Goal: Communication & Community: Share content

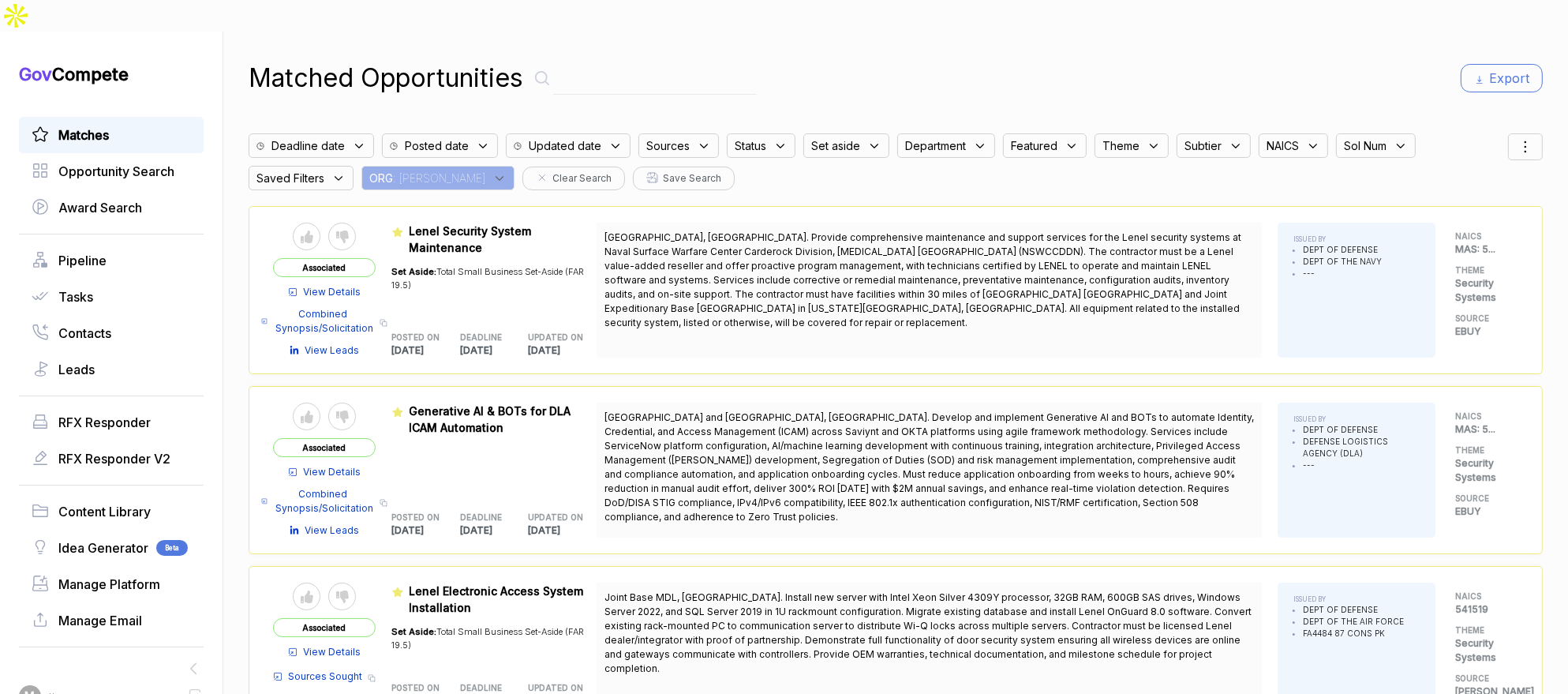
click at [493, 171] on icon at bounding box center [500, 179] width 14 height 14
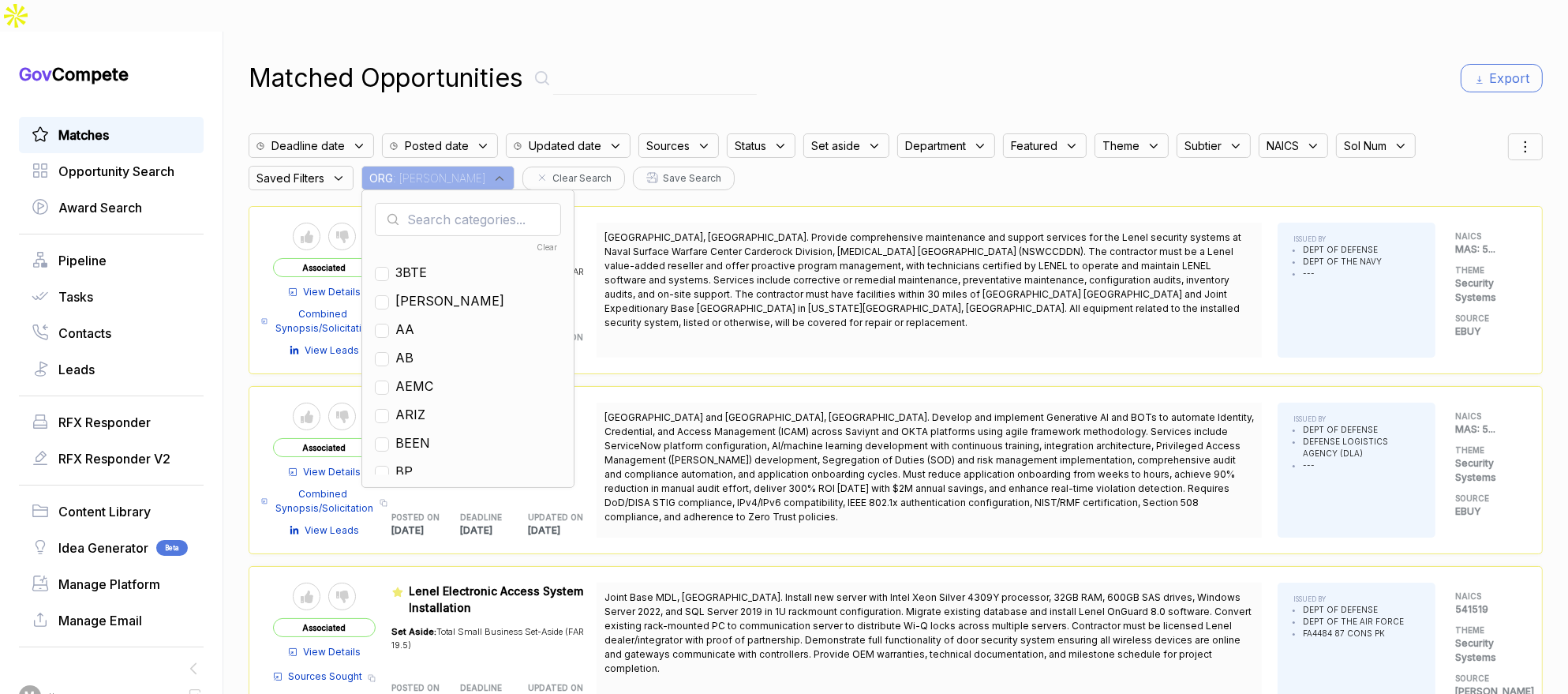
click at [442, 203] on input "text" at bounding box center [467, 219] width 186 height 33
type input "nf"
click at [407, 291] on span "NF" at bounding box center [404, 301] width 18 height 19
checkbox input "true"
drag, startPoint x: 862, startPoint y: 14, endPoint x: 884, endPoint y: 17, distance: 22.2
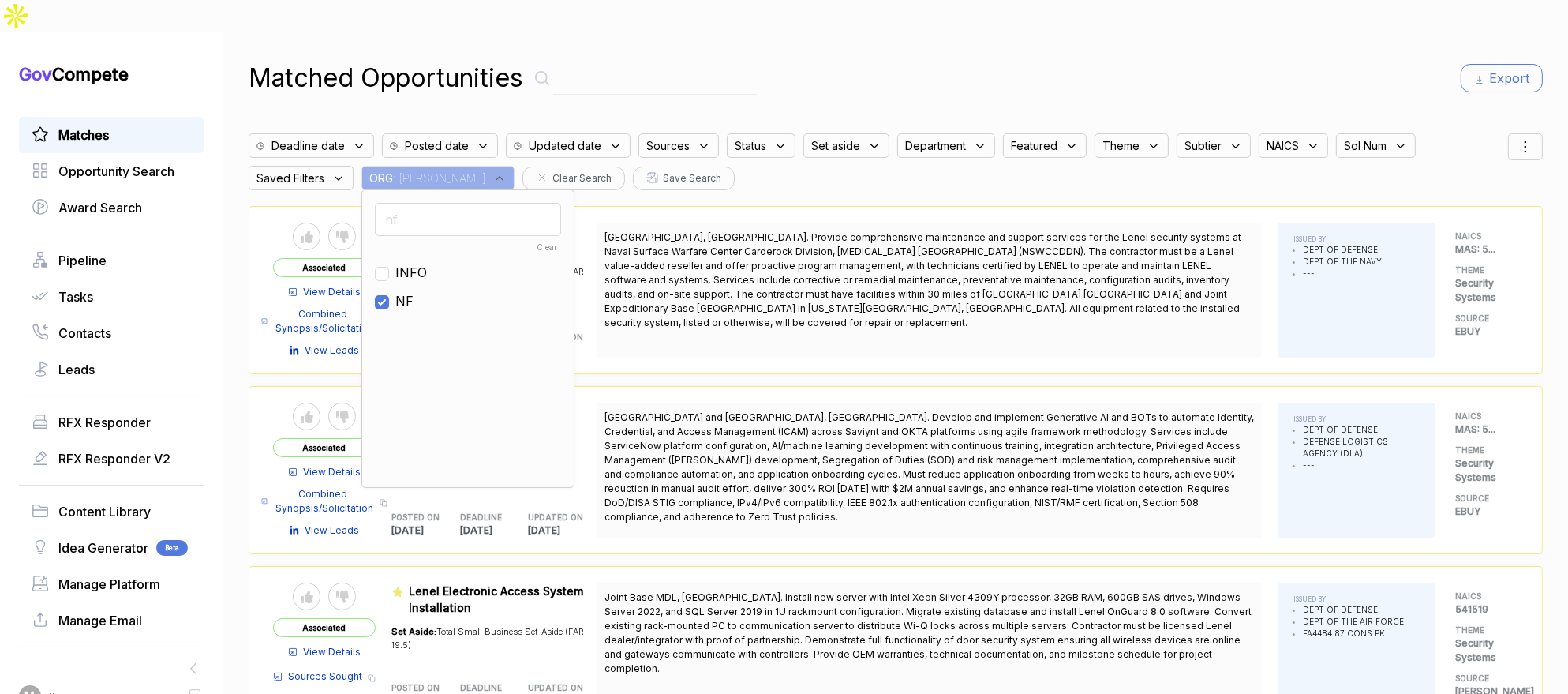
click at [863, 32] on div "Matched Opportunities Export Deadline date Posted date Updated date Sources Sta…" at bounding box center [895, 378] width 1294 height 694
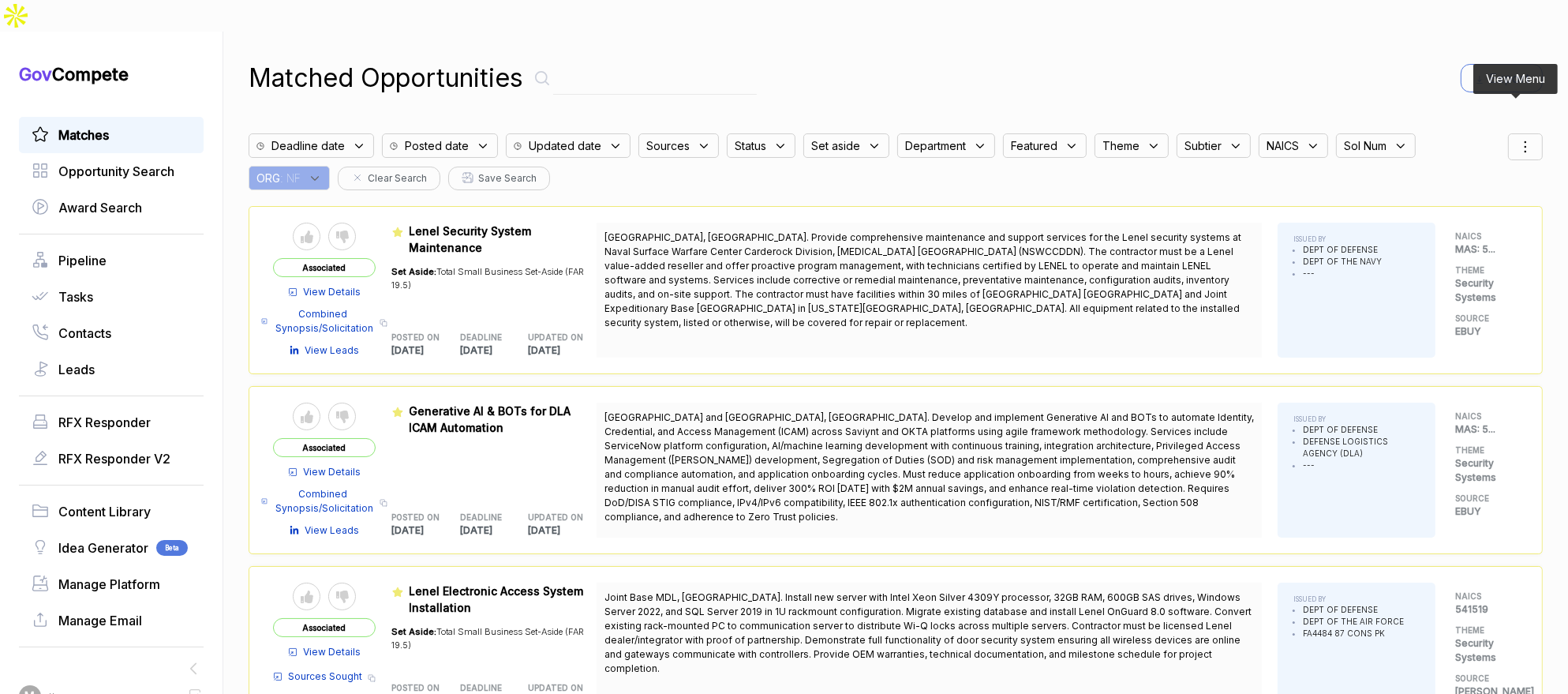
drag, startPoint x: 1518, startPoint y: 119, endPoint x: 1517, endPoint y: 128, distance: 9.1
click at [1518, 137] on icon at bounding box center [1525, 146] width 19 height 19
click at [1460, 203] on span "Sorting" at bounding box center [1471, 211] width 37 height 16
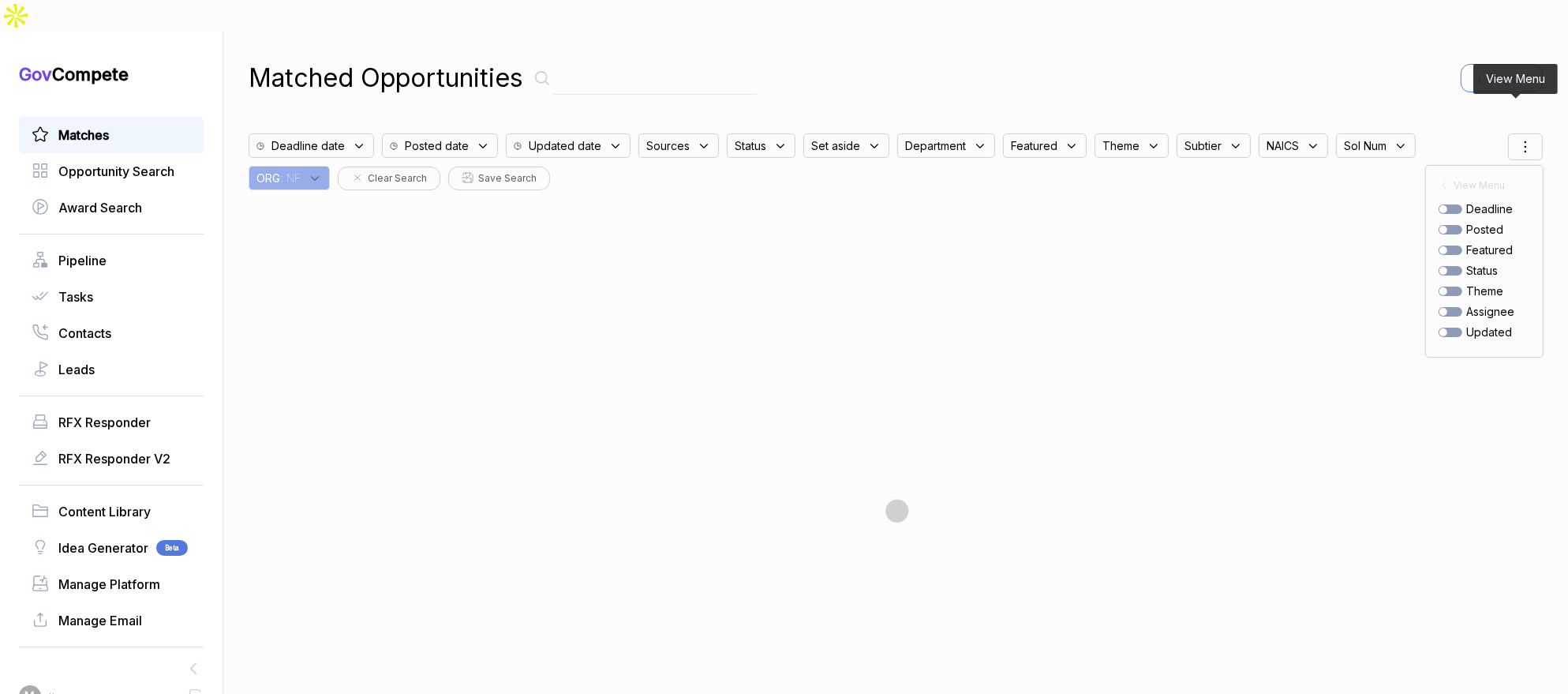
click at [1444, 225] on div at bounding box center [1450, 229] width 23 height 9
checkbox input "true"
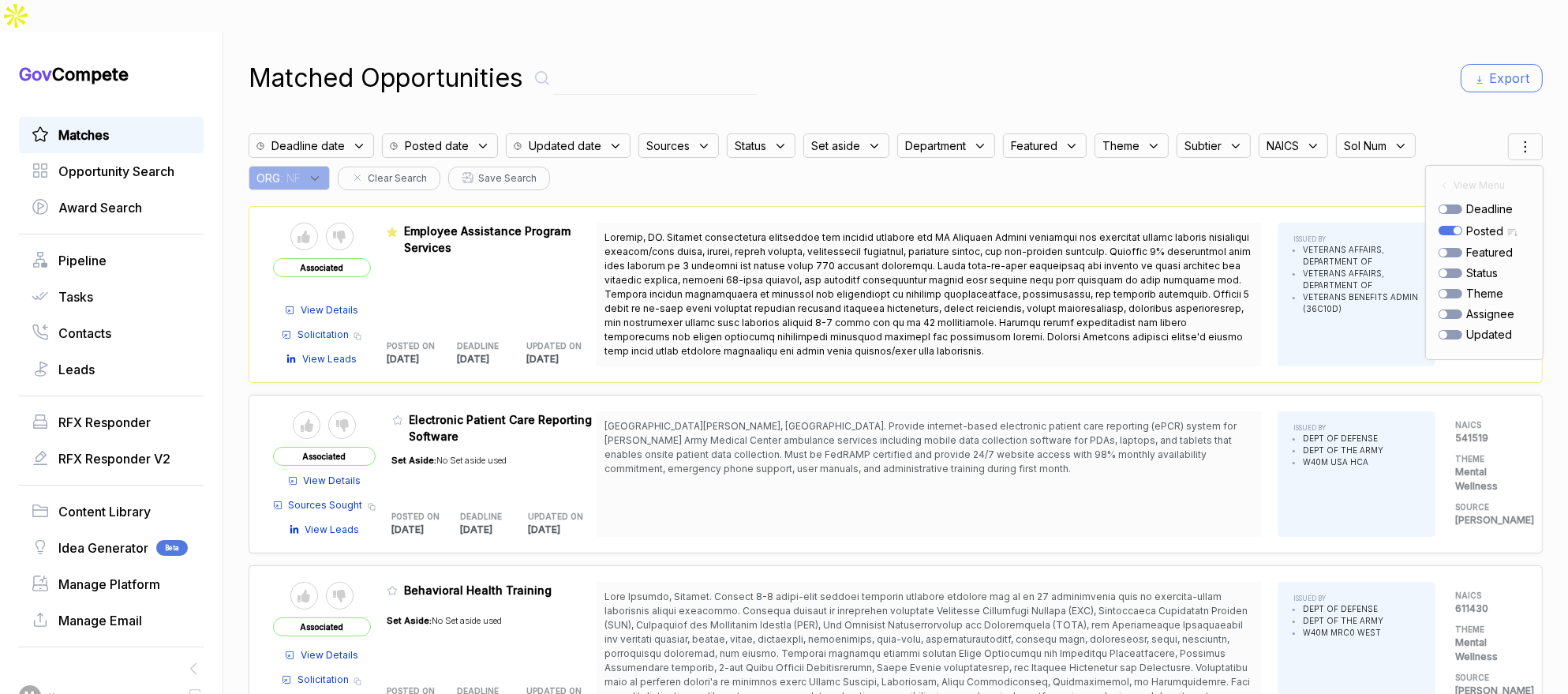
click at [1125, 60] on div "Matched Opportunities Export" at bounding box center [895, 79] width 1294 height 38
click at [318, 171] on icon at bounding box center [315, 179] width 14 height 14
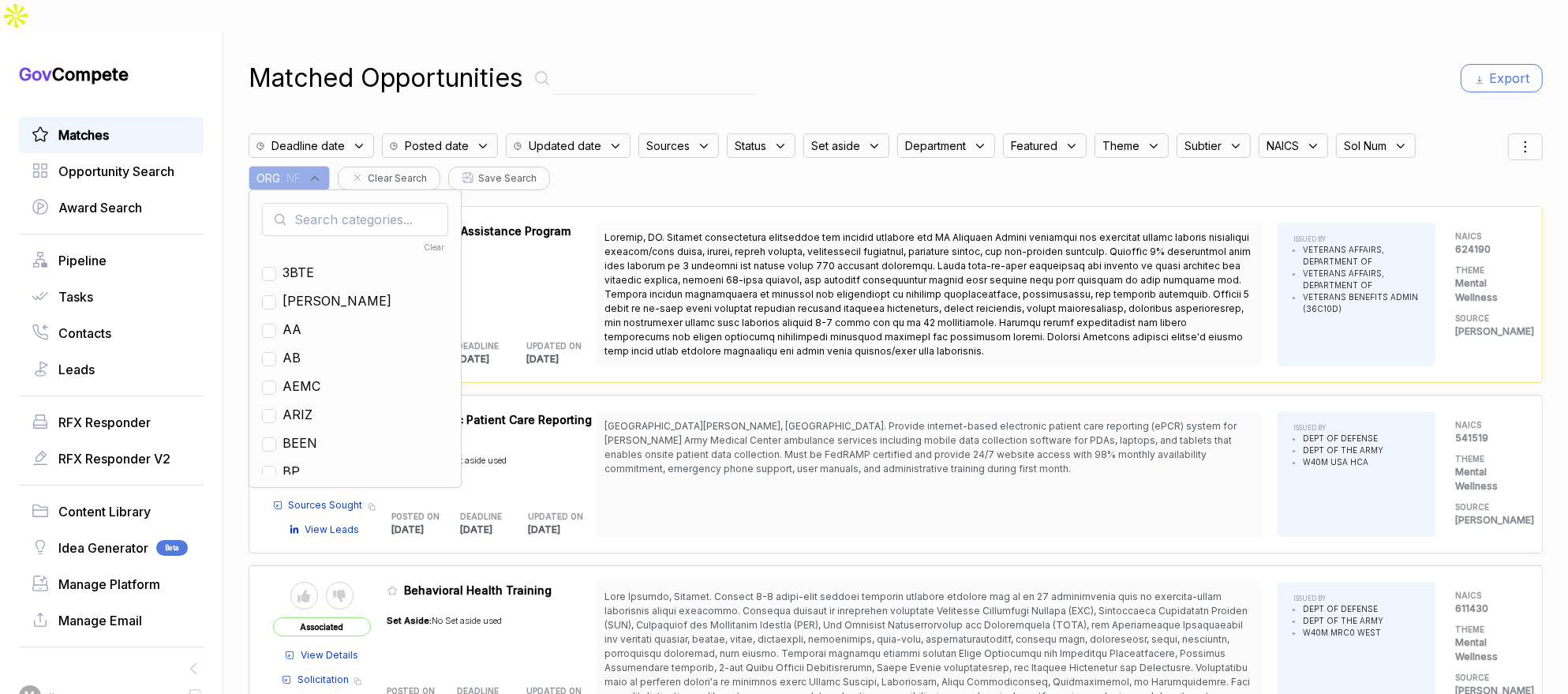
drag, startPoint x: 663, startPoint y: 35, endPoint x: 650, endPoint y: 33, distance: 13.2
click at [659, 62] on input "text" at bounding box center [655, 79] width 204 height 32
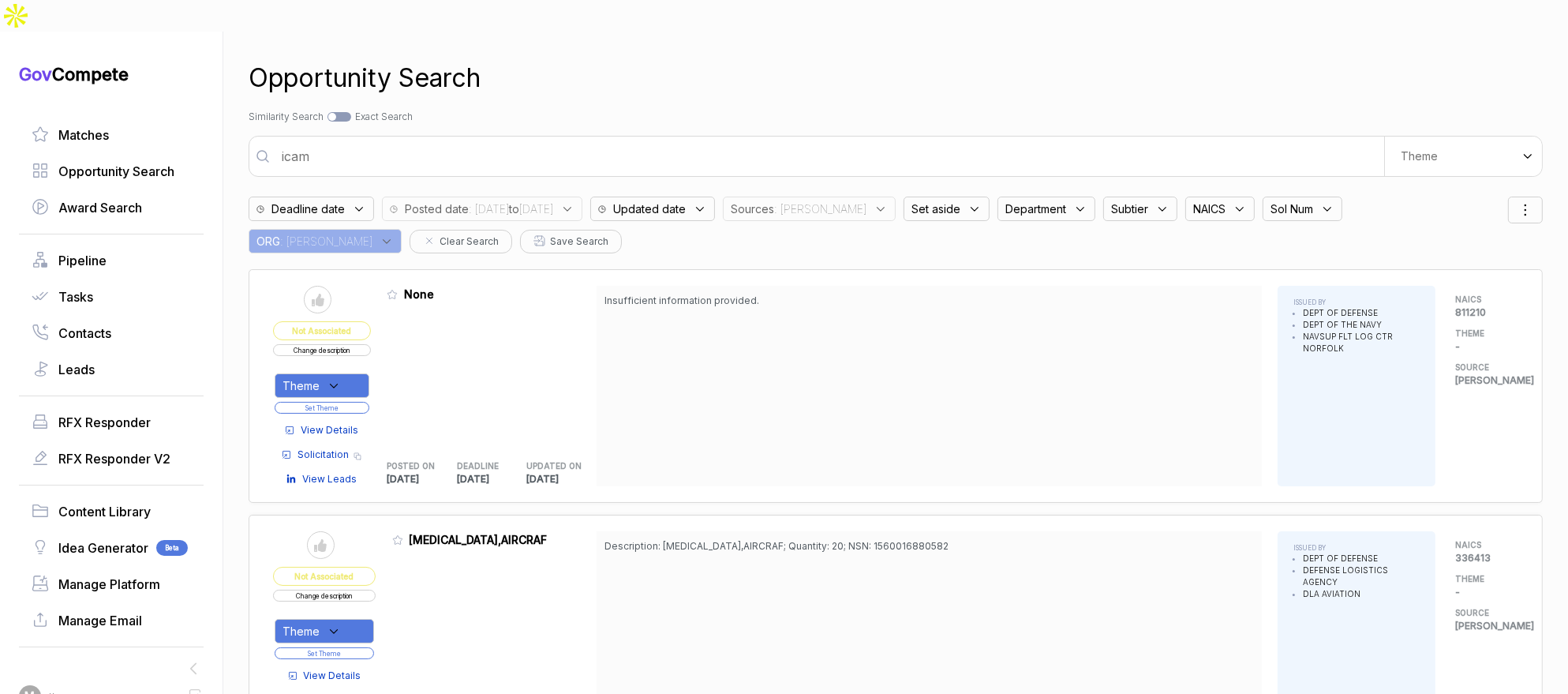
drag, startPoint x: 1360, startPoint y: 171, endPoint x: 1380, endPoint y: 181, distance: 22.4
click at [280, 233] on span "ORG" at bounding box center [268, 241] width 23 height 16
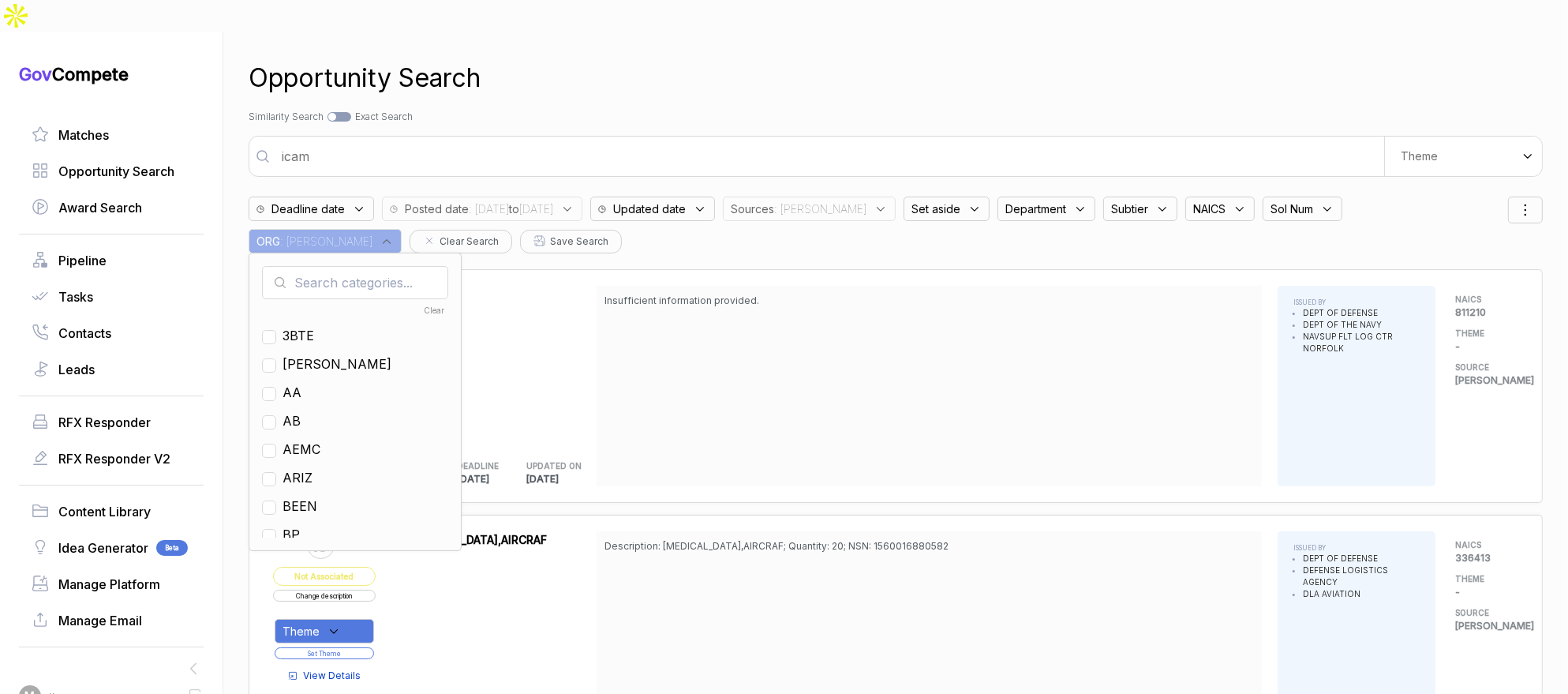
drag, startPoint x: 1416, startPoint y: 201, endPoint x: 1419, endPoint y: 216, distance: 15.3
click at [448, 266] on input "text" at bounding box center [355, 282] width 186 height 33
type input "nf"
click at [448, 355] on div "NF" at bounding box center [355, 364] width 186 height 19
drag, startPoint x: 1365, startPoint y: 299, endPoint x: 1291, endPoint y: 172, distance: 147.0
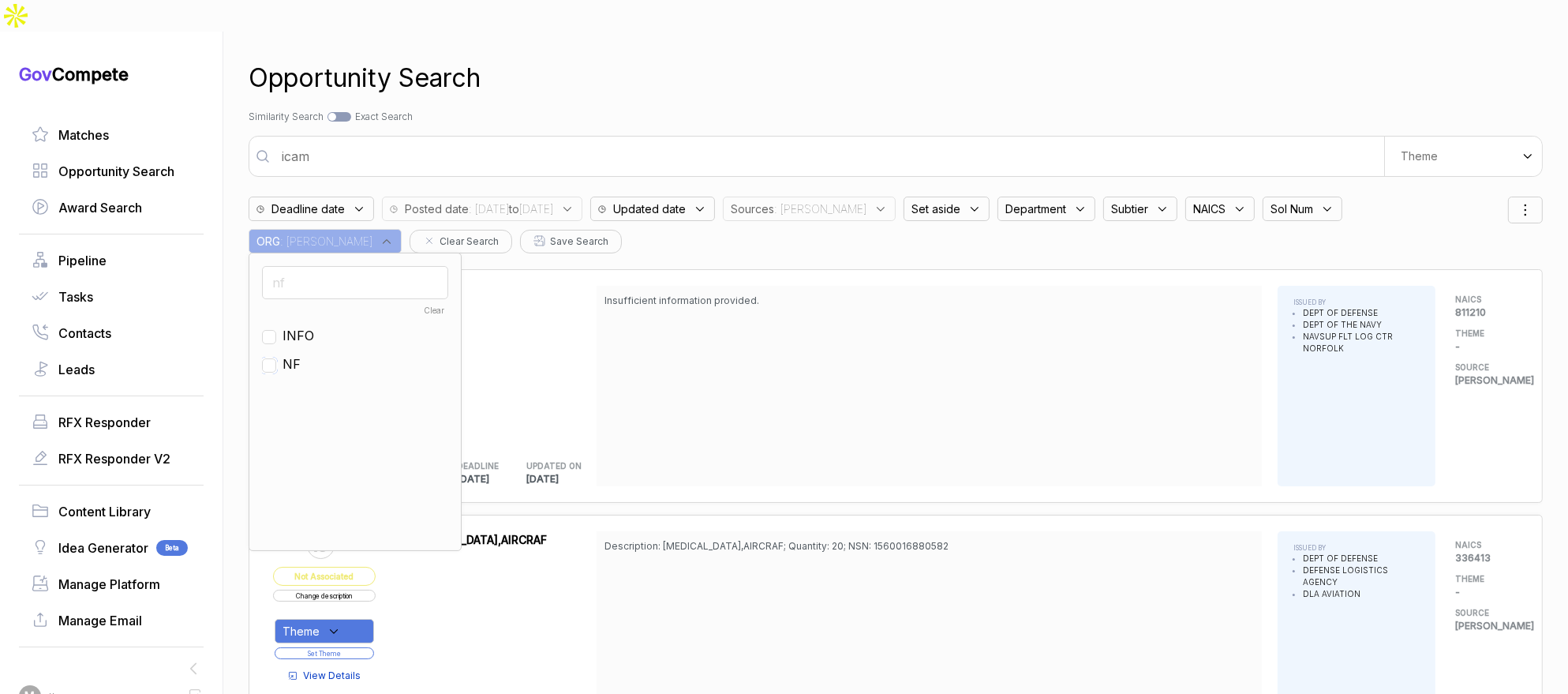
click at [276, 358] on input "checkbox" at bounding box center [269, 366] width 14 height 14
checkbox input "true"
drag, startPoint x: 1204, startPoint y: 80, endPoint x: 1192, endPoint y: 80, distance: 12.0
click at [1192, 110] on div "Search by Topic Relevance Similarity Search Search by Exact Keyword Match Exact…" at bounding box center [895, 117] width 1294 height 14
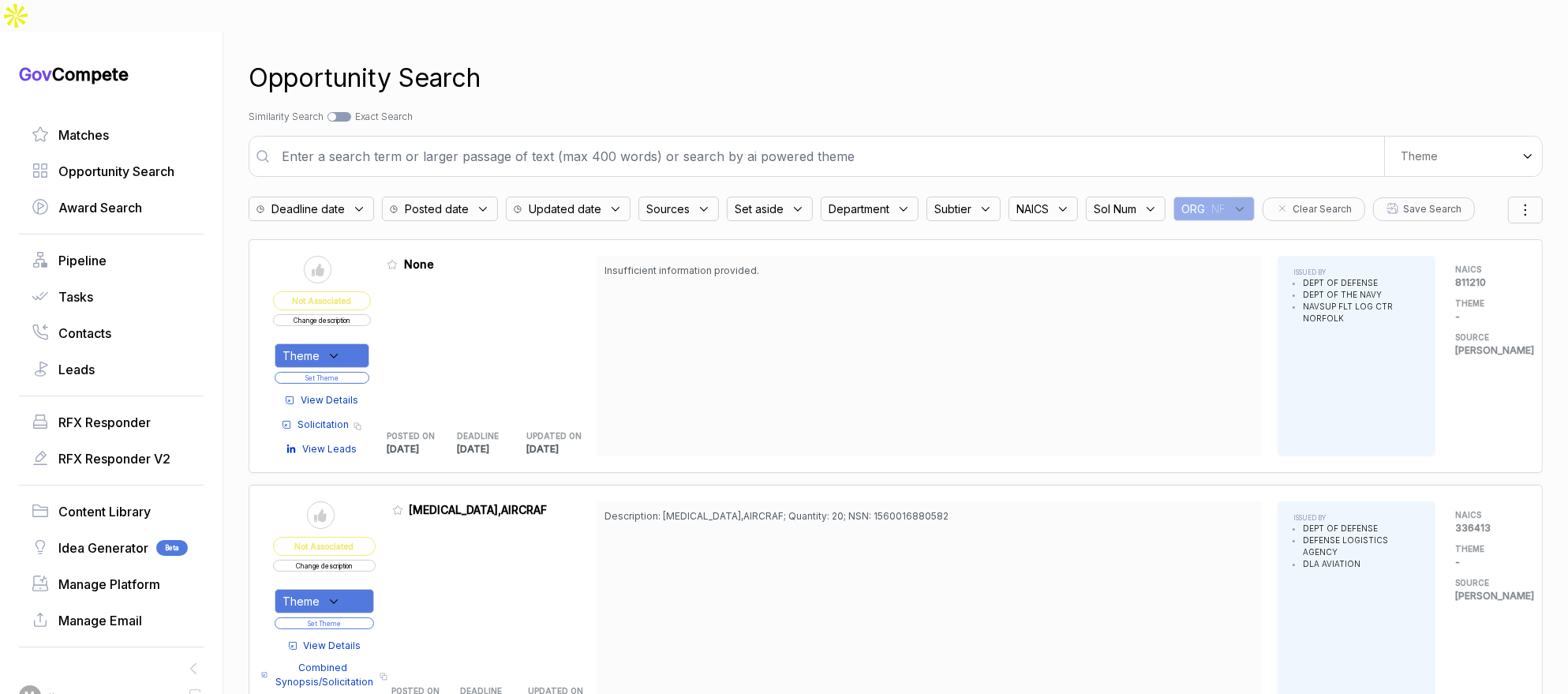
click at [345, 200] on span "Updated date" at bounding box center [308, 208] width 73 height 16
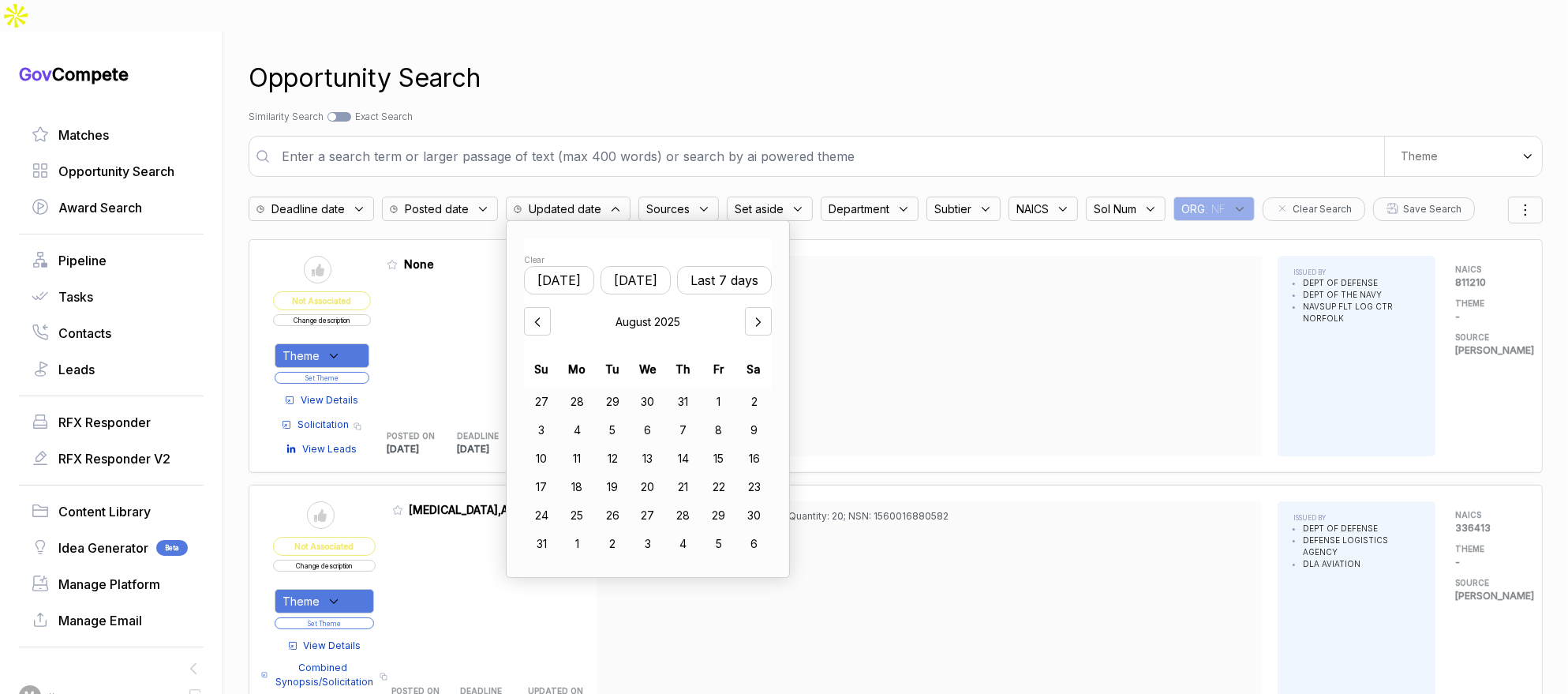
click at [480, 197] on div "Posted date" at bounding box center [439, 208] width 116 height 24
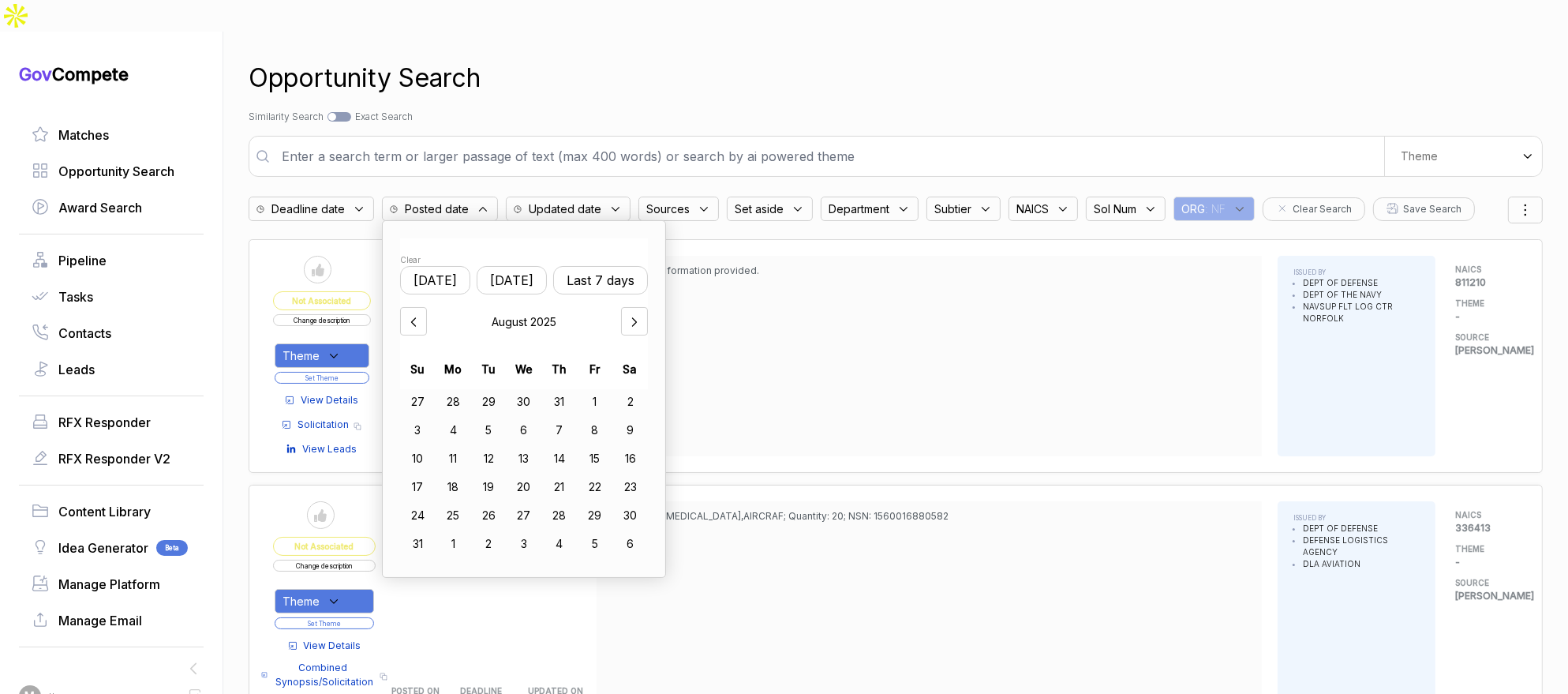
click at [345, 200] on span "Updated date" at bounding box center [308, 208] width 73 height 16
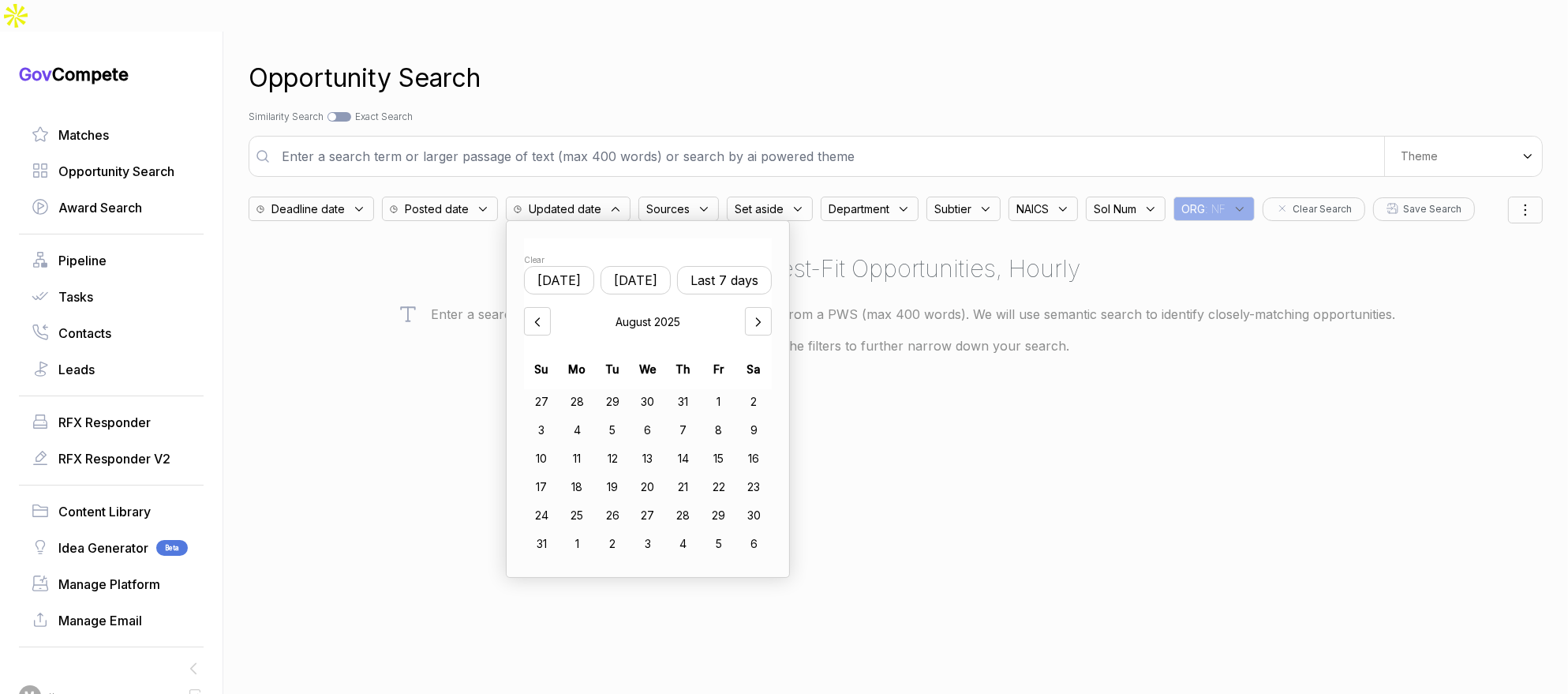
click at [478, 197] on div "Posted date" at bounding box center [439, 208] width 116 height 24
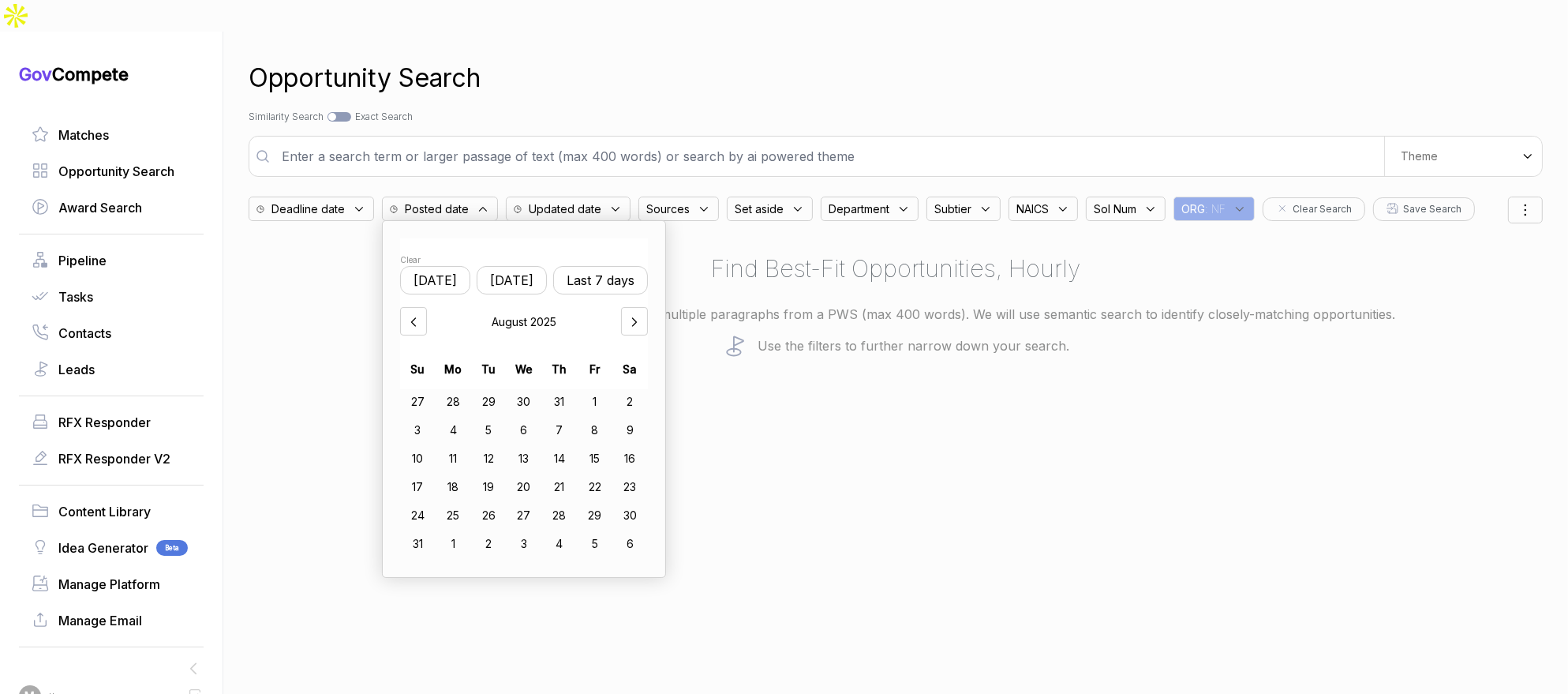
drag, startPoint x: 539, startPoint y: 249, endPoint x: 556, endPoint y: 289, distance: 43.5
click at [538, 266] on button "[DATE]" at bounding box center [512, 280] width 70 height 28
click at [542, 475] on div "20" at bounding box center [523, 487] width 35 height 25
click at [537, 503] on div "27" at bounding box center [523, 515] width 35 height 25
click at [526, 446] on div "13" at bounding box center [523, 458] width 35 height 25
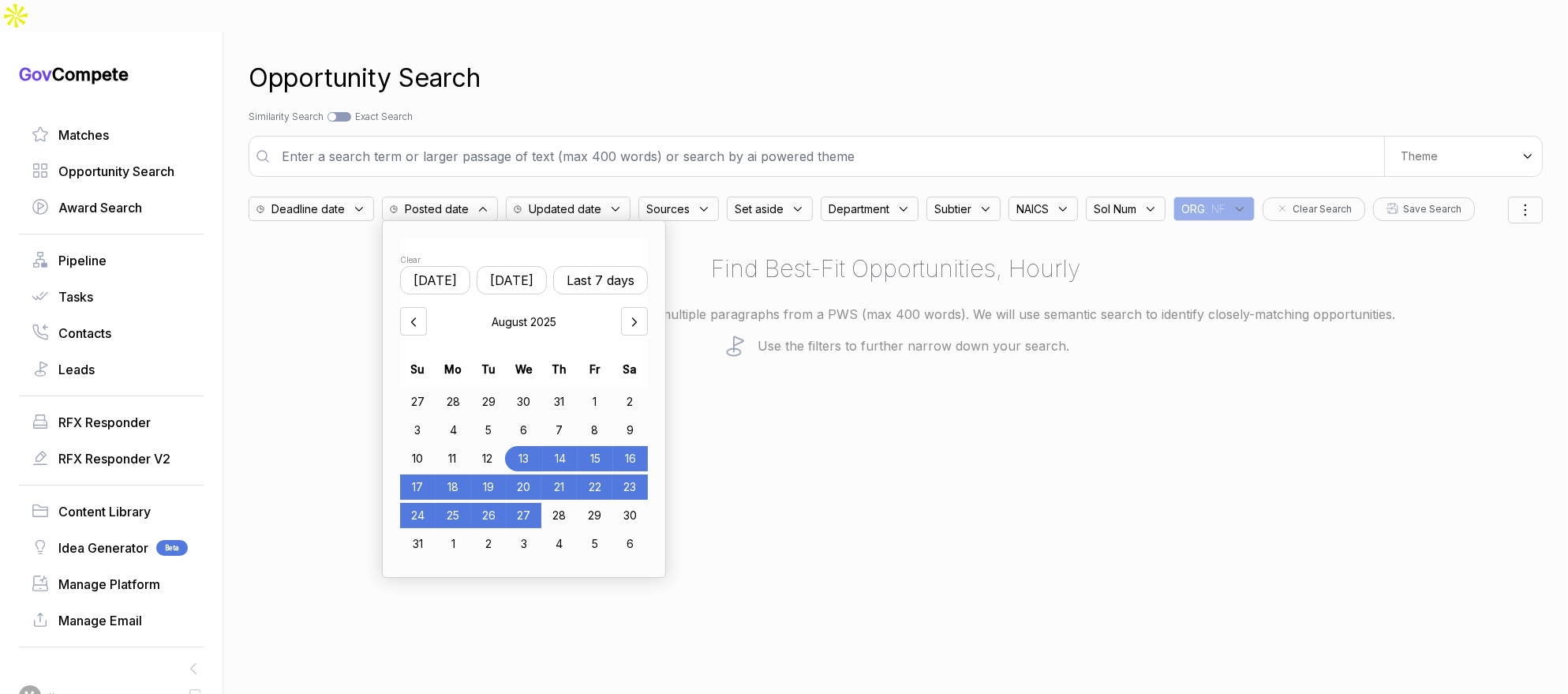
click at [533, 503] on div "27" at bounding box center [523, 515] width 35 height 25
drag, startPoint x: 733, startPoint y: 69, endPoint x: 713, endPoint y: 123, distance: 57.6
click at [730, 78] on div "Opportunity Search Search by Topic Relevance Similarity Search Search by Exact …" at bounding box center [895, 378] width 1294 height 694
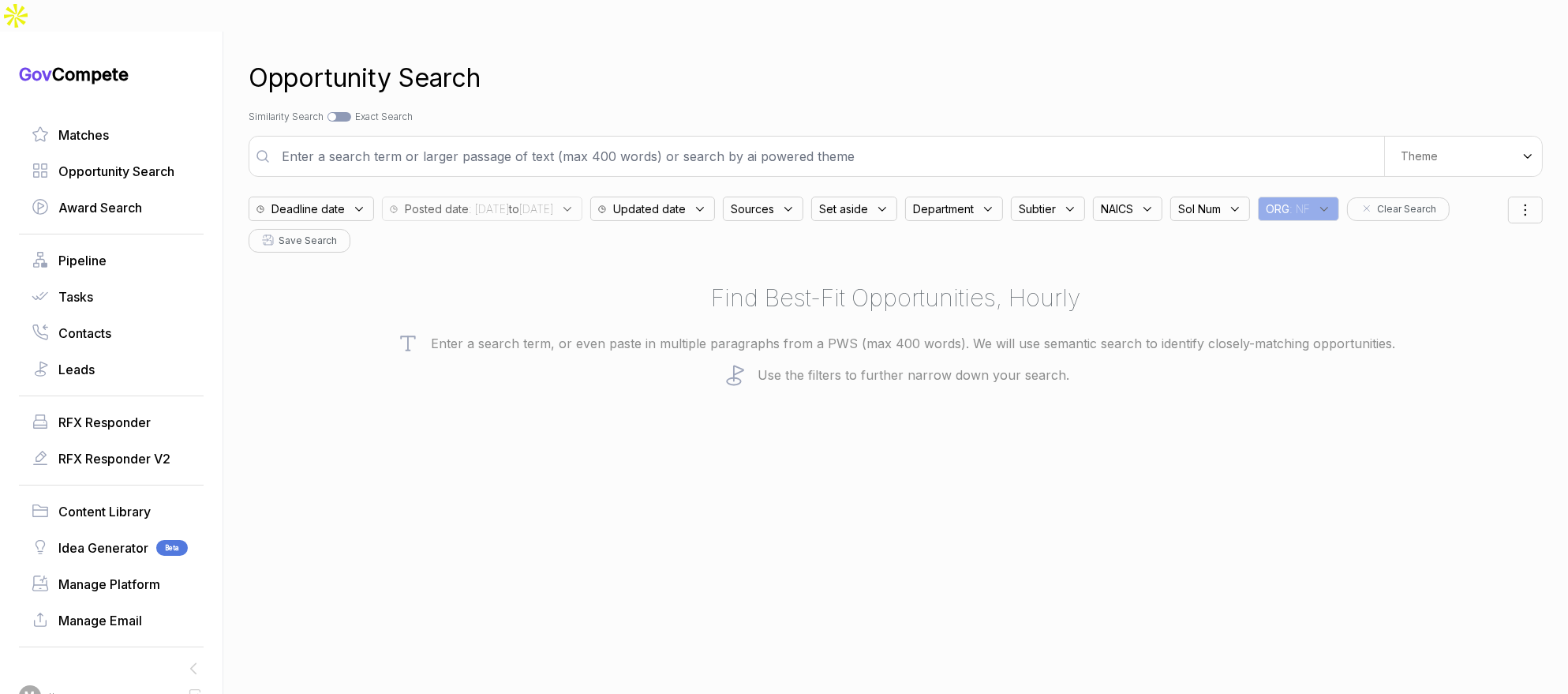
click at [711, 141] on input "text" at bounding box center [828, 156] width 1111 height 32
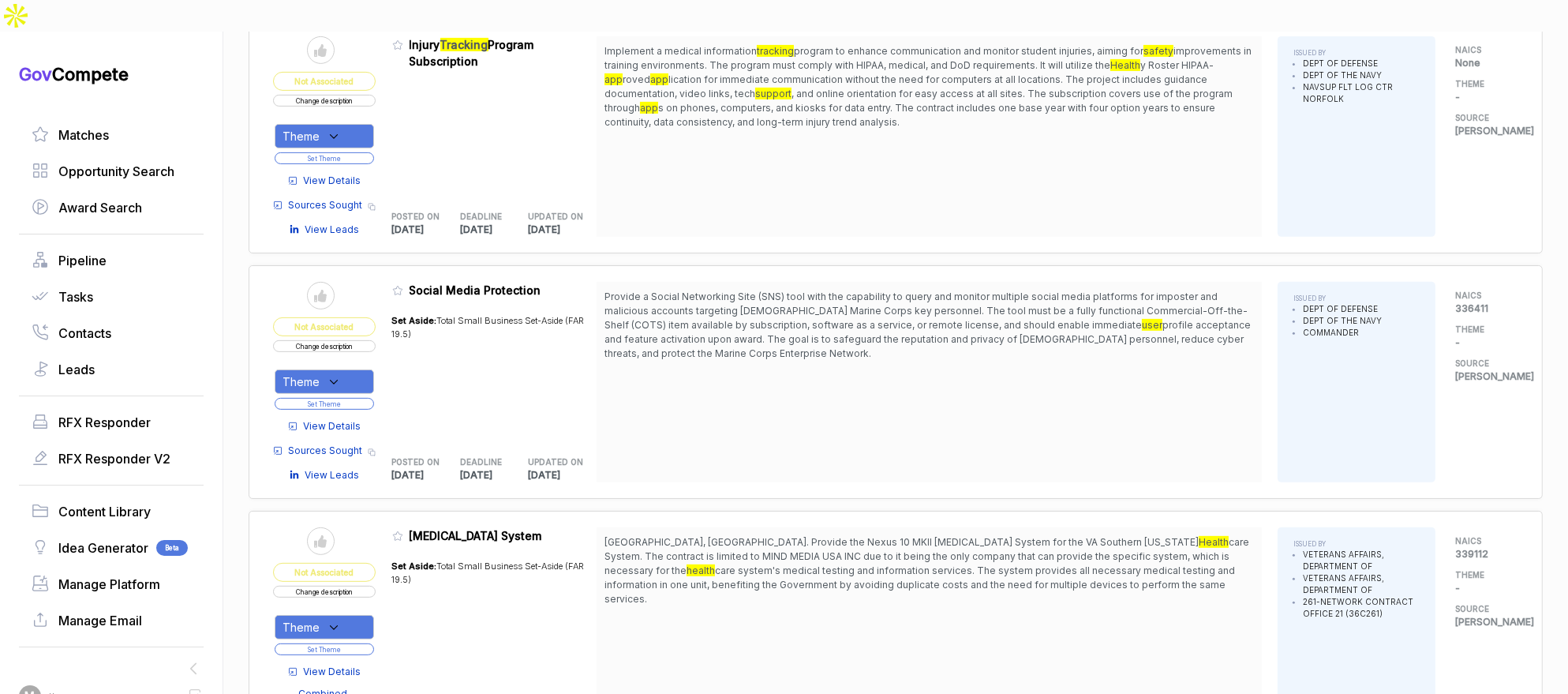
scroll to position [810, 0]
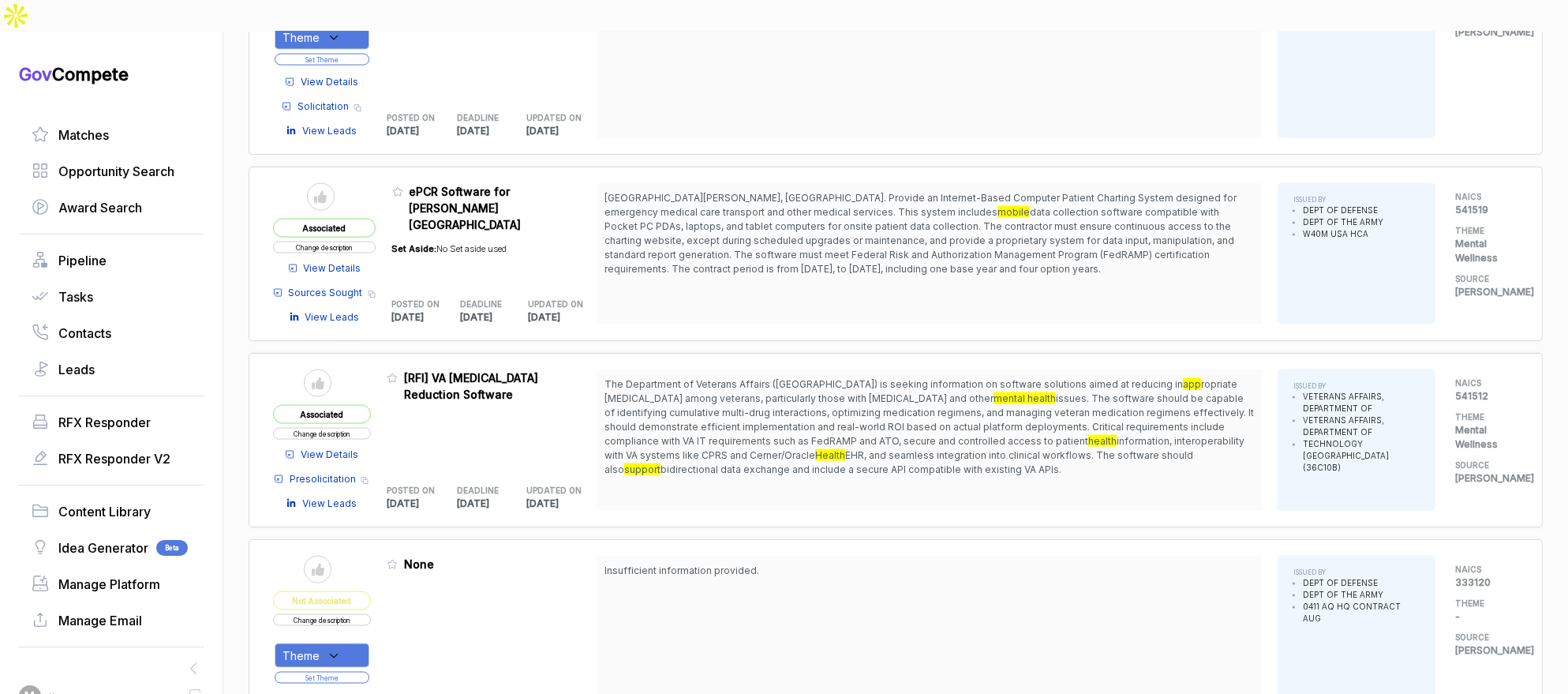
scroll to position [3094, 0]
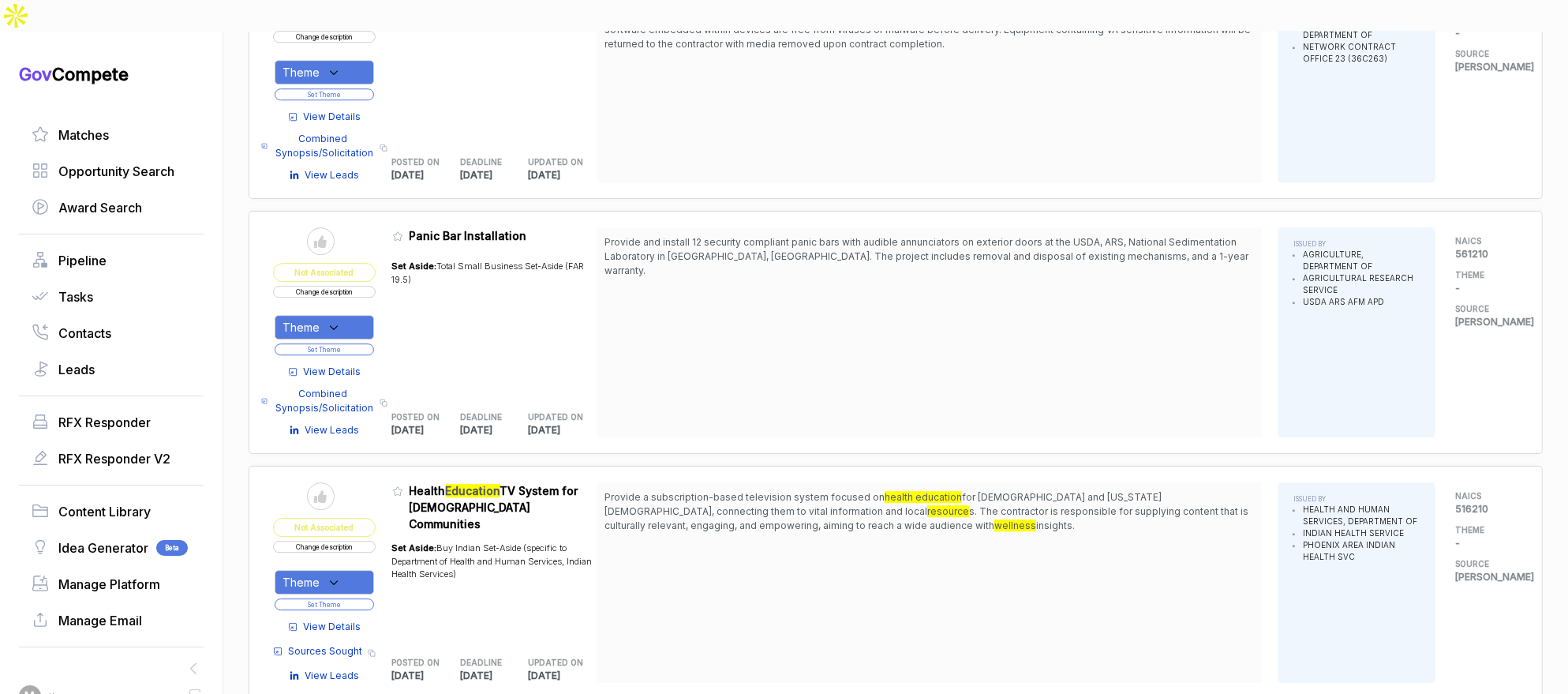
scroll to position [6070, 0]
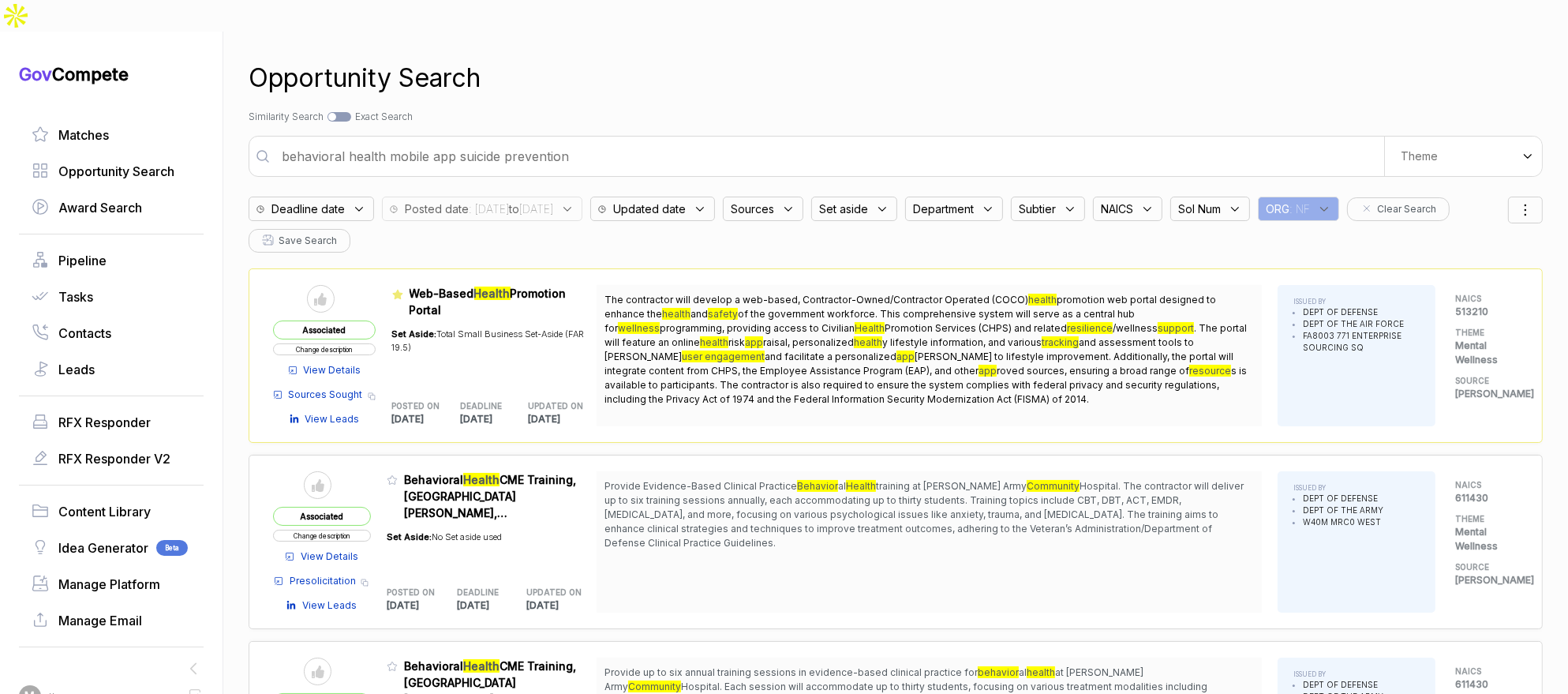
click at [695, 141] on input "behavioral health mobile app suicide prevention" at bounding box center [828, 156] width 1111 height 32
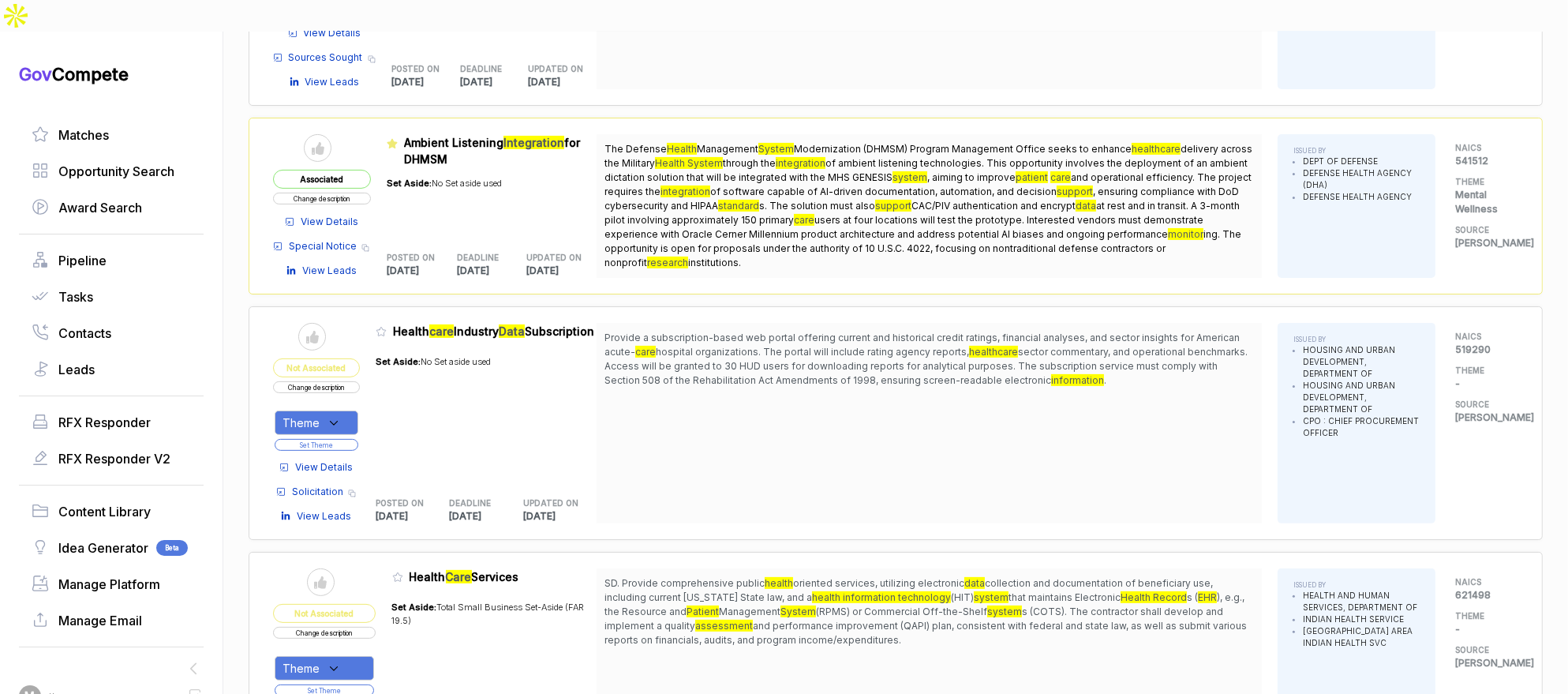
scroll to position [717, 0]
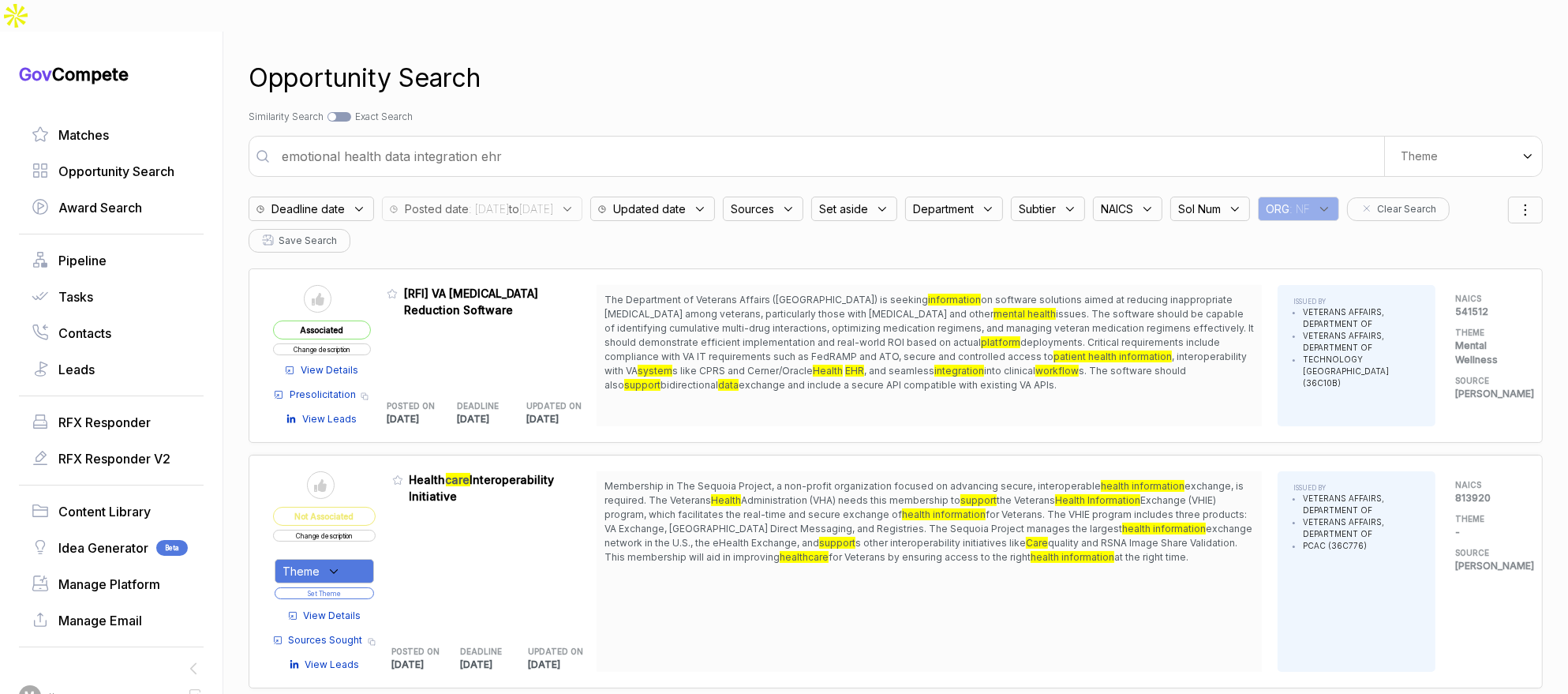
click at [500, 141] on input "emotional health data integration ehr" at bounding box center [828, 156] width 1111 height 32
type input "suicide prevention"
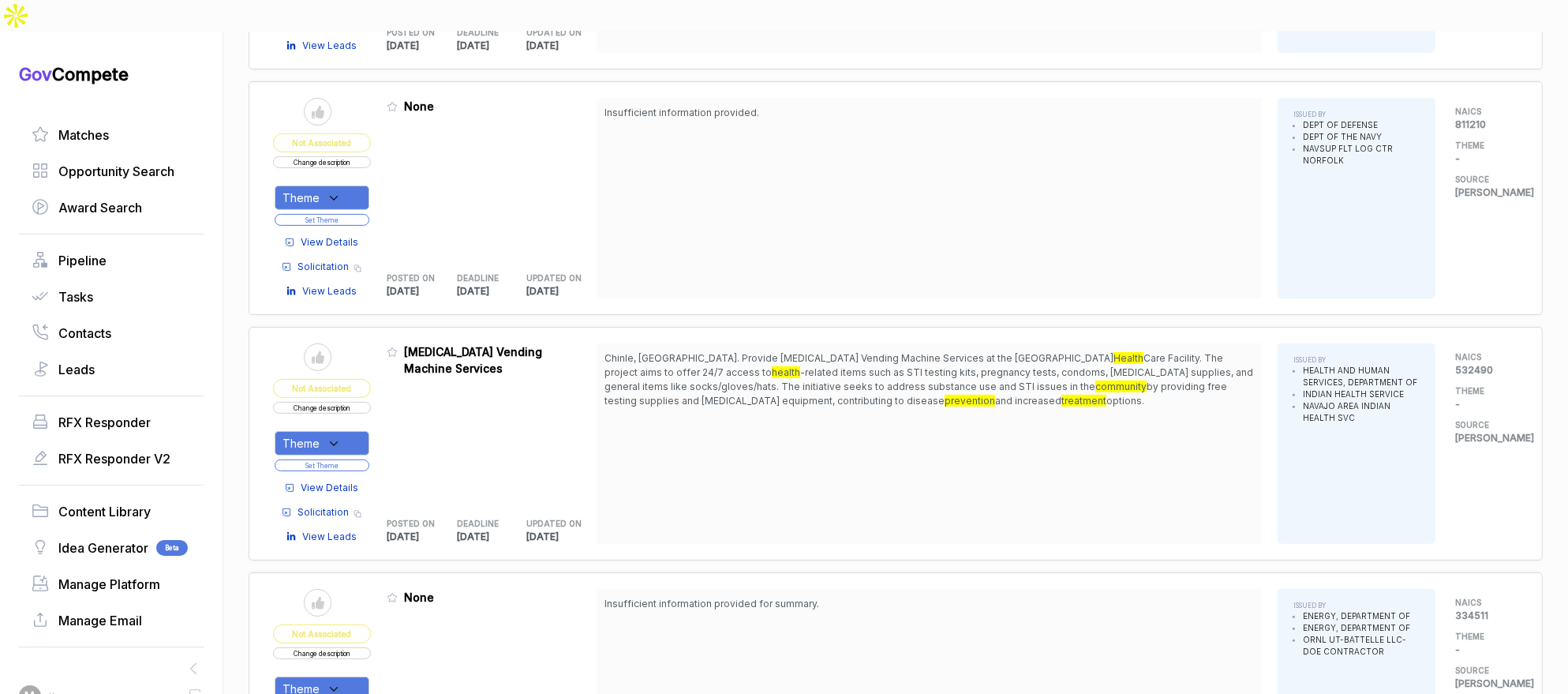
scroll to position [683, 0]
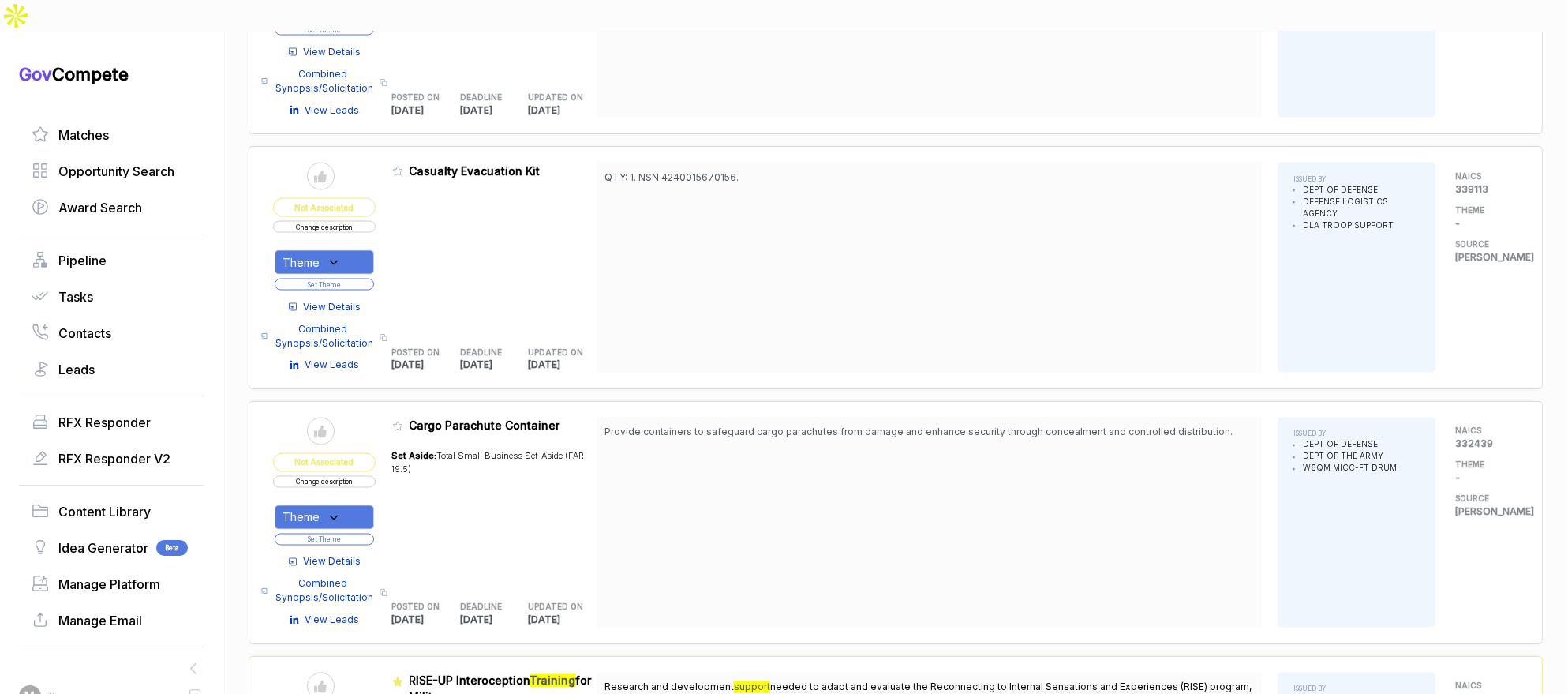
scroll to position [3839, 0]
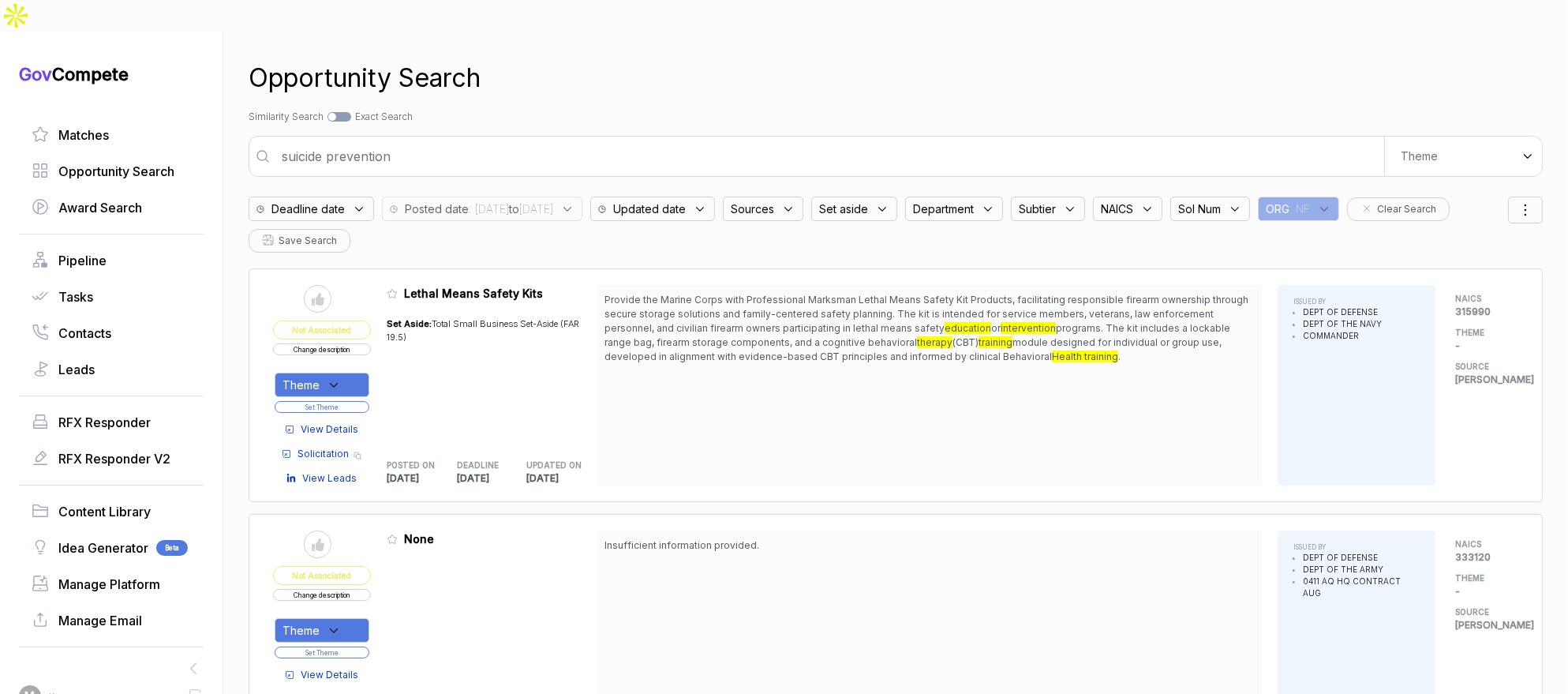
click at [519, 202] on b "to" at bounding box center [513, 208] width 10 height 14
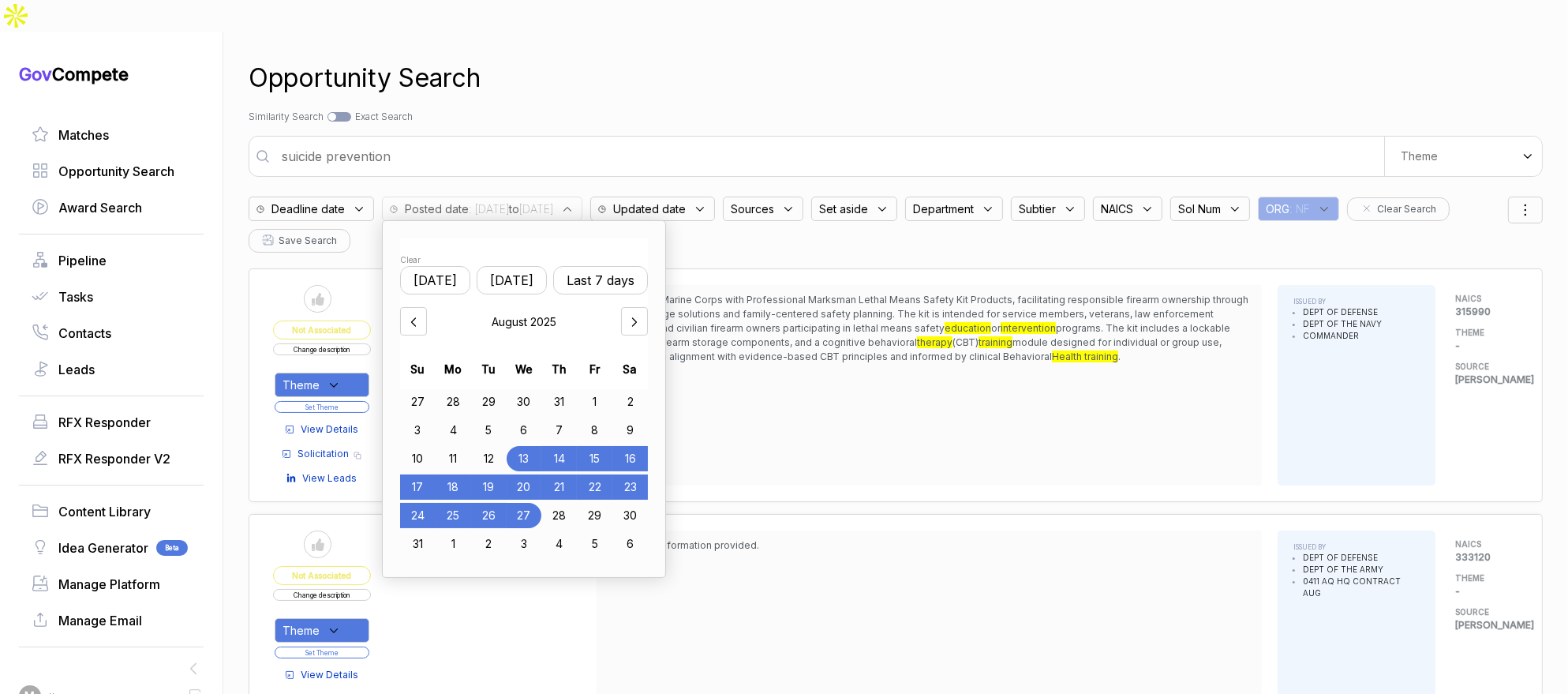
click at [538, 418] on div "6" at bounding box center [523, 430] width 35 height 25
click at [538, 503] on div "27" at bounding box center [523, 515] width 35 height 25
click at [727, 73] on div "Opportunity Search Search by Topic Relevance Similarity Search Search by Exact …" at bounding box center [895, 378] width 1294 height 694
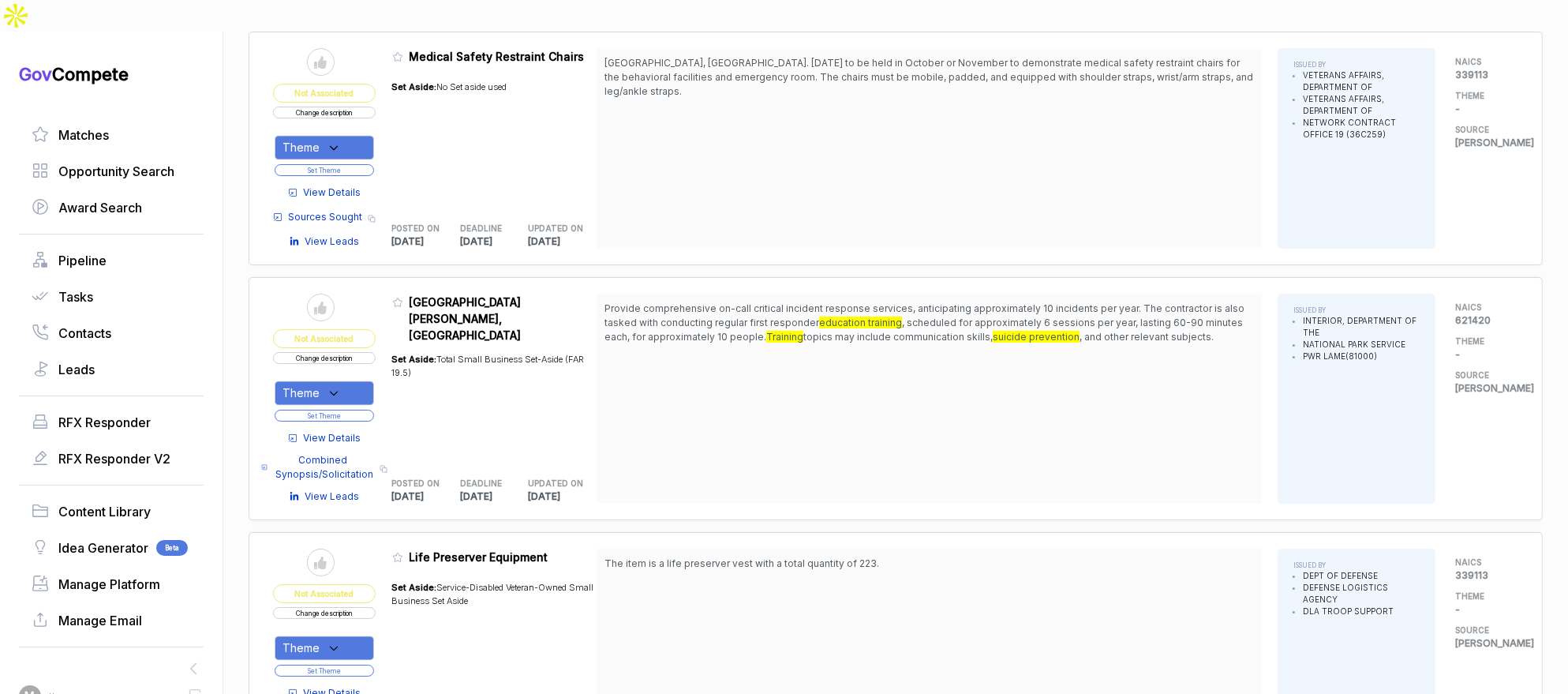
scroll to position [3957, 0]
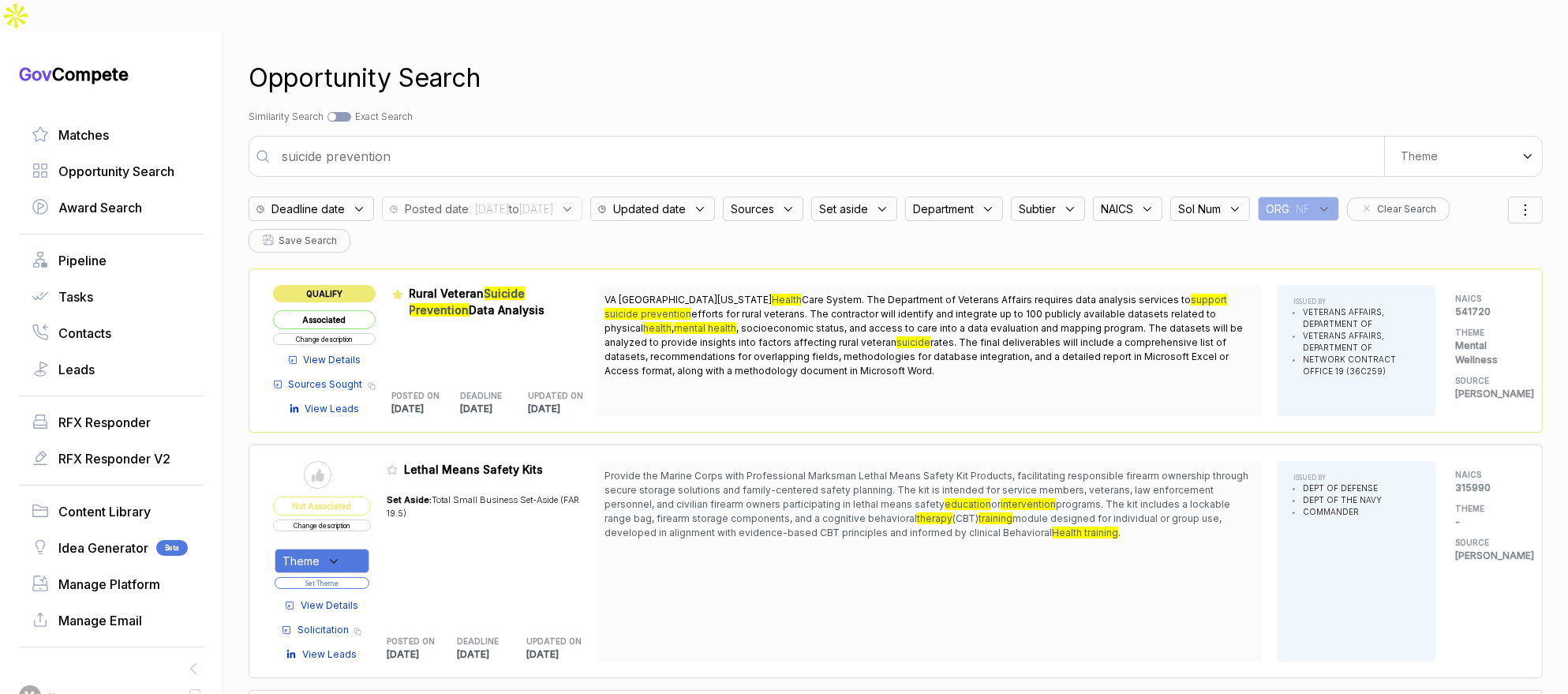
drag, startPoint x: 1356, startPoint y: 174, endPoint x: 1367, endPoint y: 185, distance: 15.6
click at [1310, 200] on span ": NF" at bounding box center [1299, 208] width 21 height 16
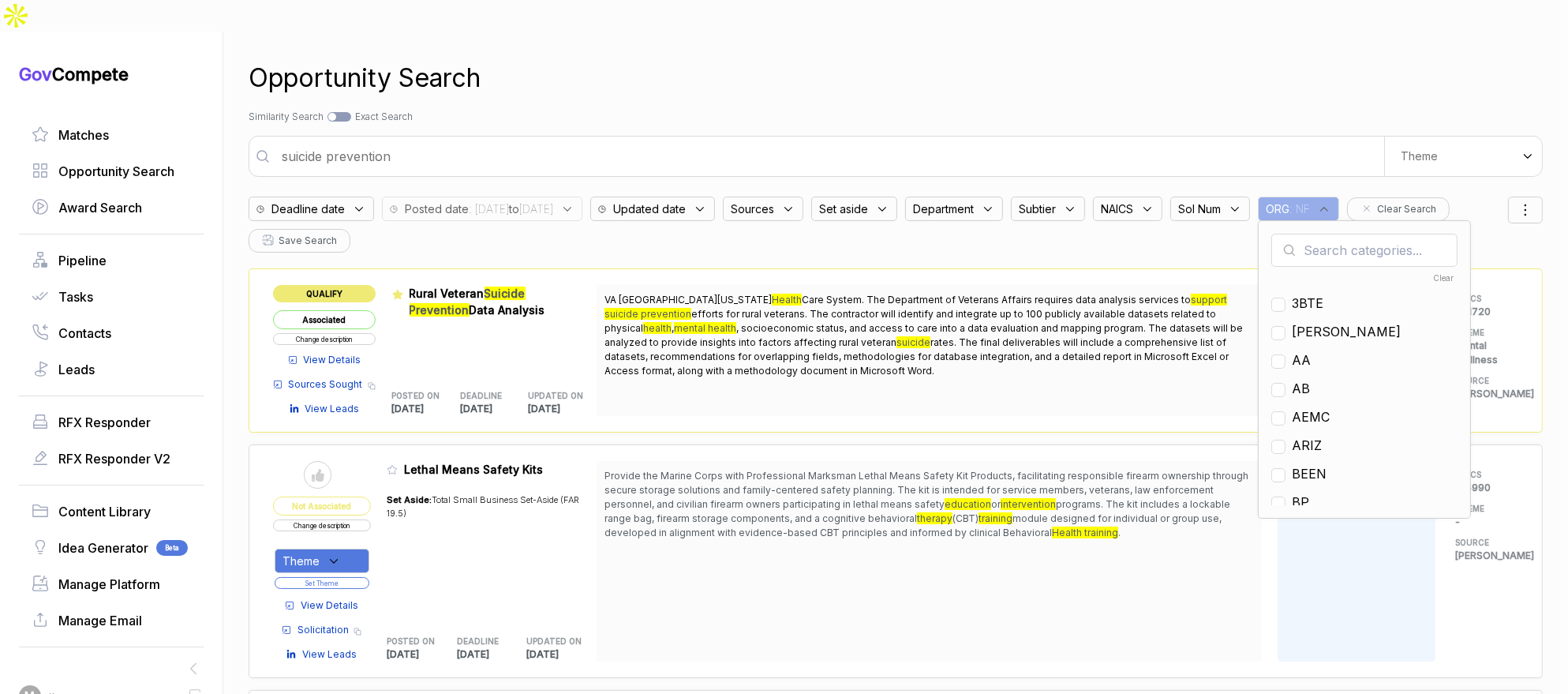
click at [1370, 234] on input "text" at bounding box center [1364, 250] width 186 height 33
click at [1310, 407] on span "NF" at bounding box center [1300, 416] width 18 height 19
checkbox input "false"
click at [1365, 234] on input "n" at bounding box center [1364, 250] width 186 height 33
click at [1364, 234] on input "n" at bounding box center [1364, 250] width 186 height 33
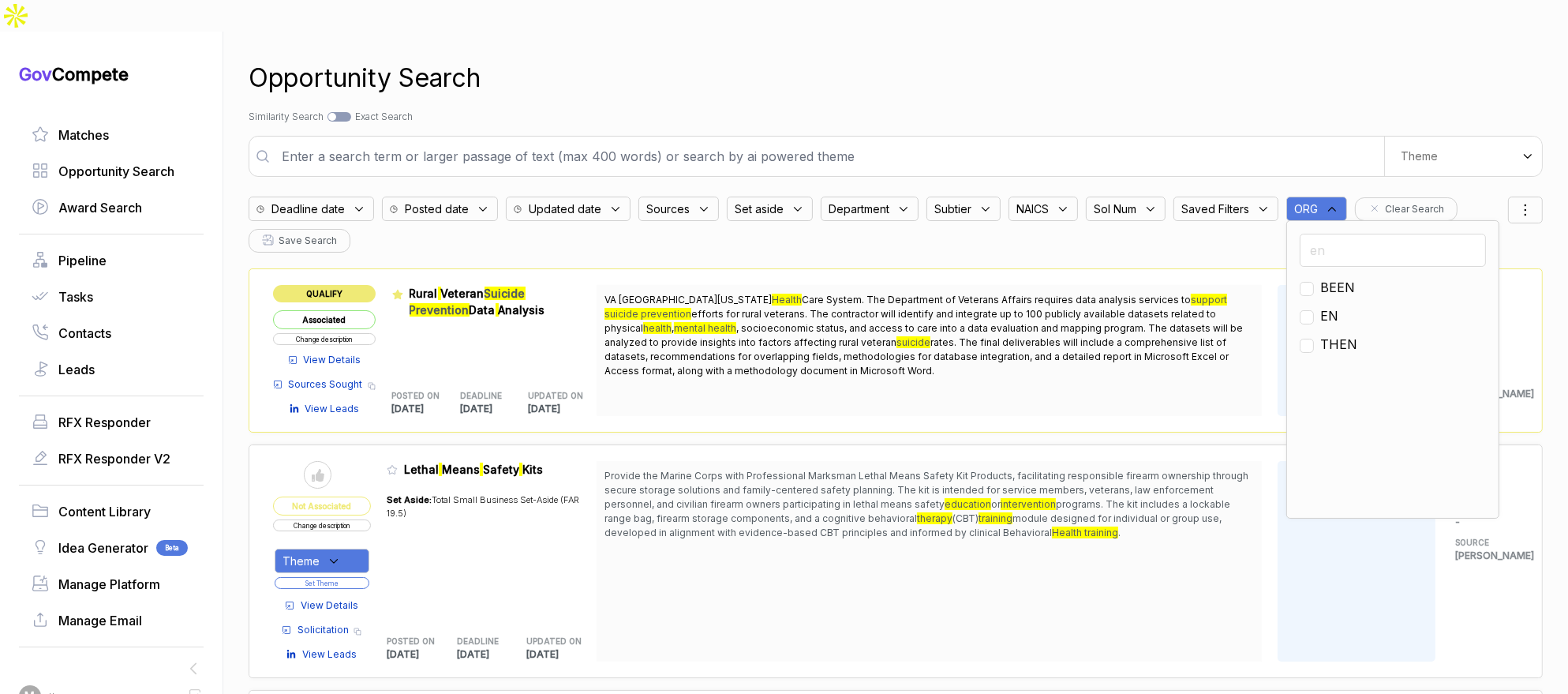
type input "en"
click at [1335, 306] on span "EN" at bounding box center [1329, 315] width 18 height 19
checkbox input "true"
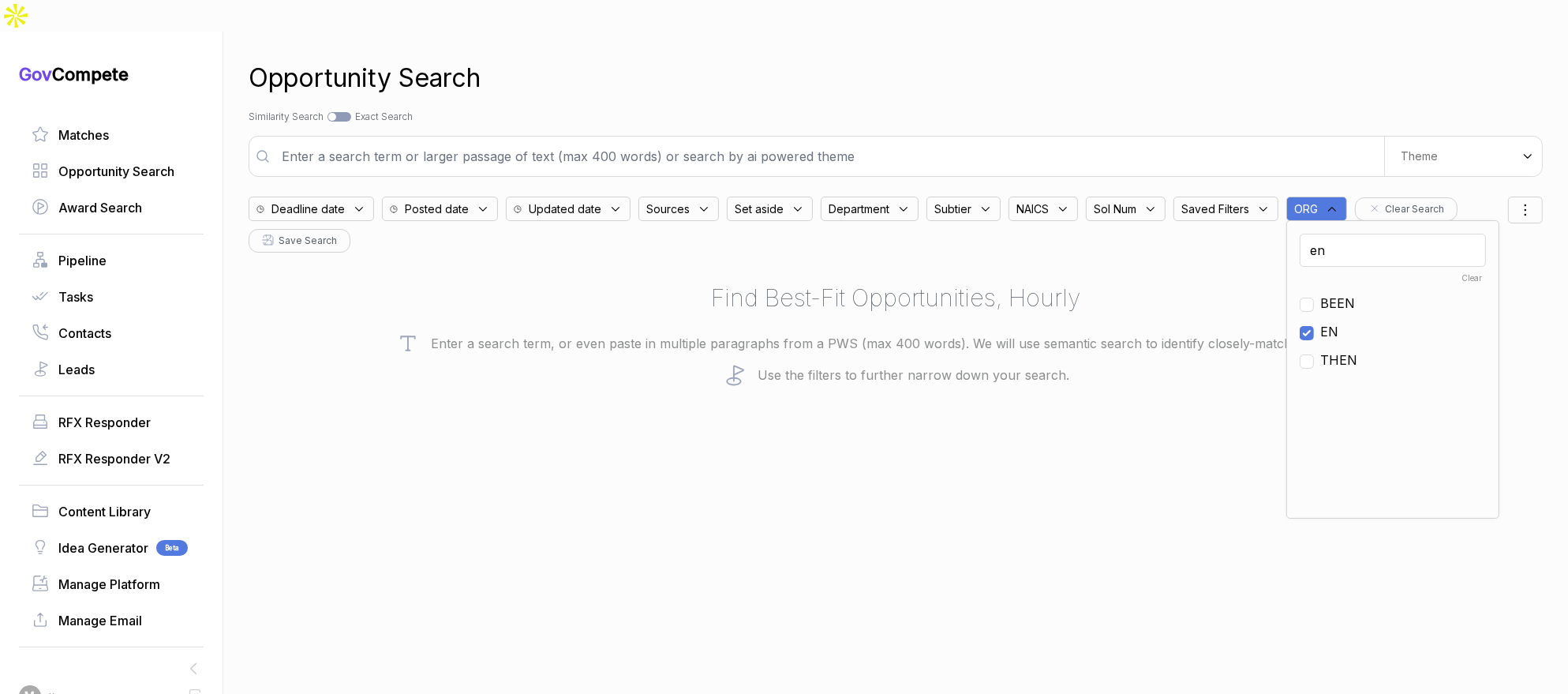
drag, startPoint x: 1138, startPoint y: 60, endPoint x: 1125, endPoint y: 69, distance: 15.8
click at [1138, 60] on div "Opportunity Search" at bounding box center [895, 79] width 1294 height 38
click at [1418, 138] on div "Theme" at bounding box center [1462, 156] width 158 height 40
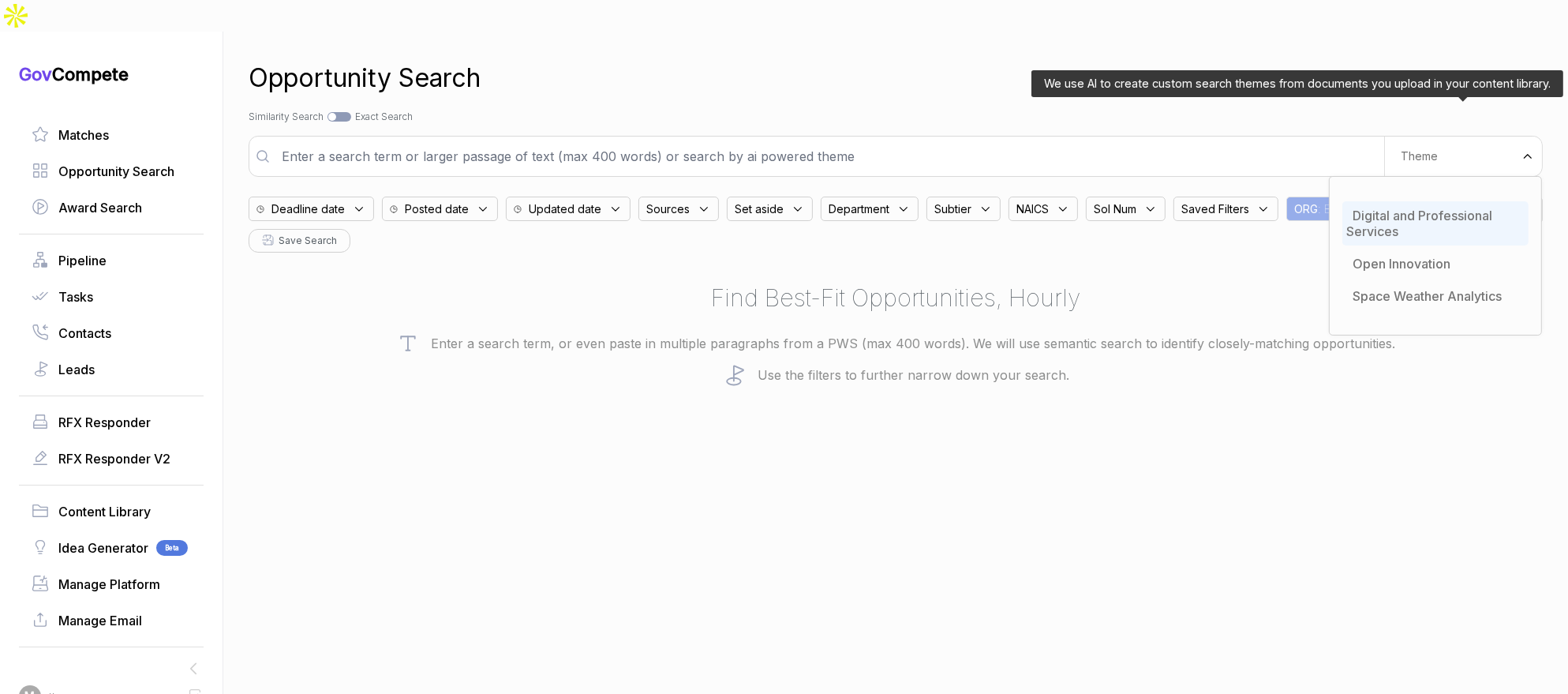
click at [1401, 208] on span "Digital and Professional Services" at bounding box center [1419, 223] width 146 height 32
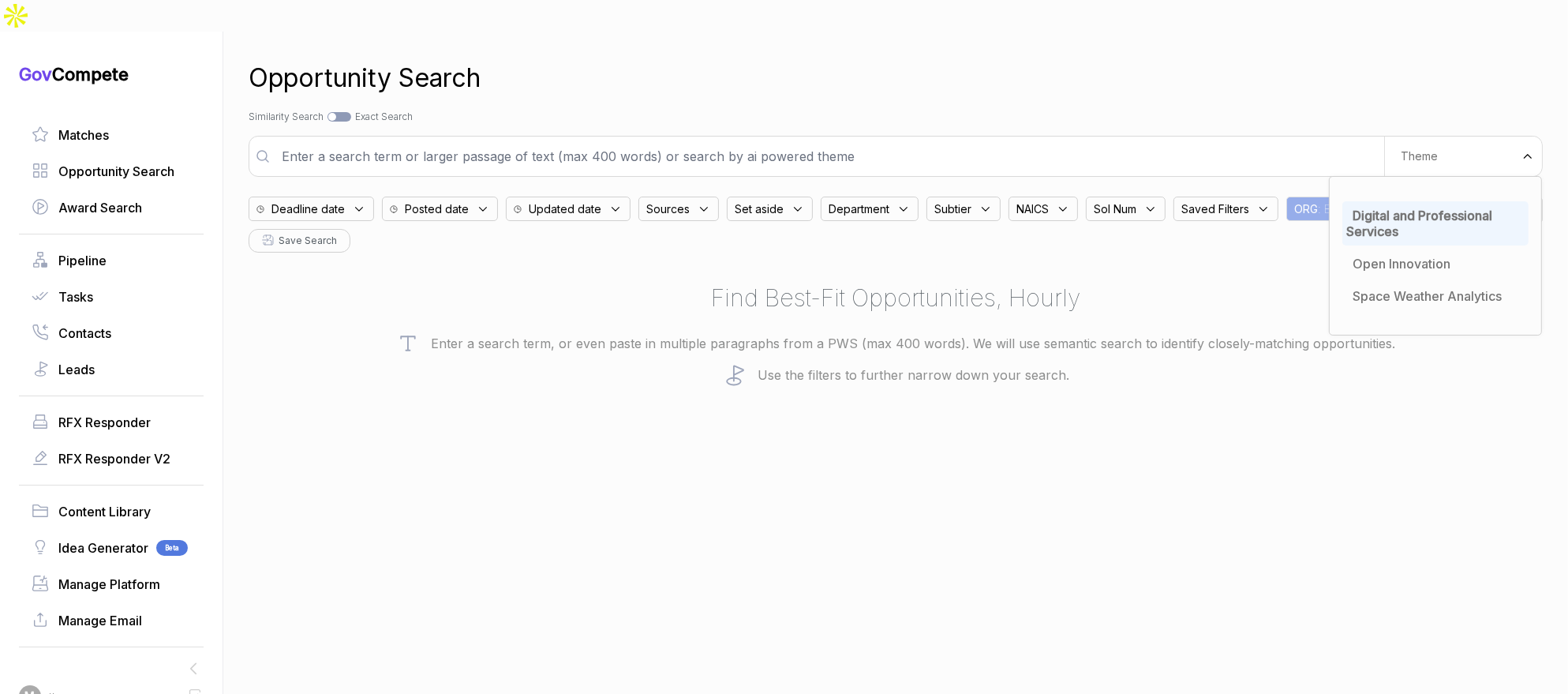
drag, startPoint x: 990, startPoint y: 59, endPoint x: 746, endPoint y: 182, distance: 273.2
click at [983, 64] on div "Opportunity Search" at bounding box center [895, 79] width 1294 height 38
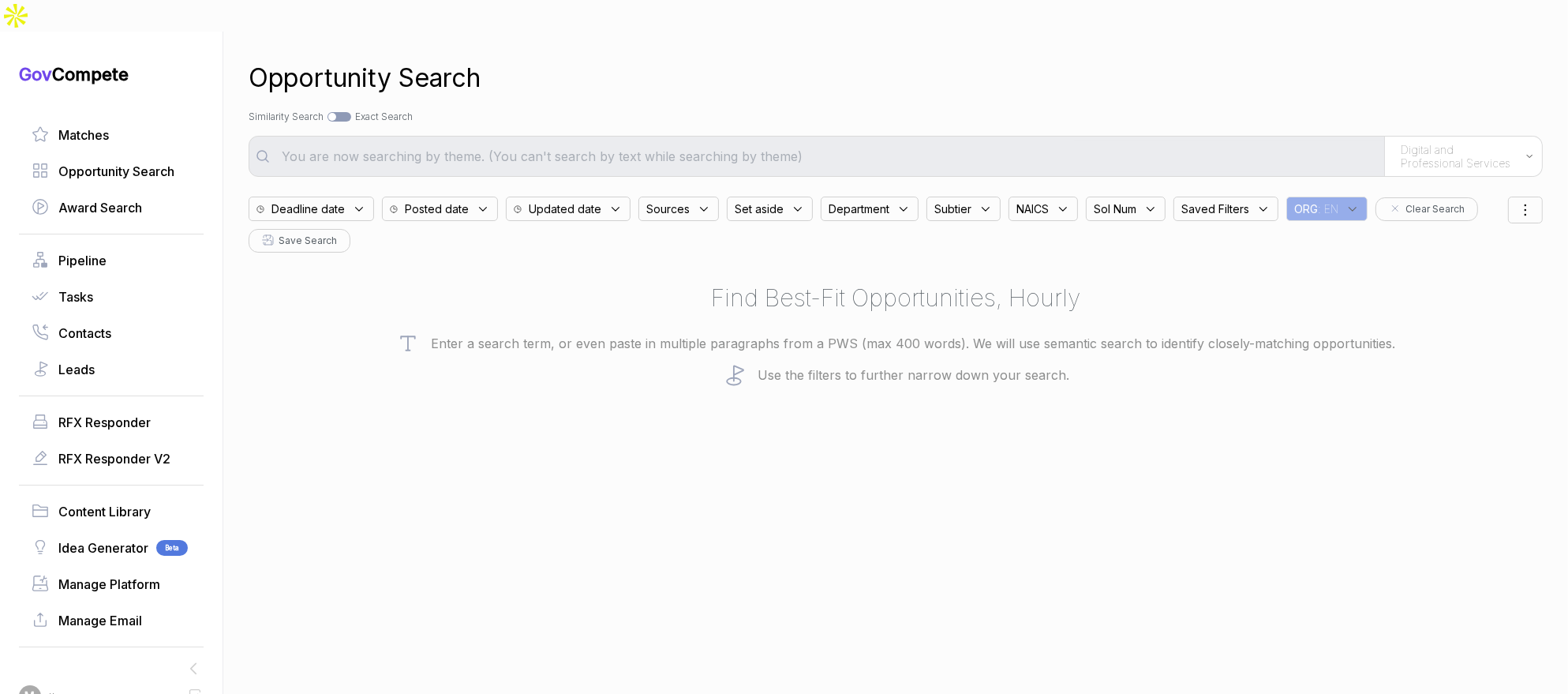
click at [345, 200] on span "Posted date" at bounding box center [308, 208] width 73 height 16
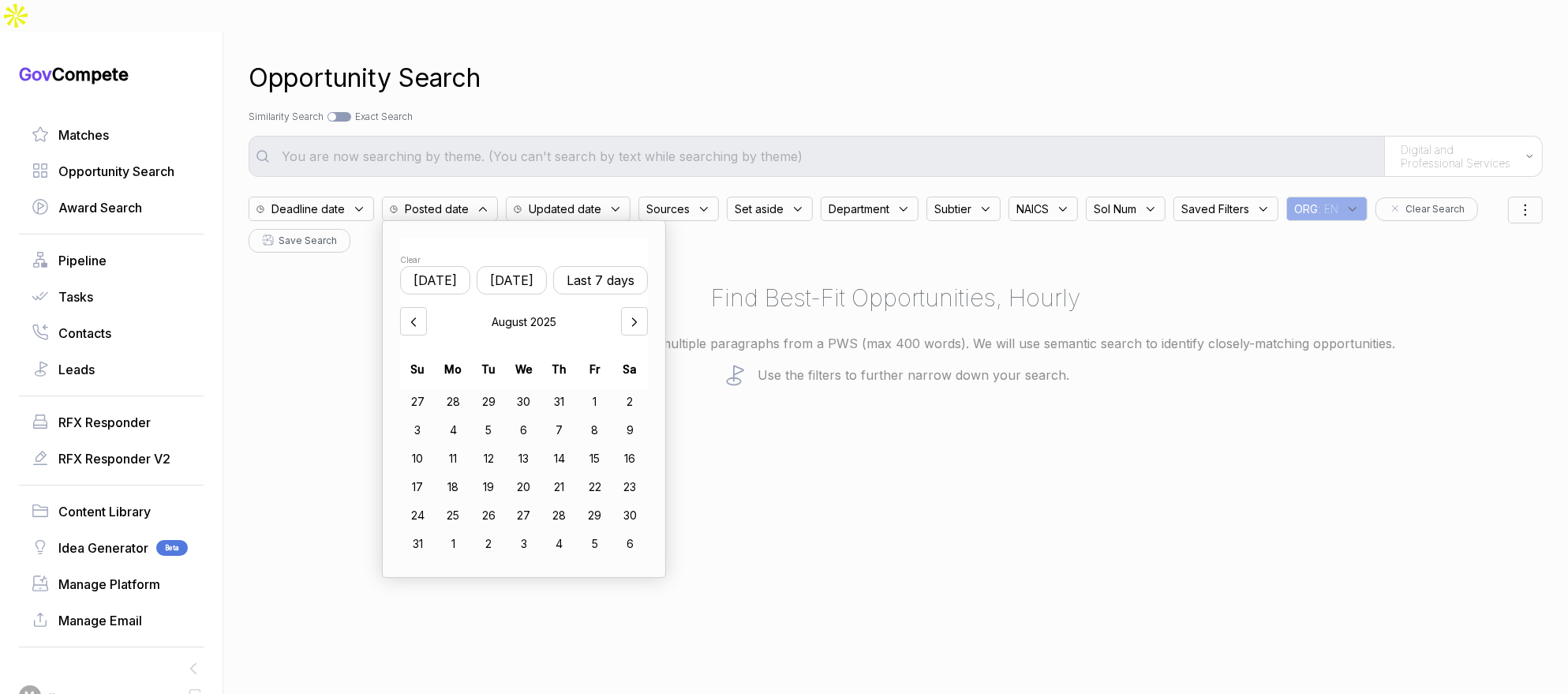
drag, startPoint x: 510, startPoint y: 249, endPoint x: 536, endPoint y: 330, distance: 85.1
click at [510, 266] on button "[DATE]" at bounding box center [512, 280] width 70 height 28
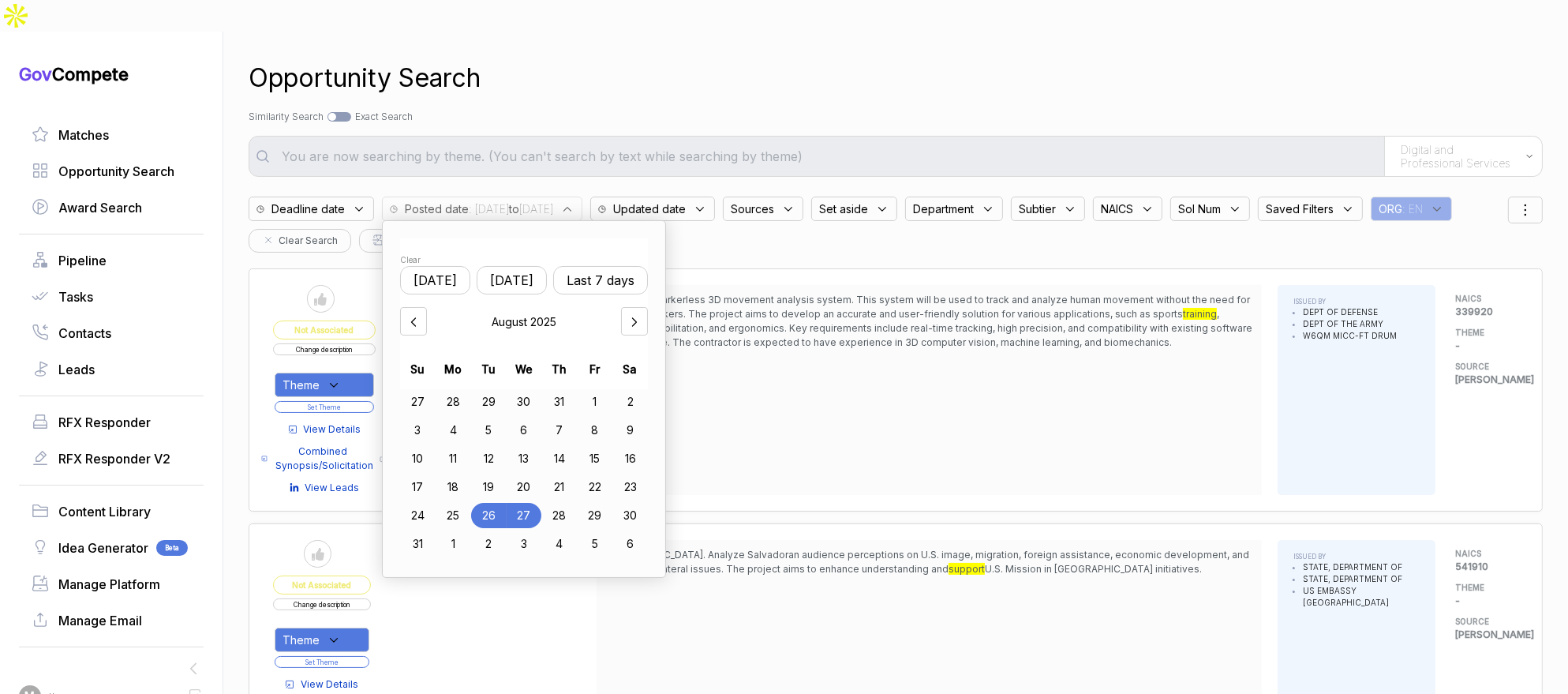
click at [452, 503] on div "25" at bounding box center [453, 515] width 35 height 25
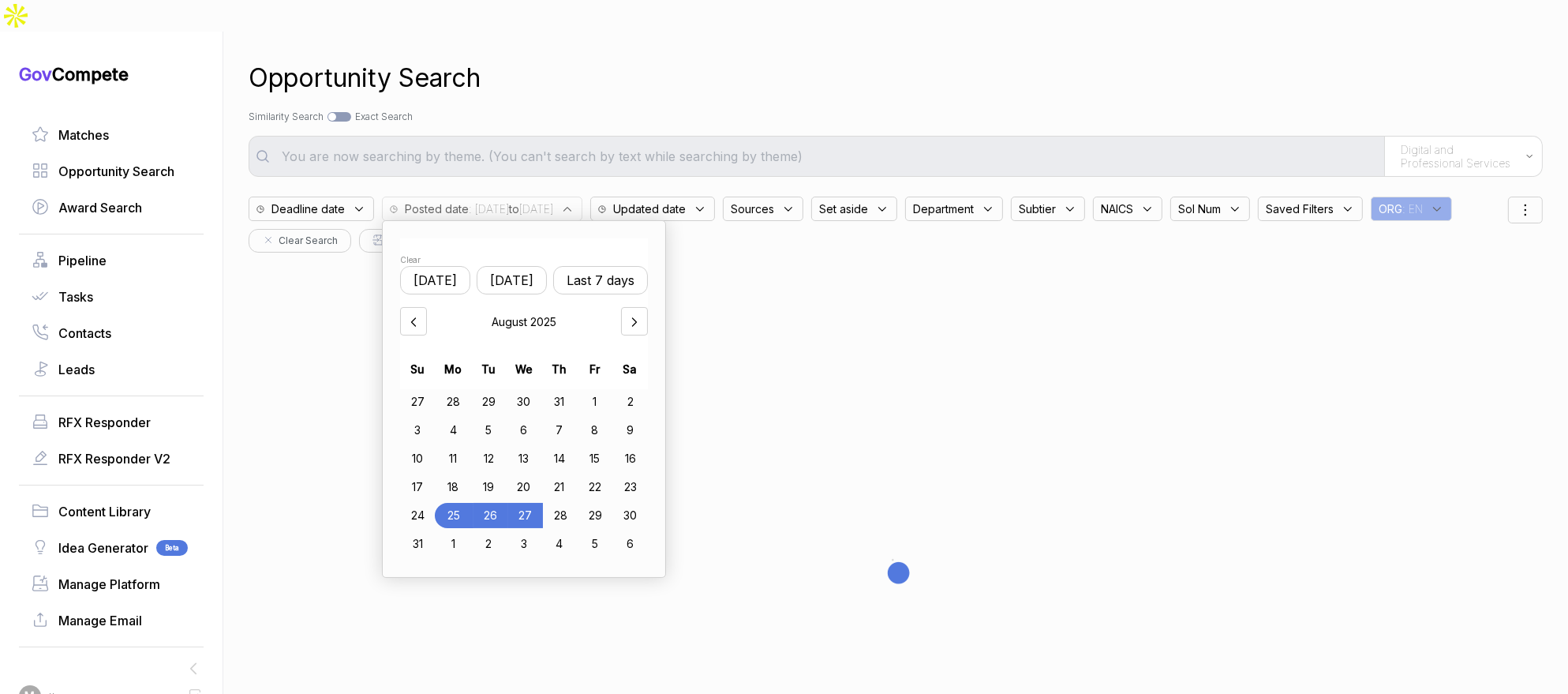
click at [532, 503] on div "27" at bounding box center [525, 515] width 34 height 25
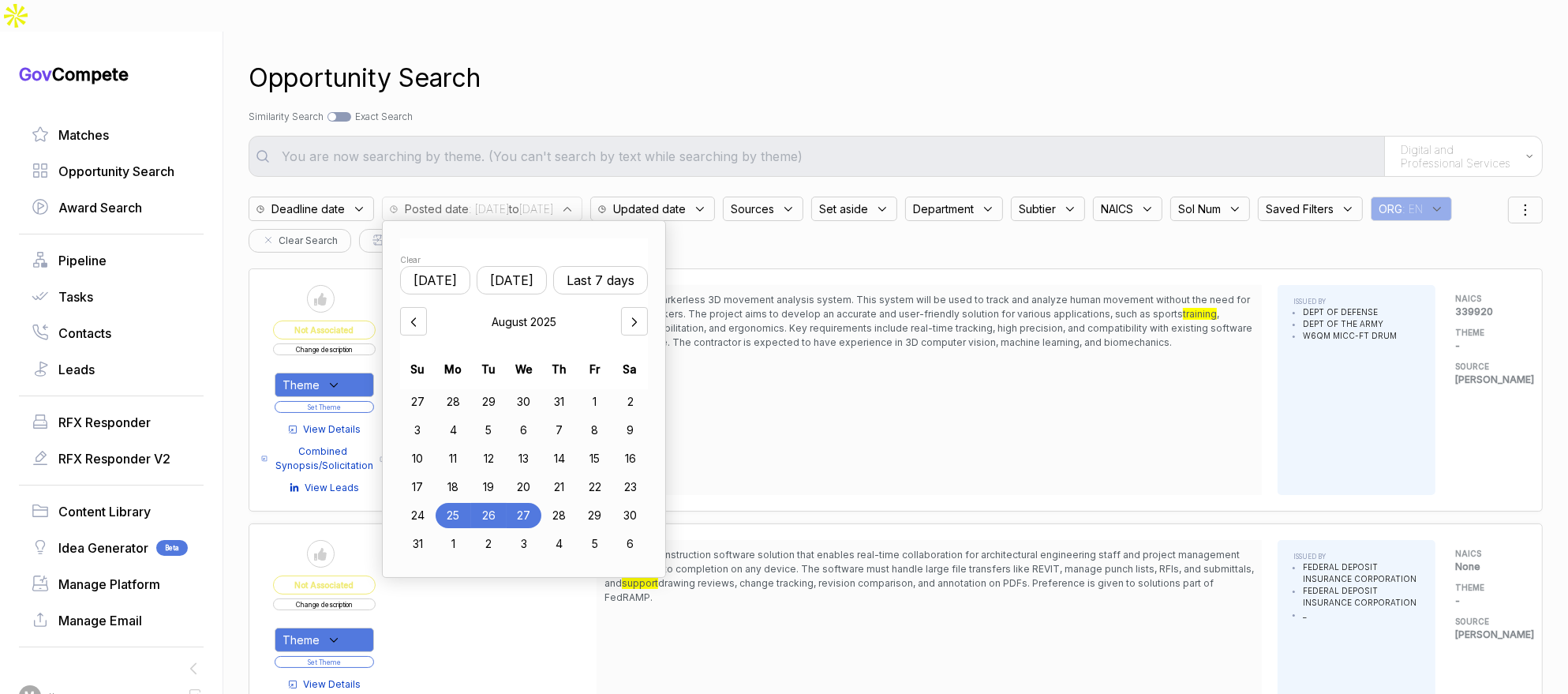
click at [797, 60] on div "Opportunity Search" at bounding box center [895, 79] width 1294 height 38
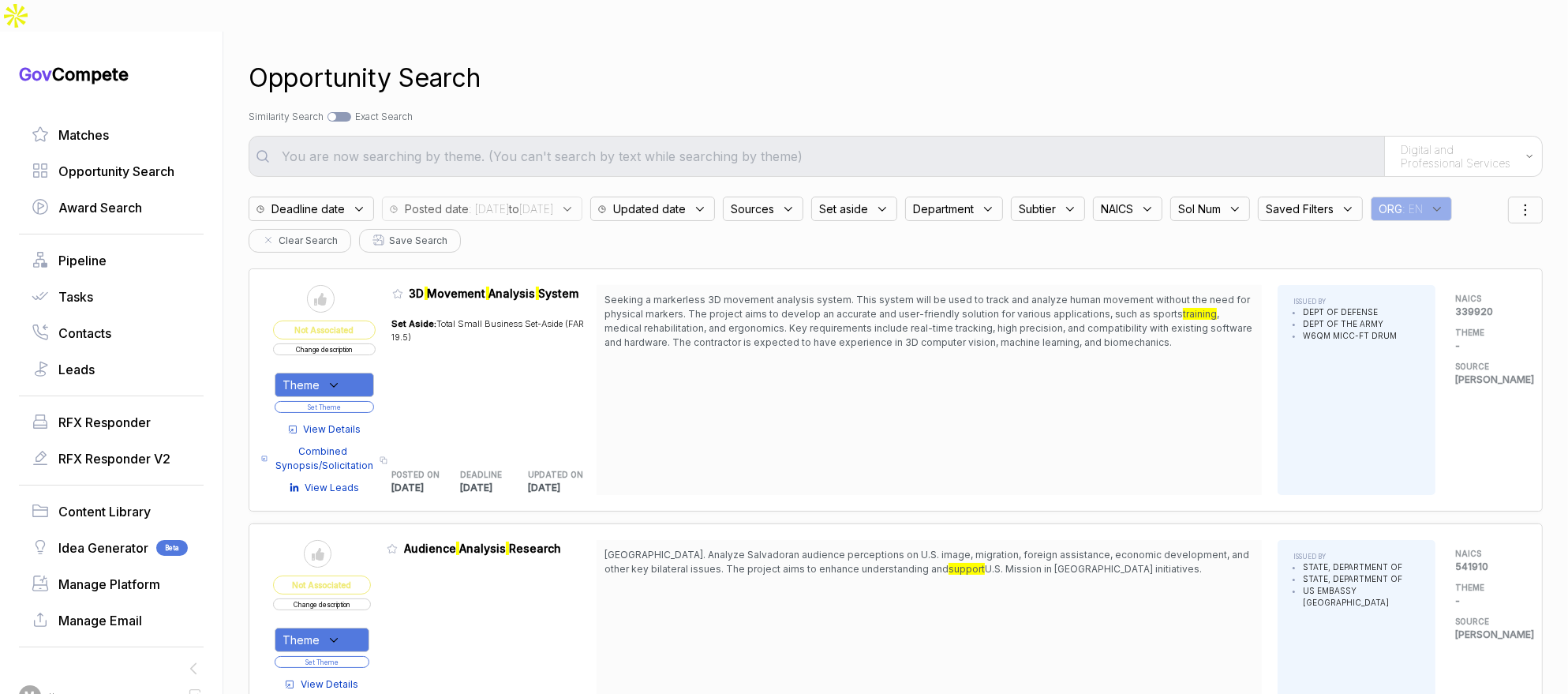
click at [803, 197] on div "Sources" at bounding box center [762, 208] width 80 height 24
click at [787, 350] on span "ebuy" at bounding box center [771, 359] width 30 height 19
checkbox input "true"
click at [893, 71] on div "Opportunity Search Search by Topic Relevance Similarity Search Search by Exact …" at bounding box center [895, 378] width 1294 height 694
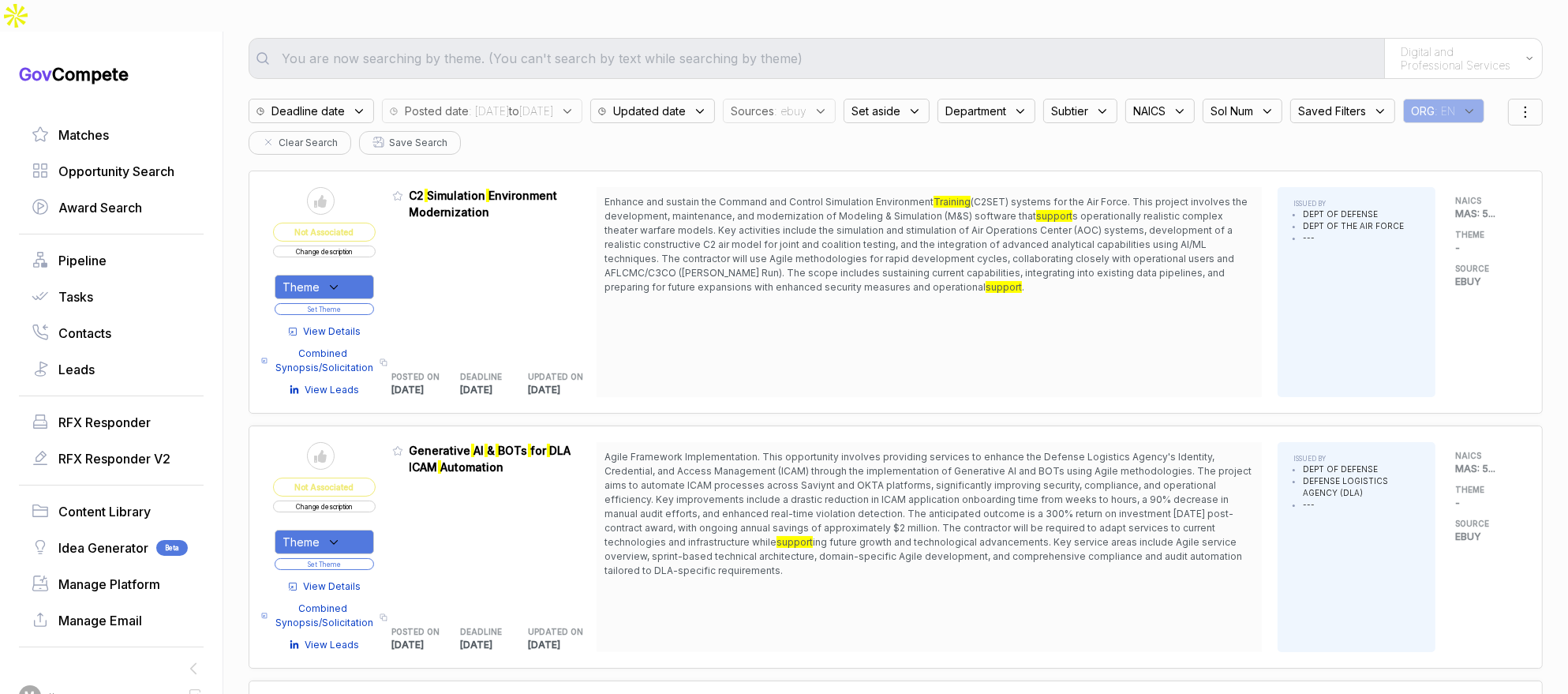
scroll to position [106, 0]
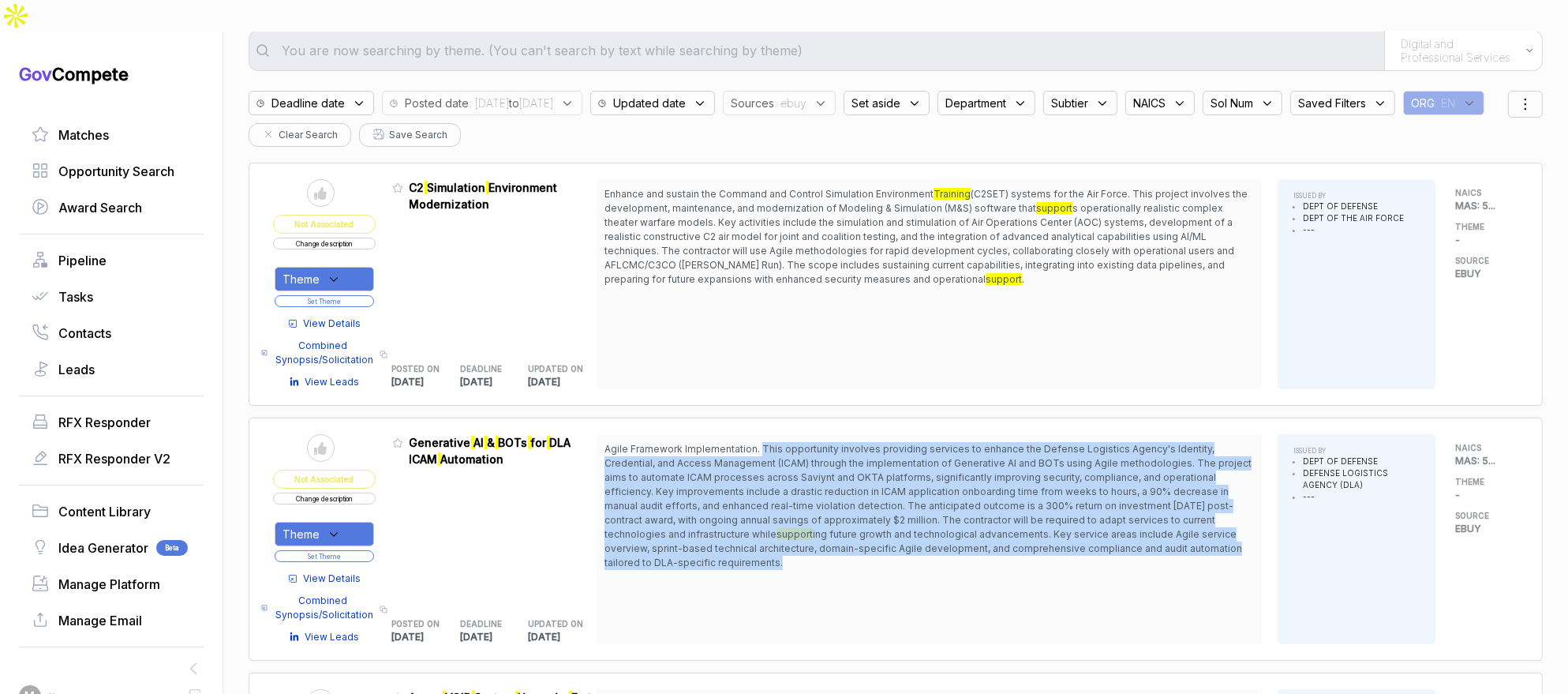
drag, startPoint x: 764, startPoint y: 417, endPoint x: 819, endPoint y: 529, distance: 124.8
click at [815, 525] on span "Agile Framework Implementation. This opportunity involves providing services to…" at bounding box center [929, 506] width 650 height 128
click at [819, 529] on span "Agile Framework Implementation. This opportunity involves providing services to…" at bounding box center [929, 506] width 650 height 128
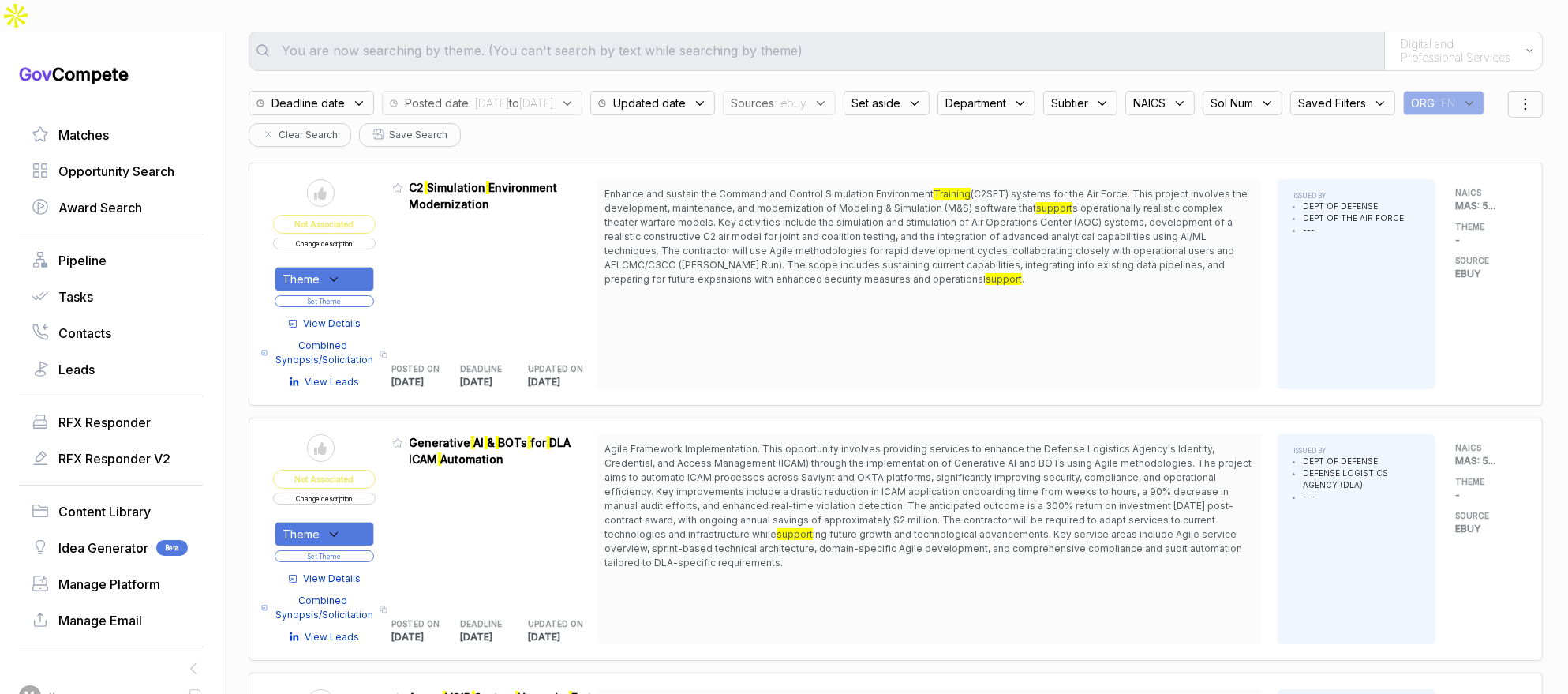
click at [364, 493] on button "Change description" at bounding box center [325, 498] width 103 height 12
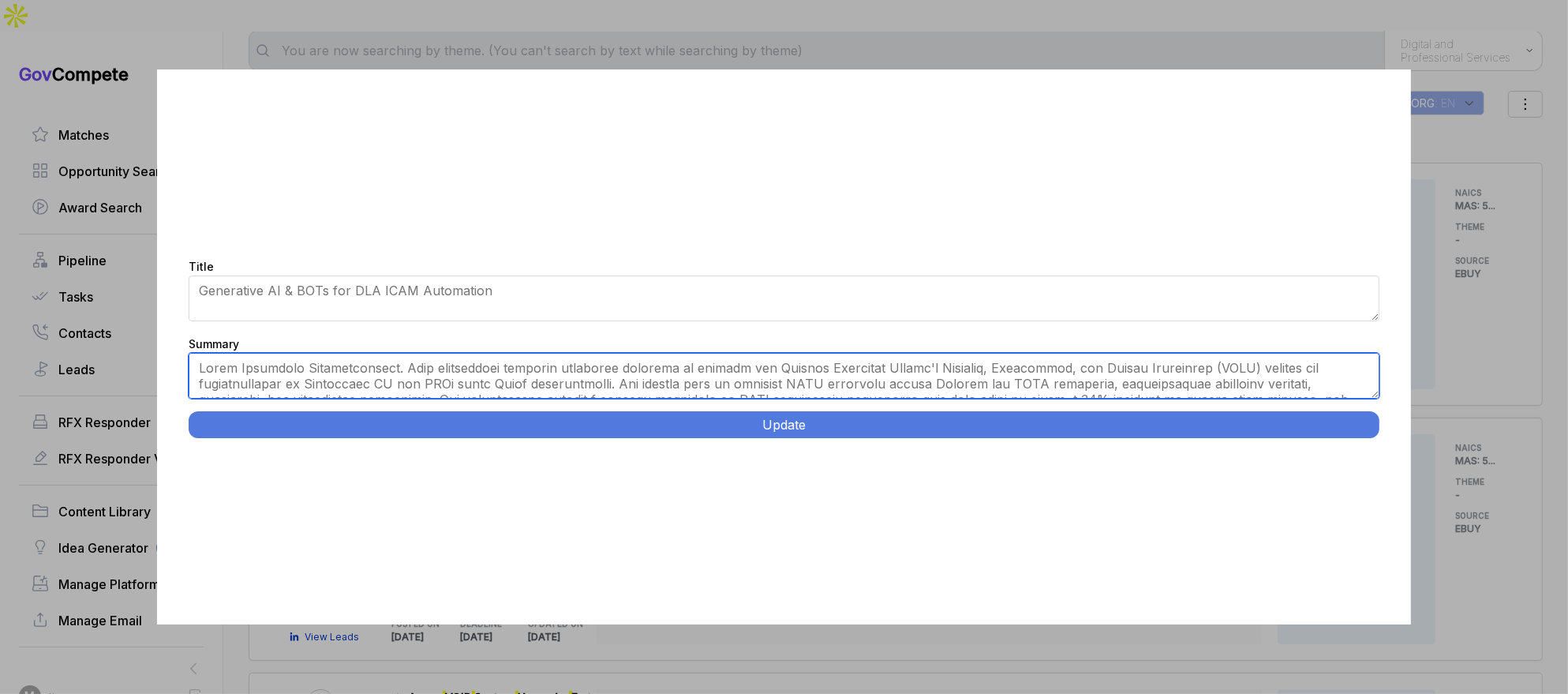
click at [687, 367] on textarea "Summary" at bounding box center [784, 375] width 1191 height 46
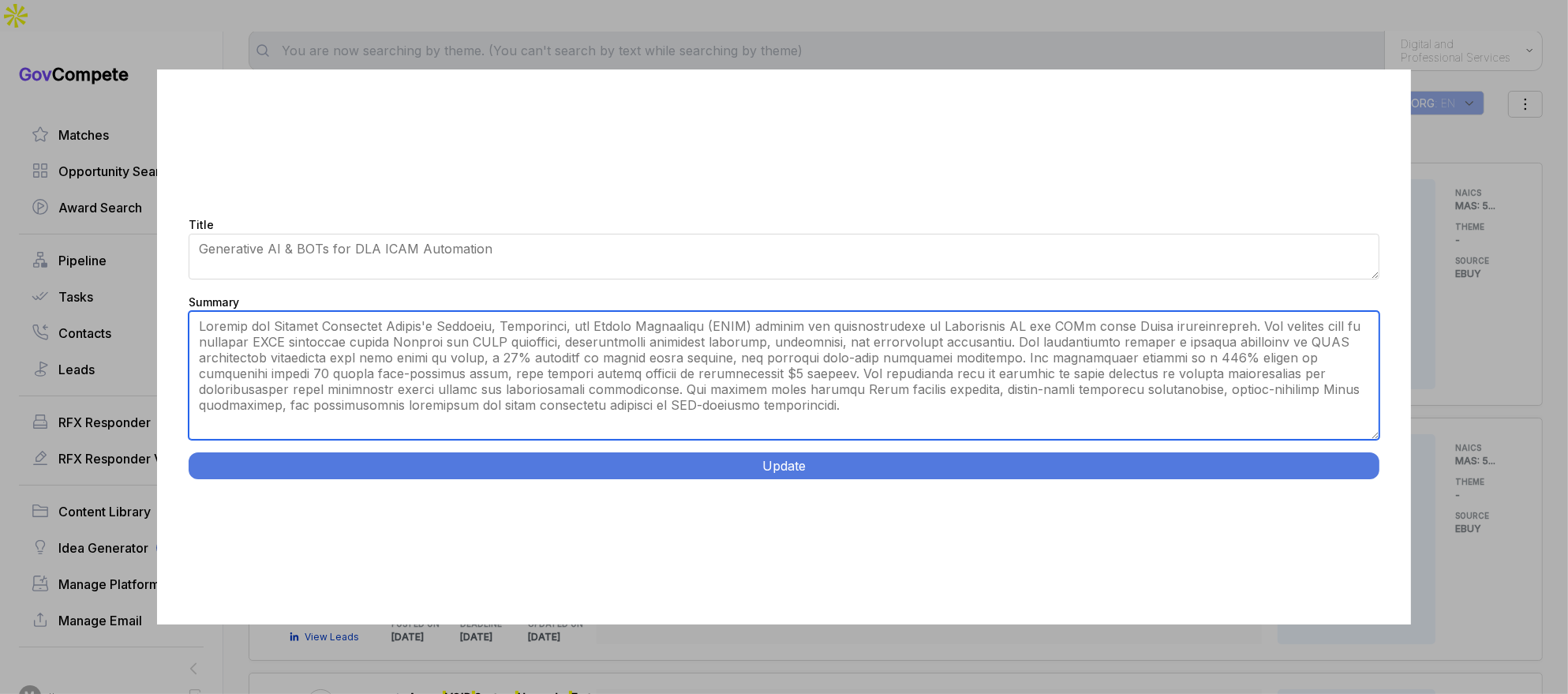
drag, startPoint x: 1375, startPoint y: 395, endPoint x: 1342, endPoint y: 471, distance: 82.9
click at [1372, 480] on div "Title Generative AI & BOTs for DLA ICAM Automation Summary Update" at bounding box center [784, 347] width 1254 height 555
drag, startPoint x: 844, startPoint y: 341, endPoint x: 839, endPoint y: 381, distance: 40.3
click at [839, 381] on textarea "Summary" at bounding box center [784, 375] width 1191 height 129
type textarea "Enhance the Defense Logistics Agency's Identity, Credential, and Access Managem…"
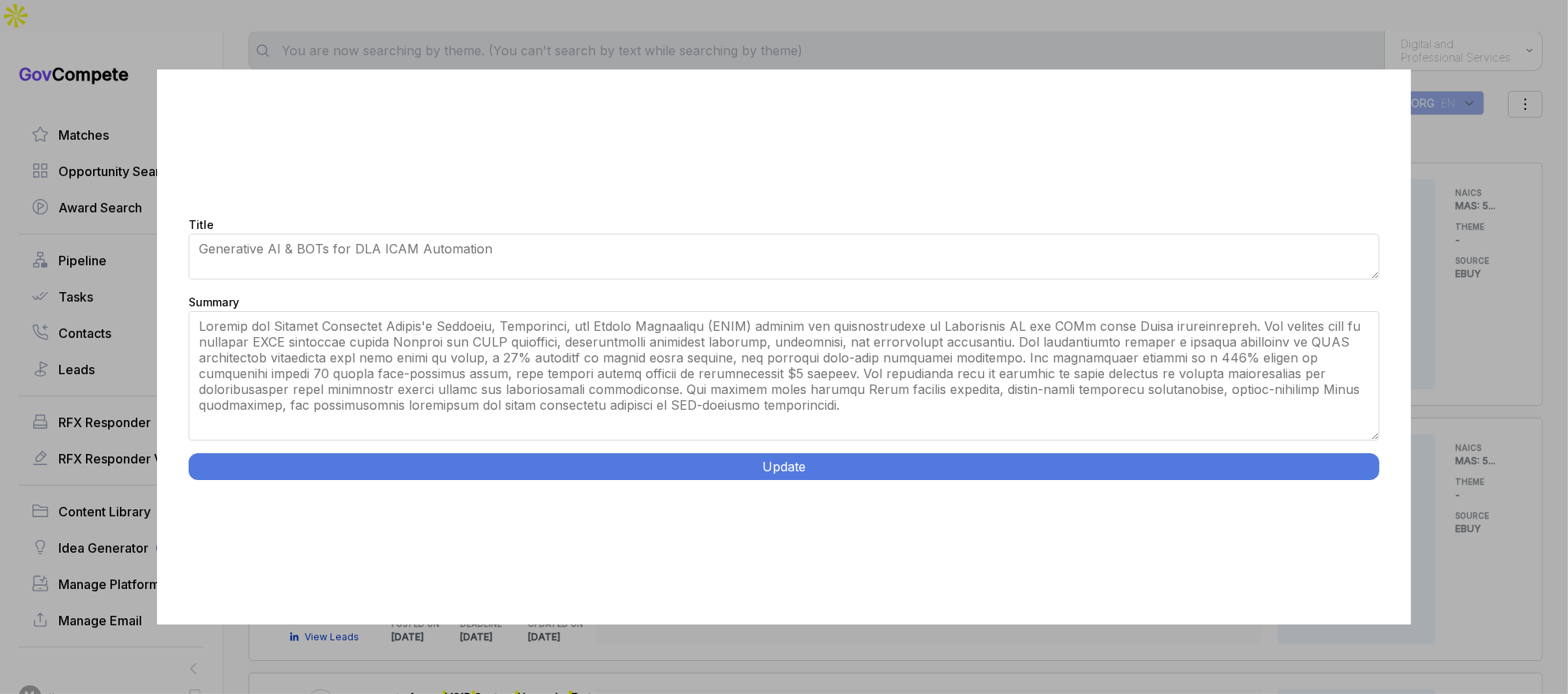
click at [795, 476] on button "Update" at bounding box center [784, 467] width 1191 height 27
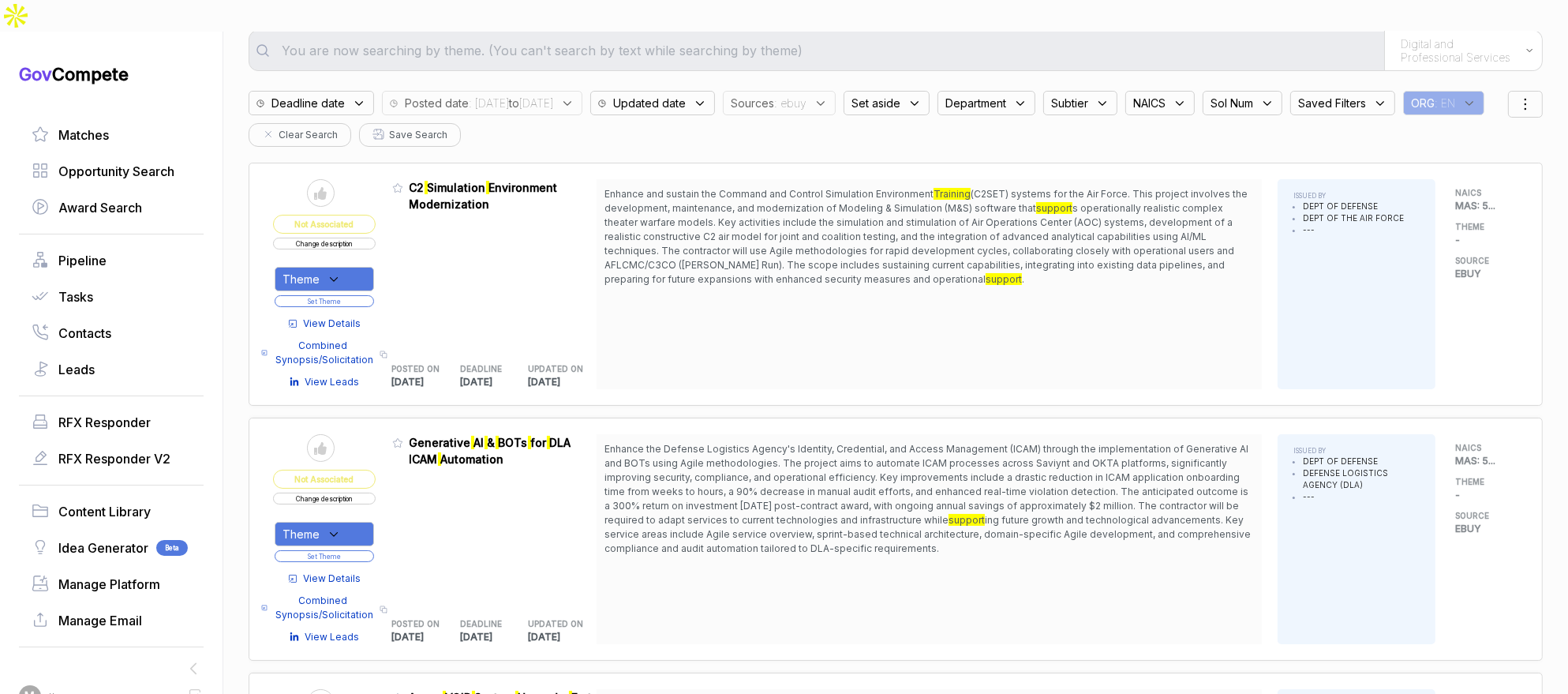
click at [363, 522] on div "Theme" at bounding box center [324, 533] width 99 height 24
drag, startPoint x: 349, startPoint y: 581, endPoint x: 362, endPoint y: 567, distance: 19.1
click at [352, 605] on span "[PERSON_NAME] - IT" at bounding box center [376, 614] width 135 height 19
checkbox input "true"
drag, startPoint x: 417, startPoint y: 512, endPoint x: 376, endPoint y: 523, distance: 42.4
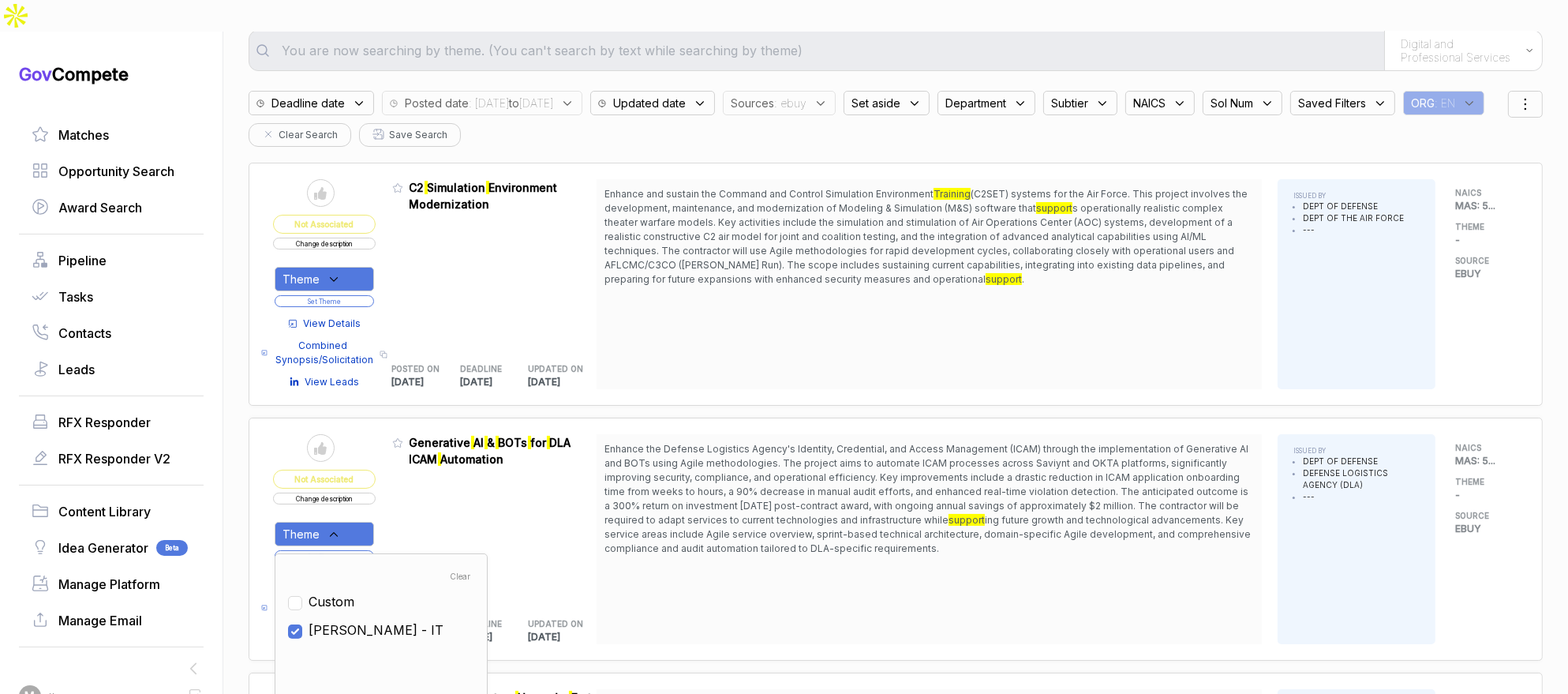
click at [415, 513] on div "Admin: Click to change feature to 1 RFI1778680_47QRAA21D009M Generative AI & BO…" at bounding box center [494, 539] width 205 height 210
click at [371, 550] on button "Set Theme" at bounding box center [324, 555] width 99 height 12
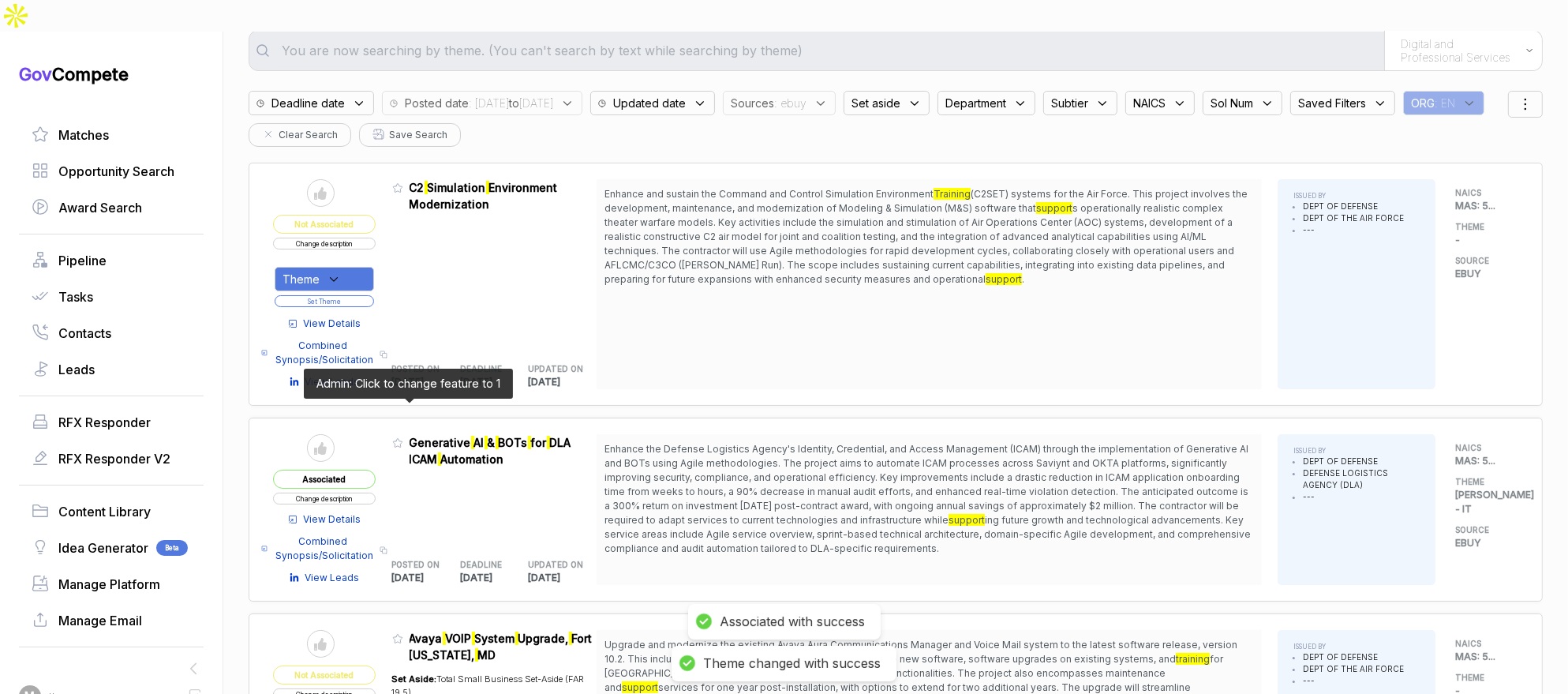
click at [403, 437] on icon at bounding box center [398, 442] width 11 height 11
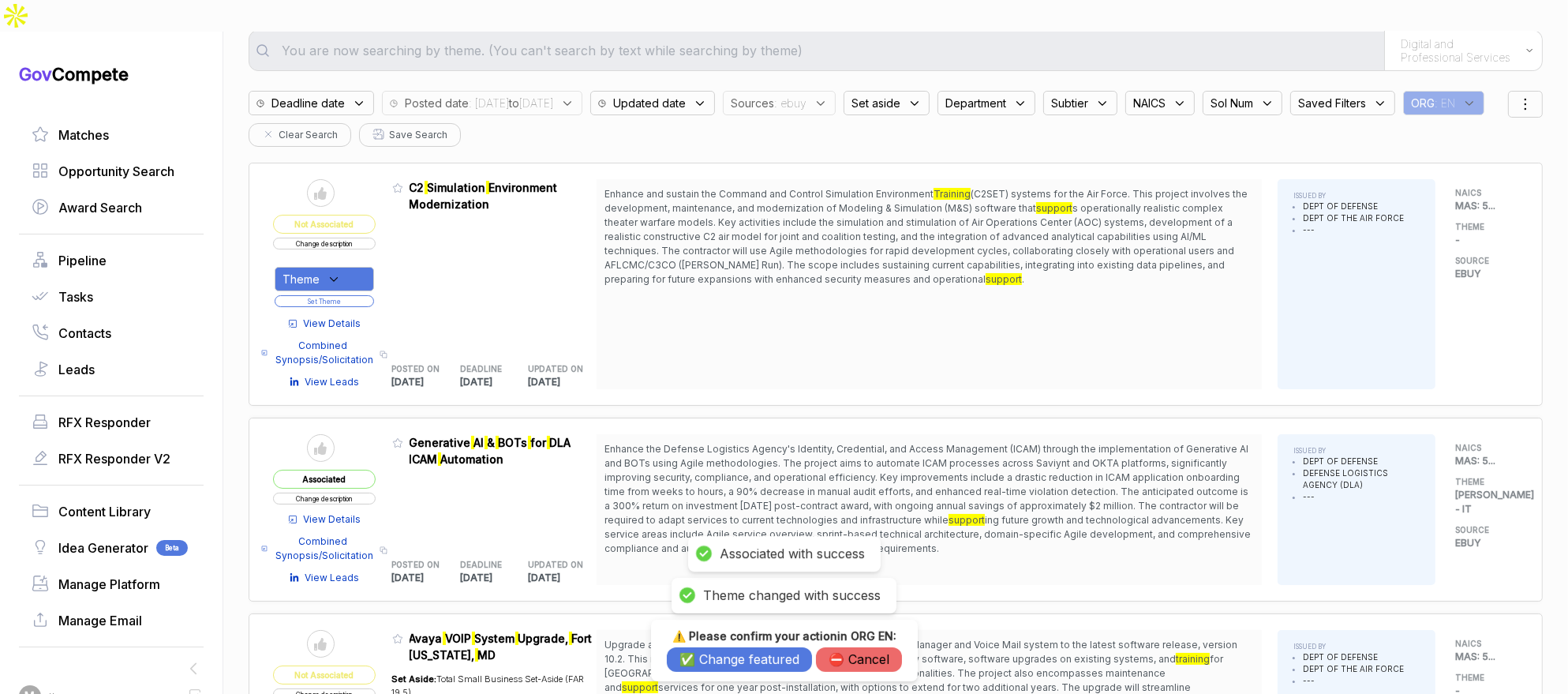
click at [715, 650] on button "✅ Change featured" at bounding box center [739, 659] width 145 height 24
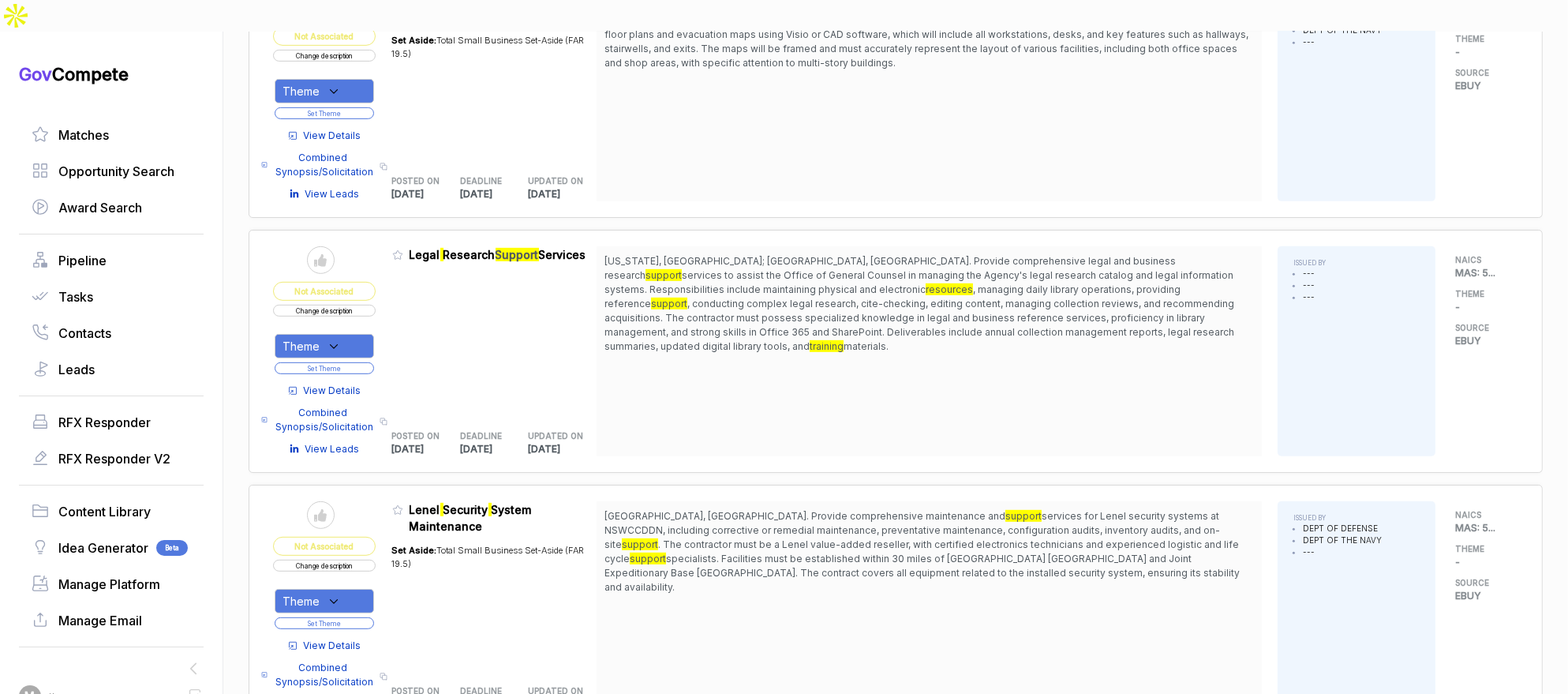
scroll to position [1000, 0]
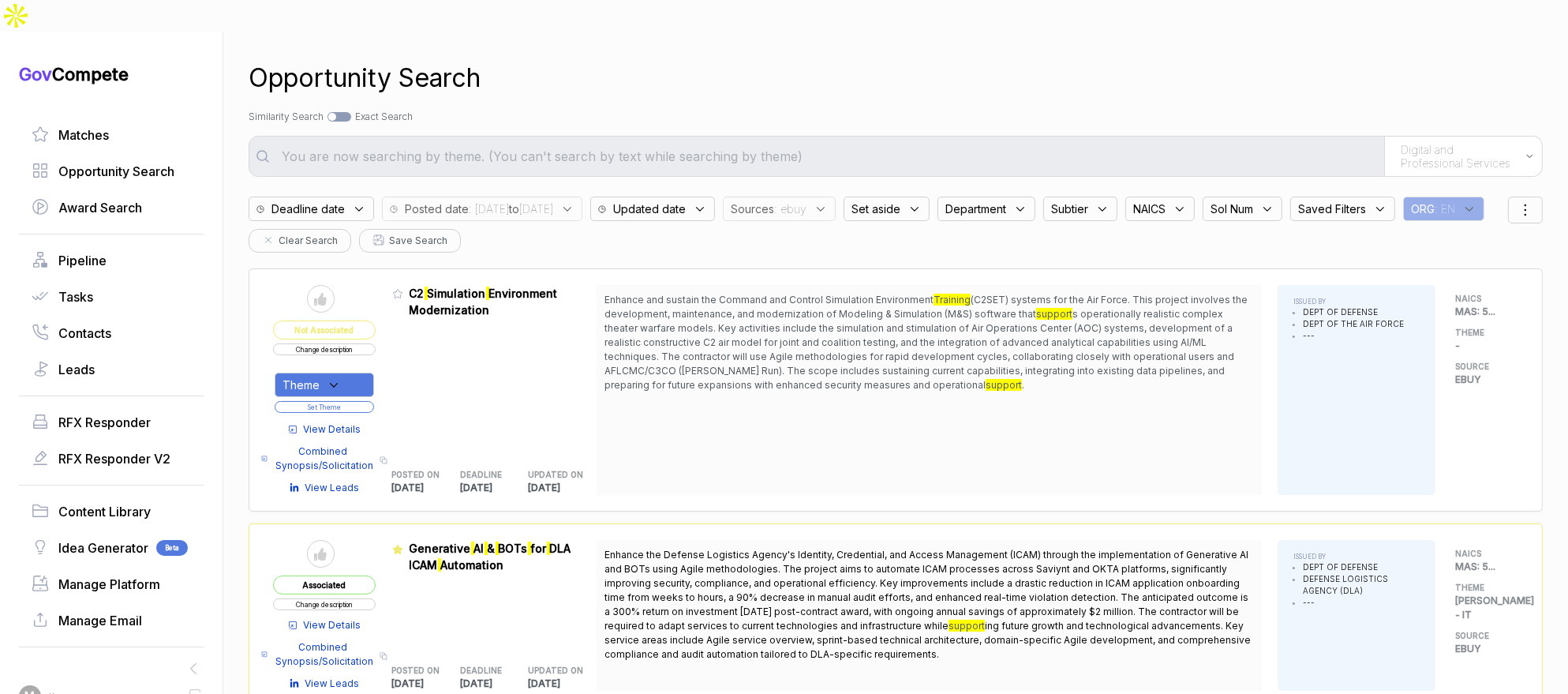
click at [807, 200] on span ": ebuy" at bounding box center [790, 208] width 32 height 16
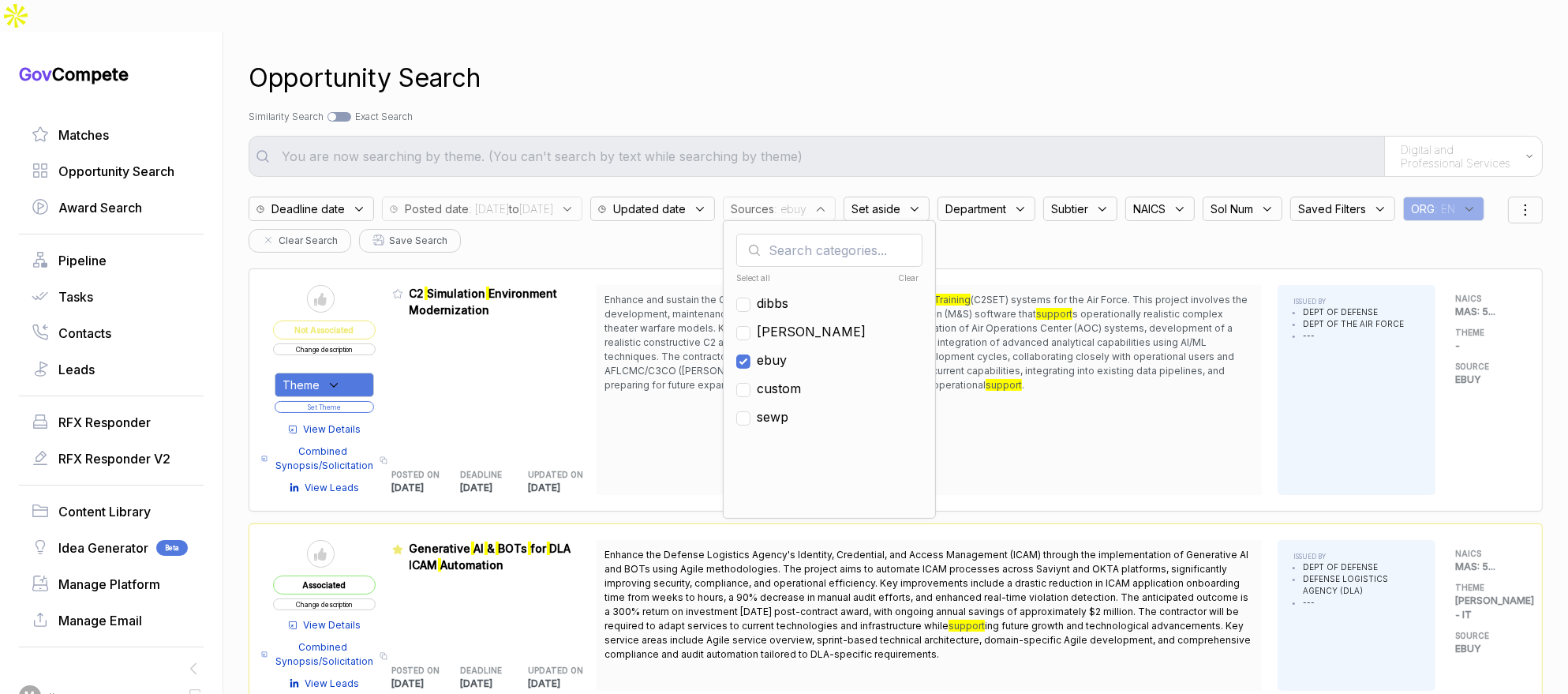
drag, startPoint x: 826, startPoint y: 324, endPoint x: 830, endPoint y: 302, distance: 22.4
click at [787, 350] on span "ebuy" at bounding box center [771, 359] width 30 height 19
checkbox input "false"
drag, startPoint x: 830, startPoint y: 301, endPoint x: 917, endPoint y: 229, distance: 112.9
click at [833, 322] on span "[PERSON_NAME]" at bounding box center [811, 331] width 109 height 19
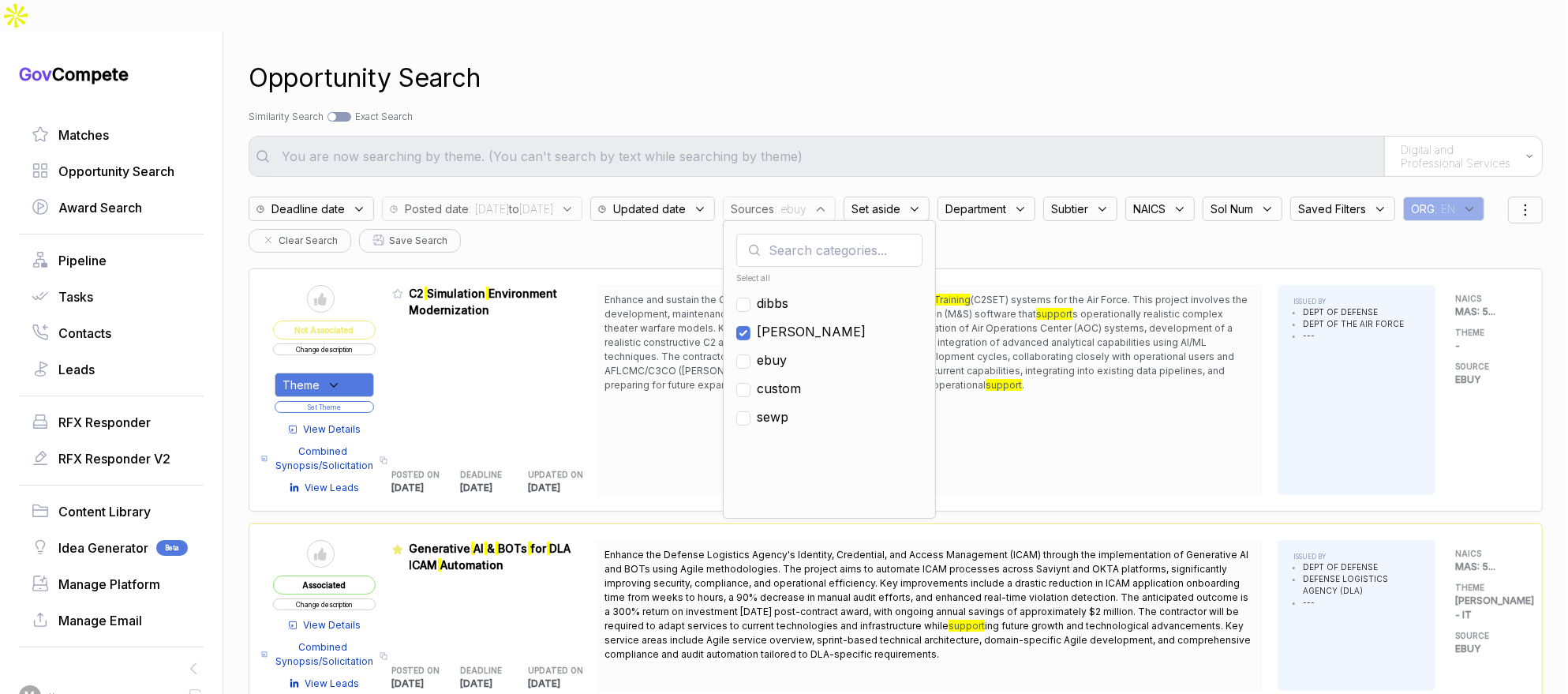
checkbox input "true"
drag, startPoint x: 1077, startPoint y: 69, endPoint x: 1088, endPoint y: 69, distance: 11.0
click at [1088, 69] on div "Opportunity Search Search by Topic Relevance Similarity Search Search by Exact …" at bounding box center [895, 378] width 1294 height 694
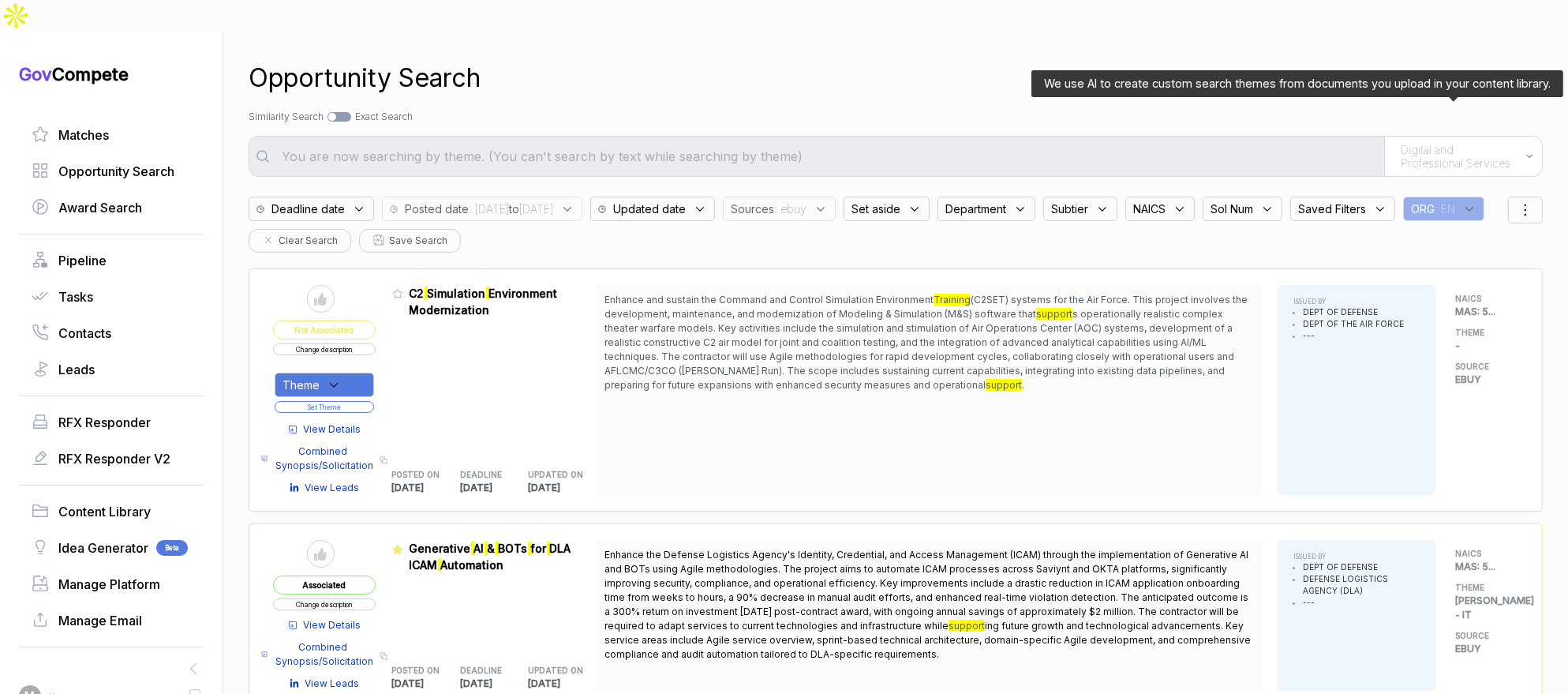
click at [1438, 141] on div "Digital and Professional Services" at bounding box center [1462, 156] width 158 height 40
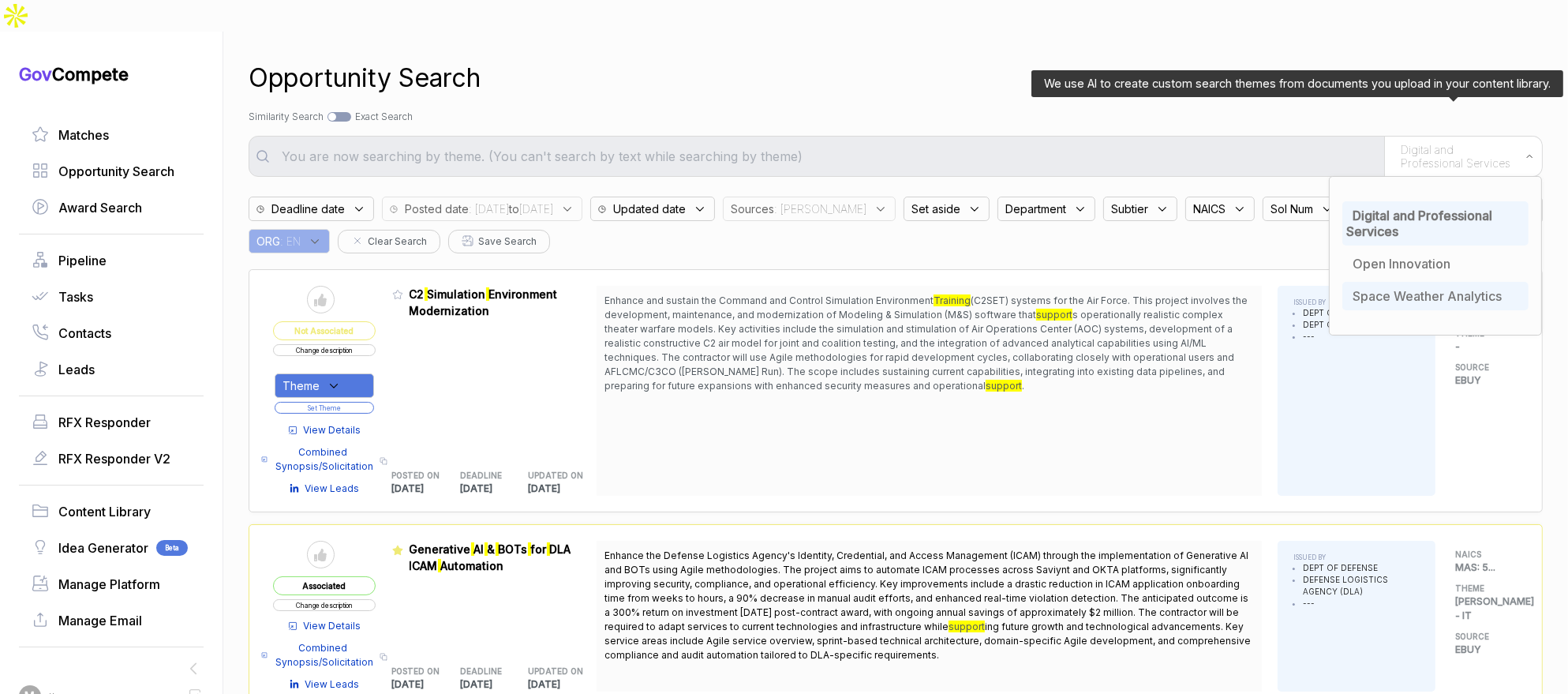
click at [1411, 288] on span "Space Weather Analytics" at bounding box center [1426, 295] width 149 height 15
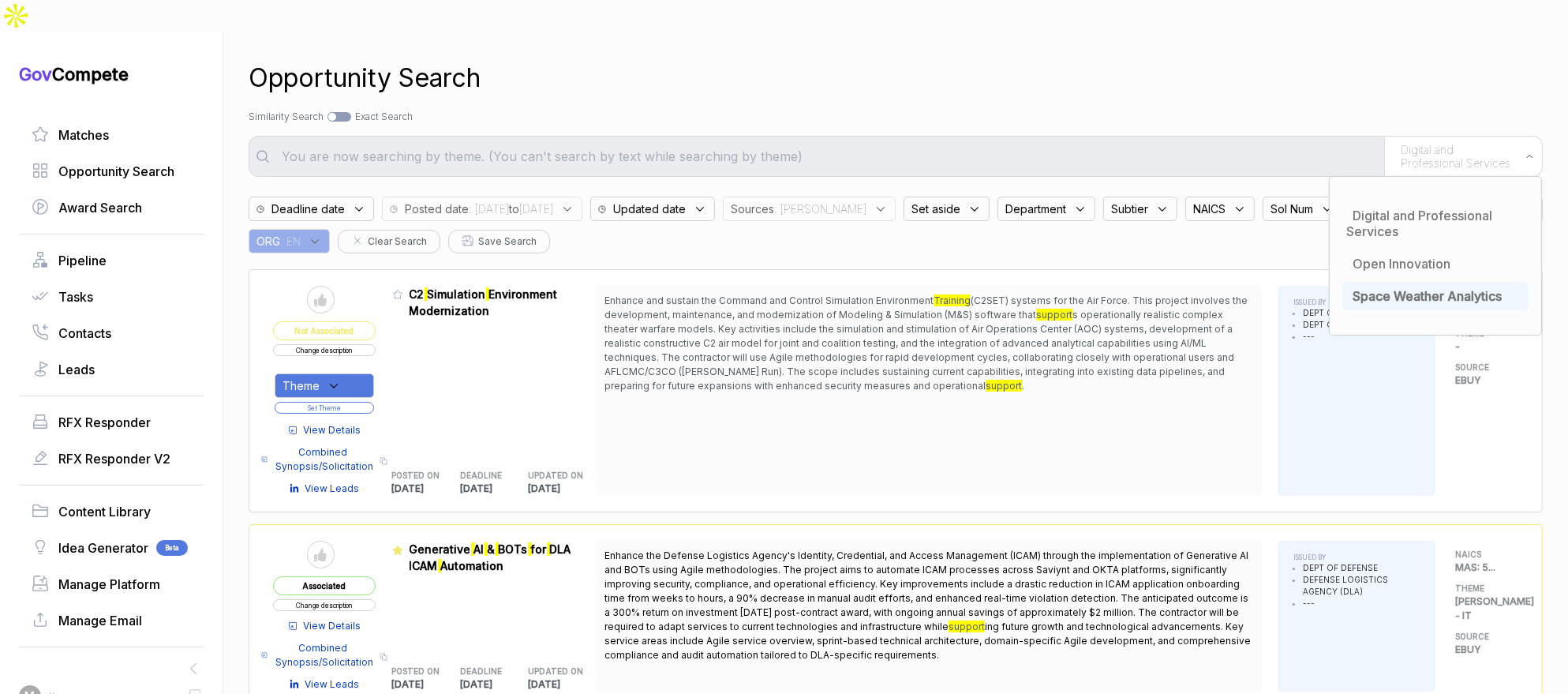
drag, startPoint x: 1126, startPoint y: 60, endPoint x: 1020, endPoint y: 19, distance: 113.7
click at [1121, 60] on div "Opportunity Search" at bounding box center [895, 79] width 1294 height 38
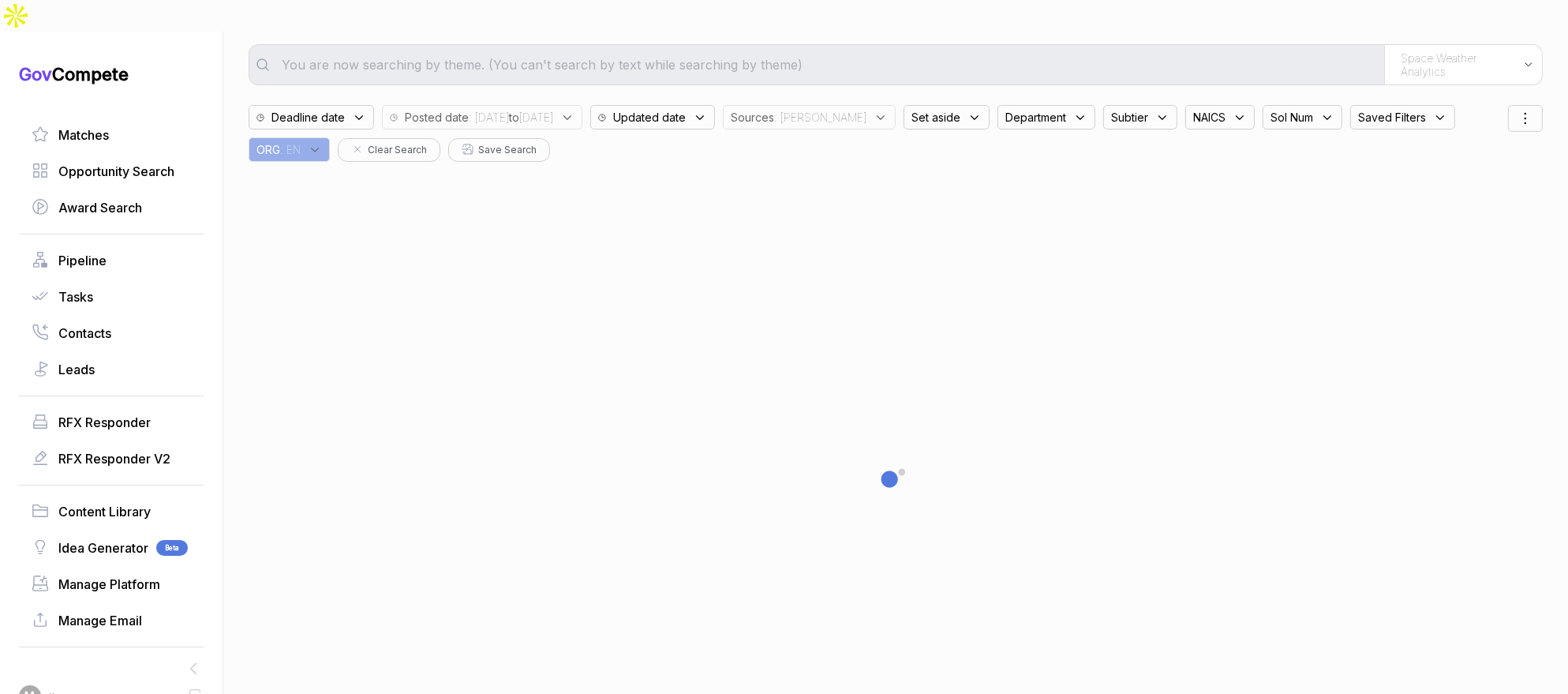
scroll to position [165, 0]
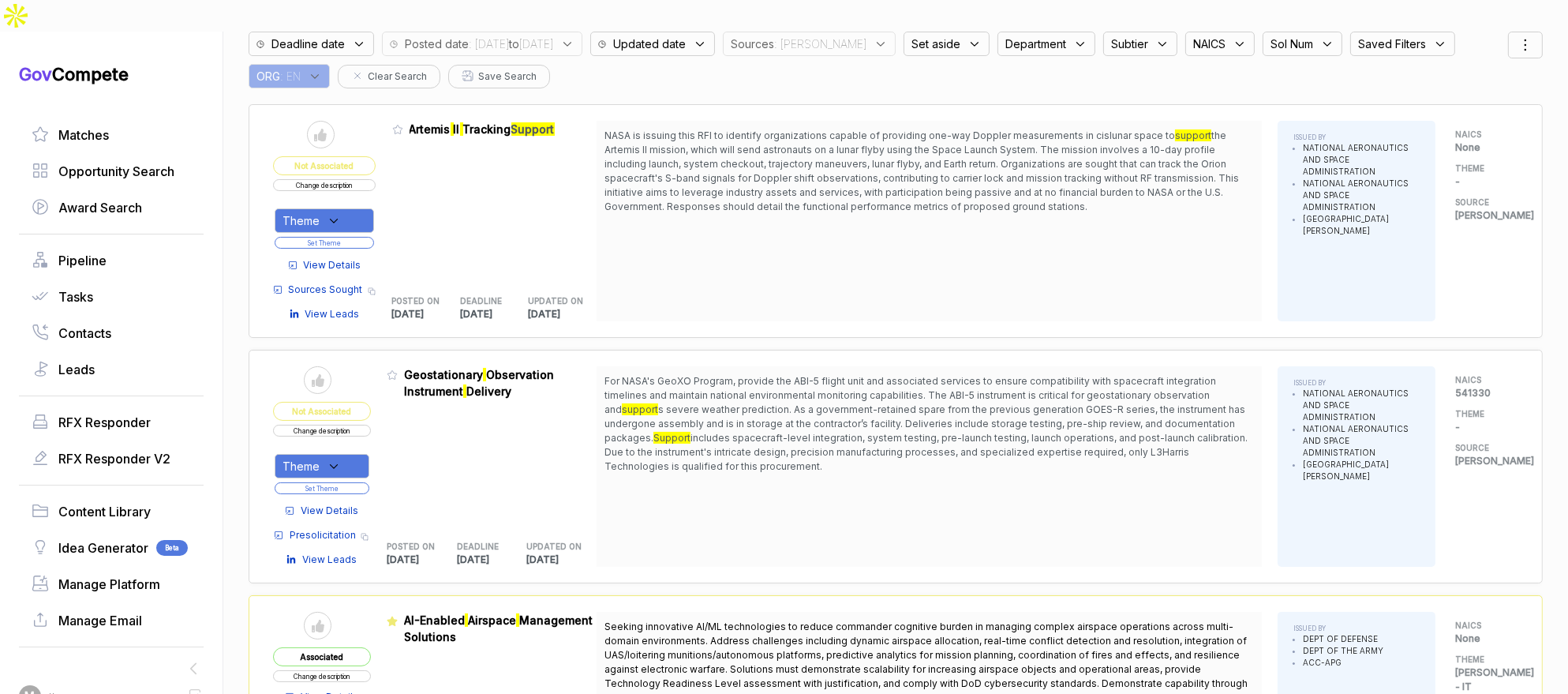
drag, startPoint x: 910, startPoint y: 119, endPoint x: 998, endPoint y: 184, distance: 109.4
click at [998, 184] on div "NASA is issuing this RFI to identify organizations capable of providing one-way…" at bounding box center [928, 221] width 665 height 200
click at [1021, 174] on span "the Artemis II mission, which will send astronauts on a lunar flyby using the S…" at bounding box center [921, 171] width 634 height 83
drag, startPoint x: 948, startPoint y: 116, endPoint x: 952, endPoint y: 135, distance: 19.4
click at [952, 135] on span "the Artemis II mission, which will send astronauts on a lunar flyby using the S…" at bounding box center [921, 171] width 634 height 83
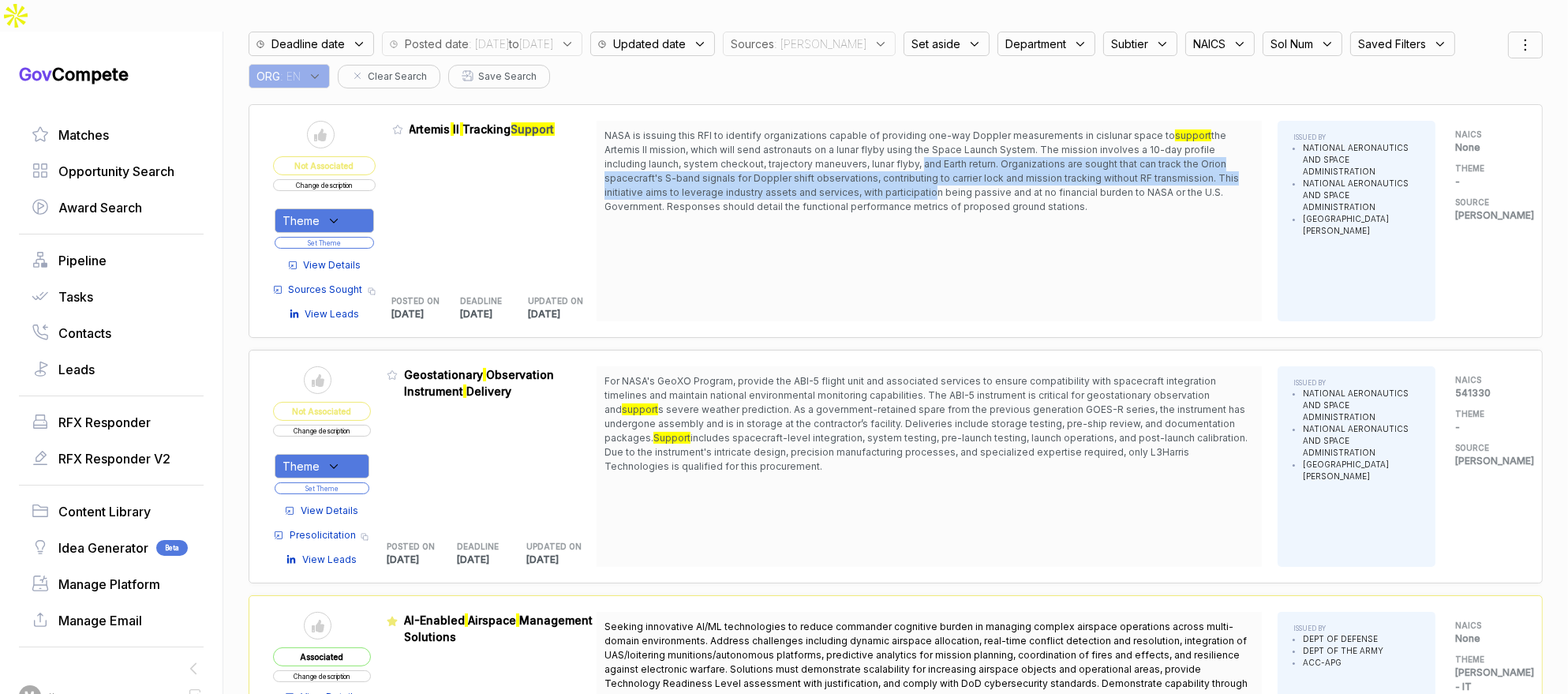
drag, startPoint x: 921, startPoint y: 129, endPoint x: 927, endPoint y: 160, distance: 31.6
click at [927, 160] on span "the Artemis II mission, which will send astronauts on a lunar flyby using the S…" at bounding box center [921, 171] width 634 height 83
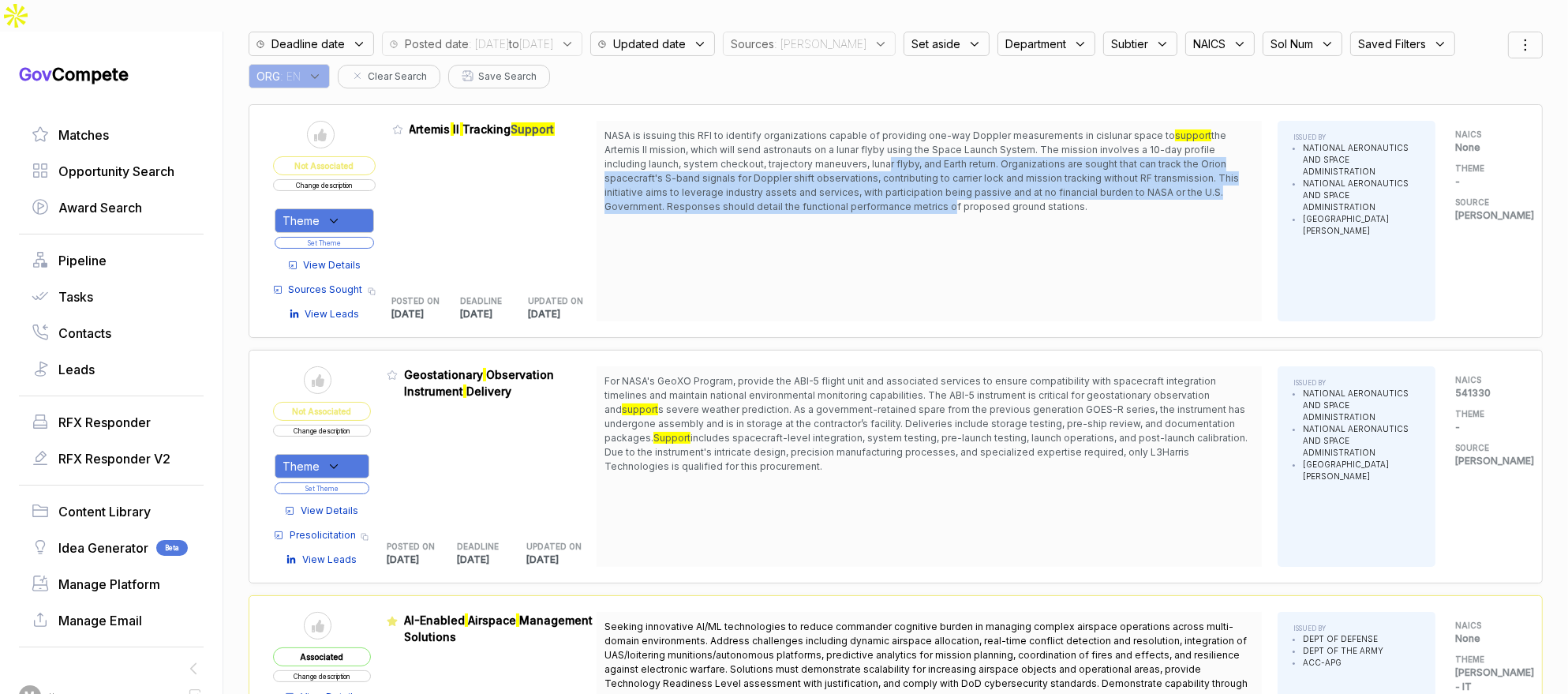
drag, startPoint x: 946, startPoint y: 173, endPoint x: 870, endPoint y: 121, distance: 92.1
click at [870, 129] on span "the Artemis II mission, which will send astronauts on a lunar flyby using the S…" at bounding box center [921, 171] width 634 height 83
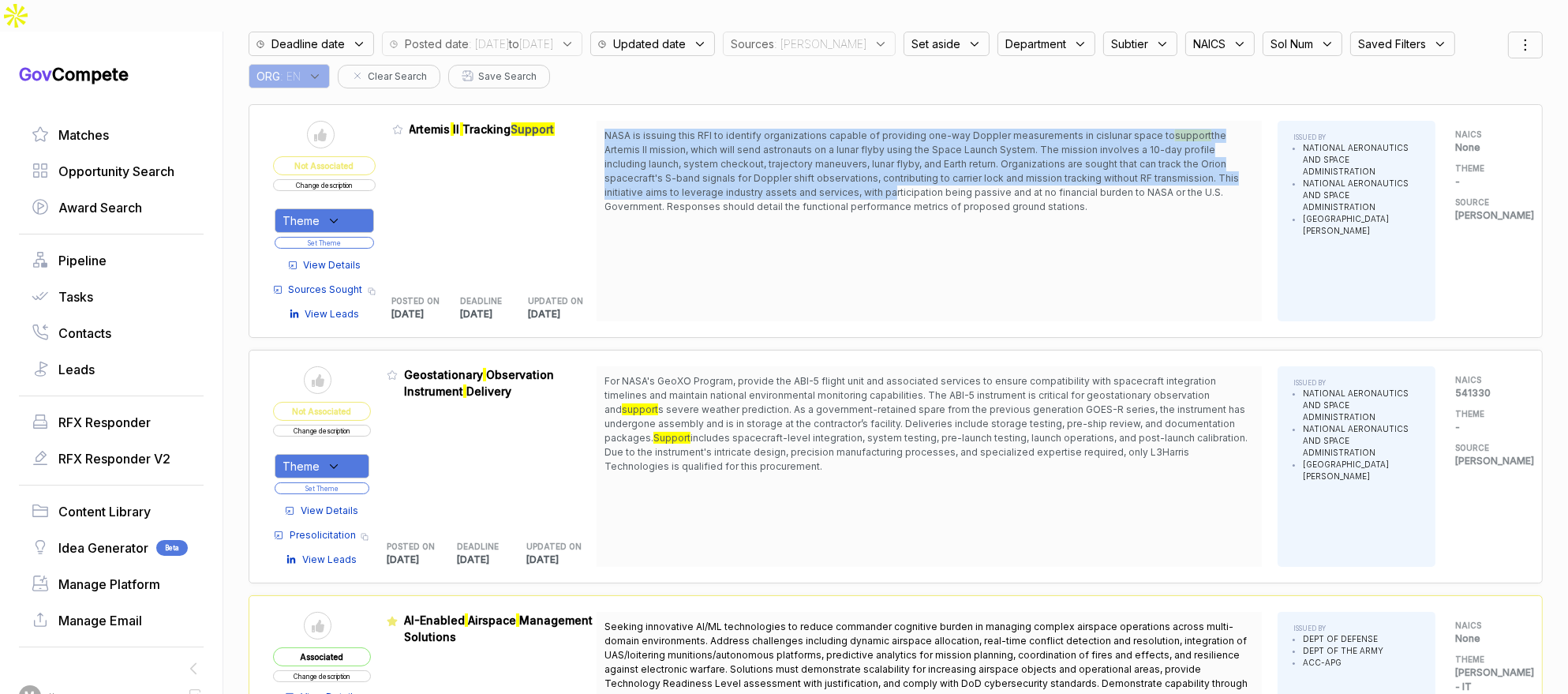
drag, startPoint x: 841, startPoint y: 91, endPoint x: 892, endPoint y: 155, distance: 81.8
click at [892, 155] on div "NASA is issuing this RFI to identify organizations capable of providing one-way…" at bounding box center [928, 221] width 665 height 200
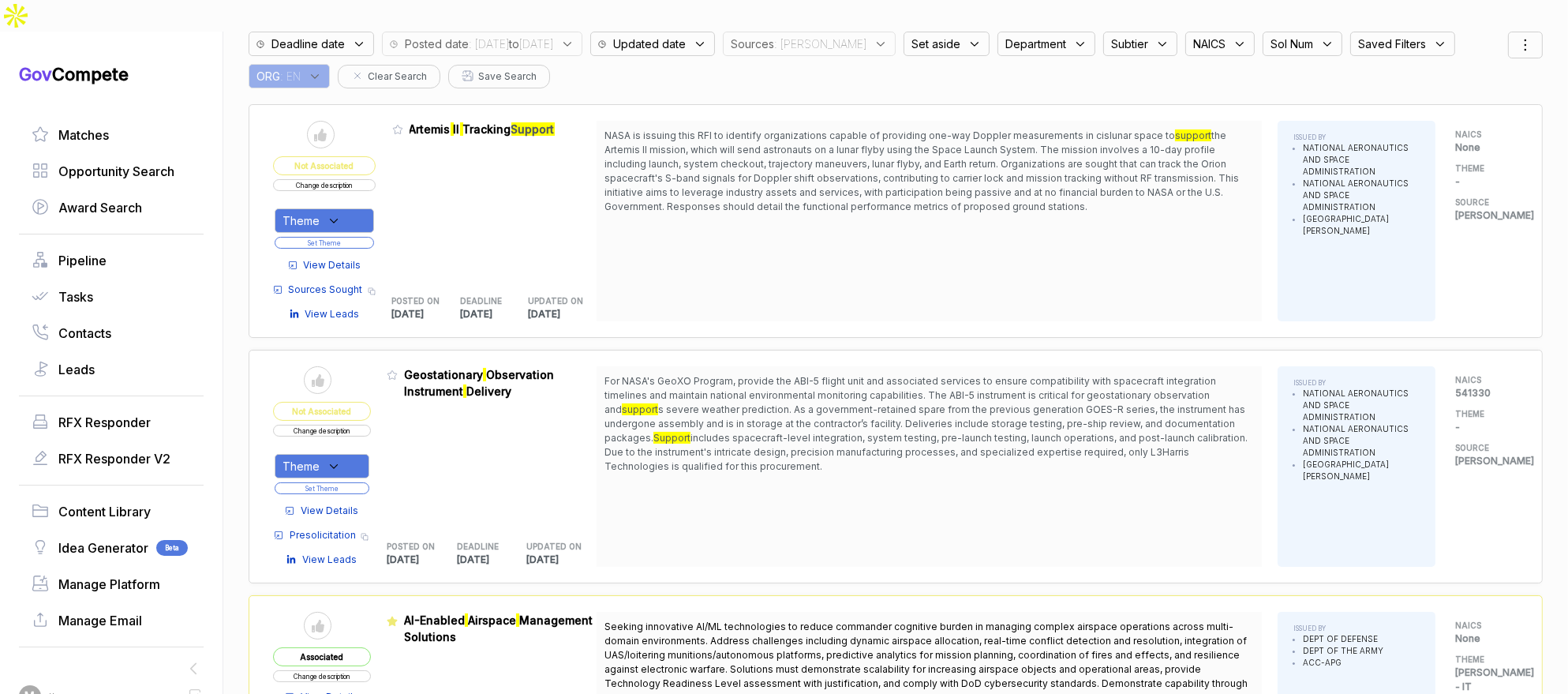
click at [893, 156] on span "the Artemis II mission, which will send astronauts on a lunar flyby using the S…" at bounding box center [921, 171] width 634 height 83
drag, startPoint x: 373, startPoint y: 179, endPoint x: 367, endPoint y: 204, distance: 25.7
click at [373, 208] on div "Theme" at bounding box center [324, 220] width 99 height 24
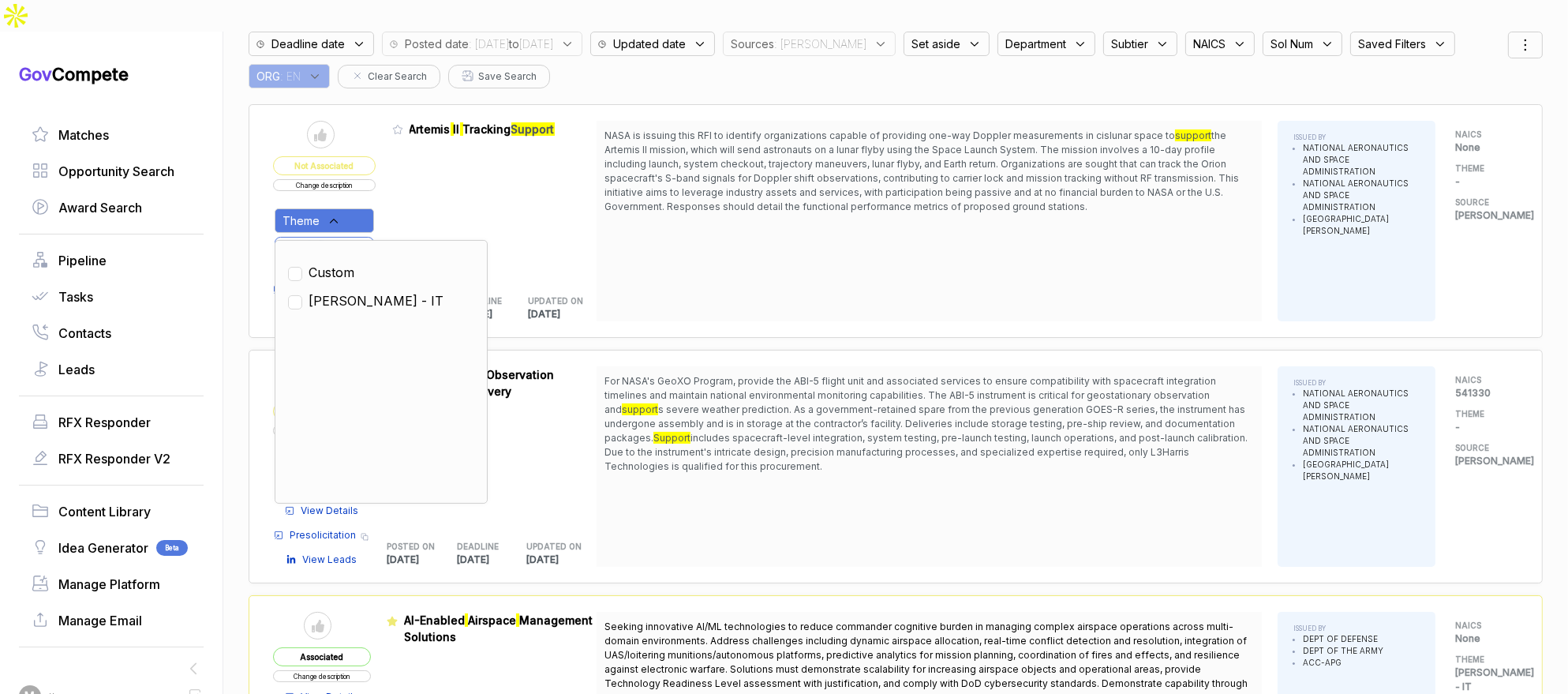
drag, startPoint x: 353, startPoint y: 269, endPoint x: 366, endPoint y: 239, distance: 32.7
click at [355, 291] on span "[PERSON_NAME] - IT" at bounding box center [376, 301] width 135 height 19
checkbox input "true"
drag, startPoint x: 399, startPoint y: 185, endPoint x: 386, endPoint y: 203, distance: 22.2
click at [397, 187] on table "Send to Pipeline Not Associated Change description Theme Clear Custom [PERSON_N…" at bounding box center [435, 221] width 324 height 200
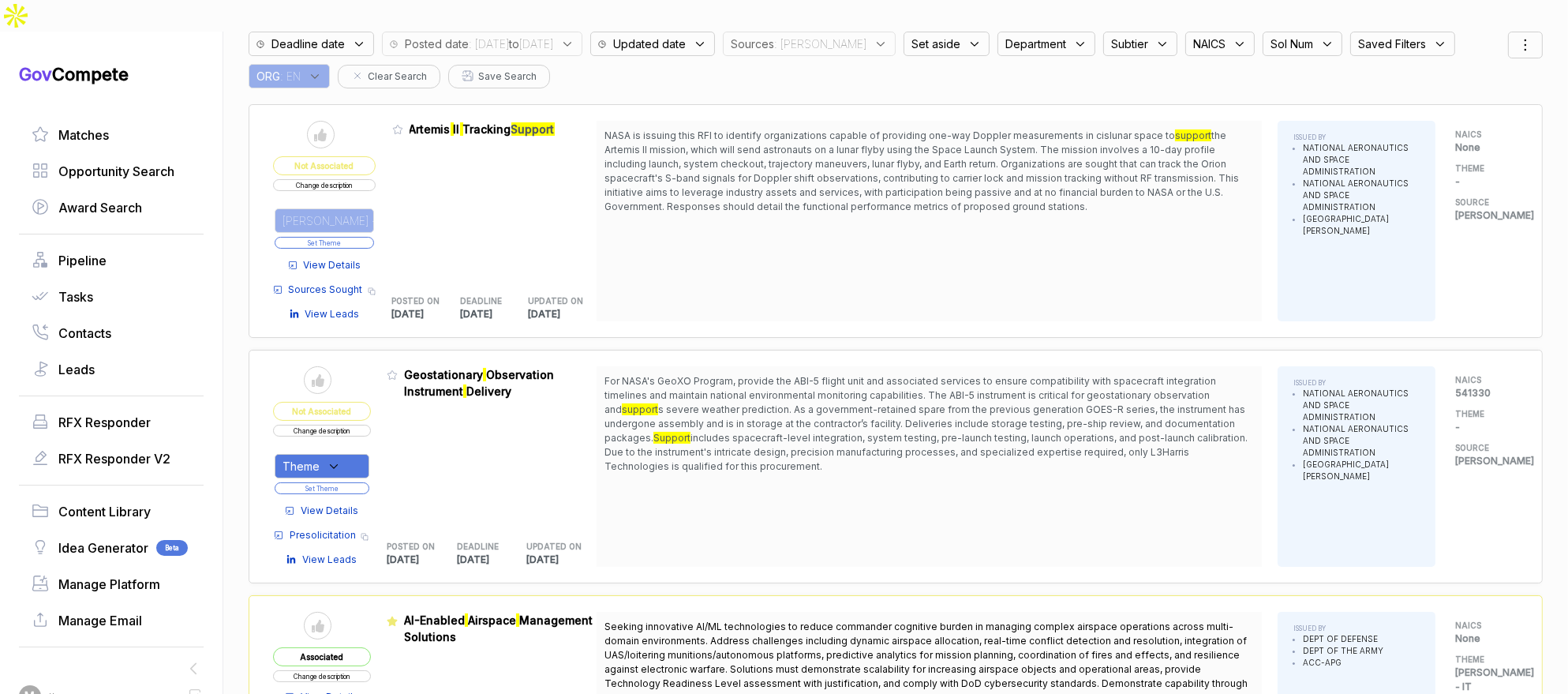
click at [374, 236] on button "Set Theme" at bounding box center [324, 242] width 99 height 12
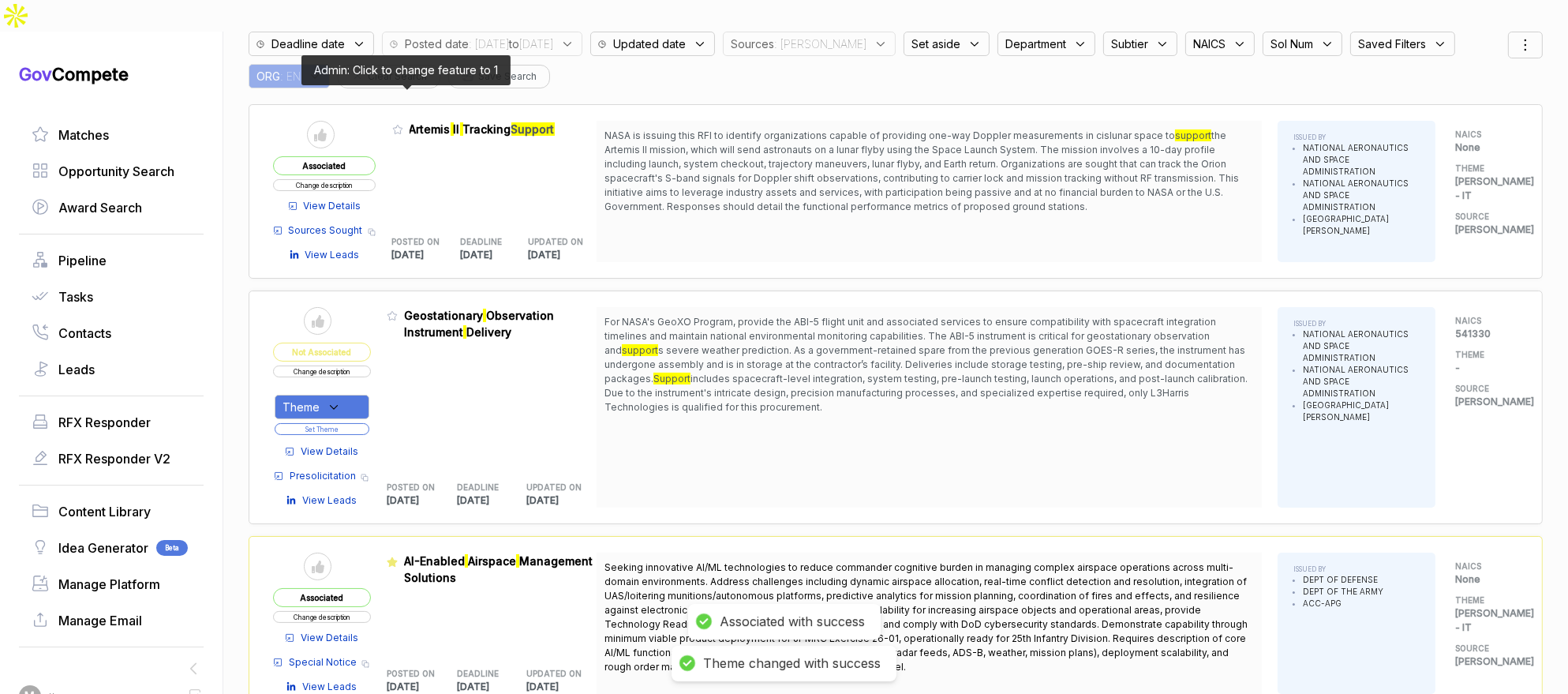
click at [403, 124] on icon at bounding box center [398, 129] width 11 height 11
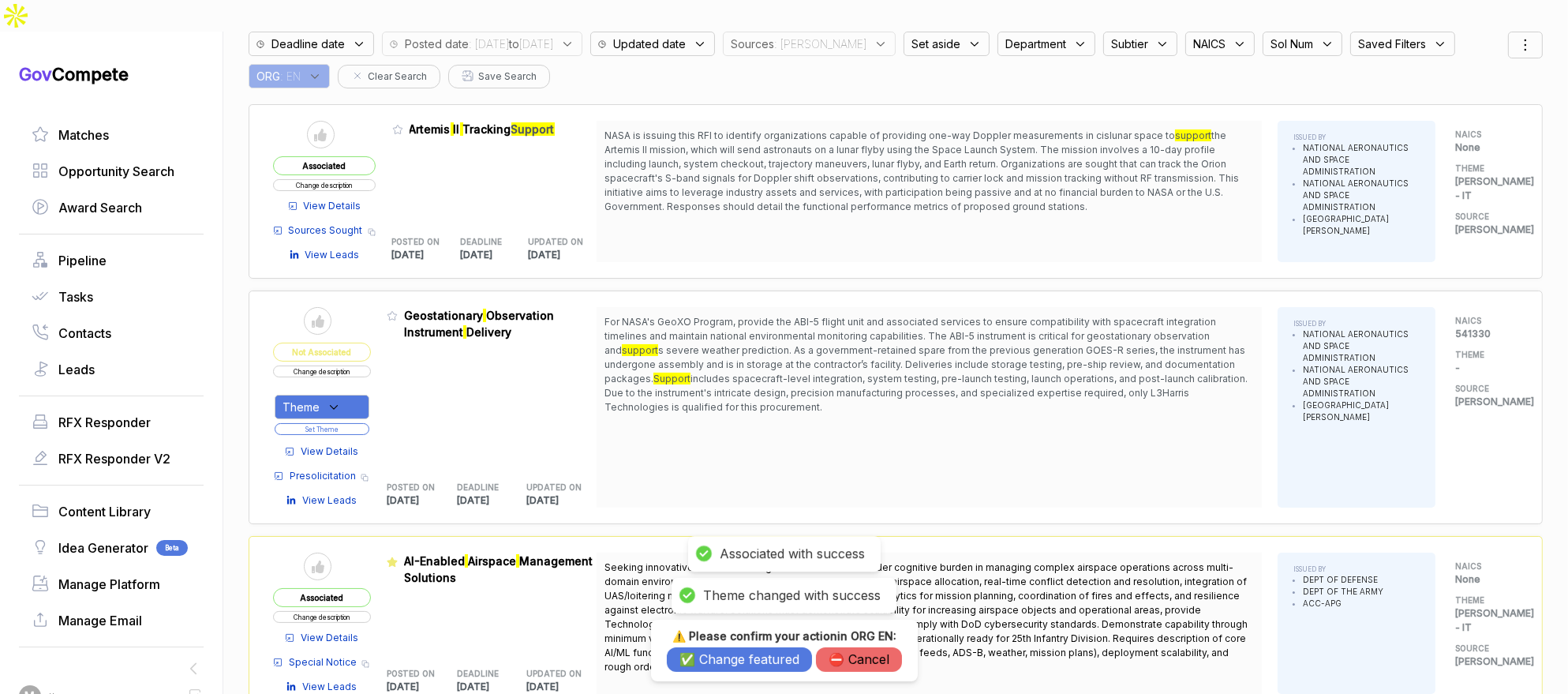
click at [717, 664] on button "✅ Change featured" at bounding box center [739, 659] width 145 height 24
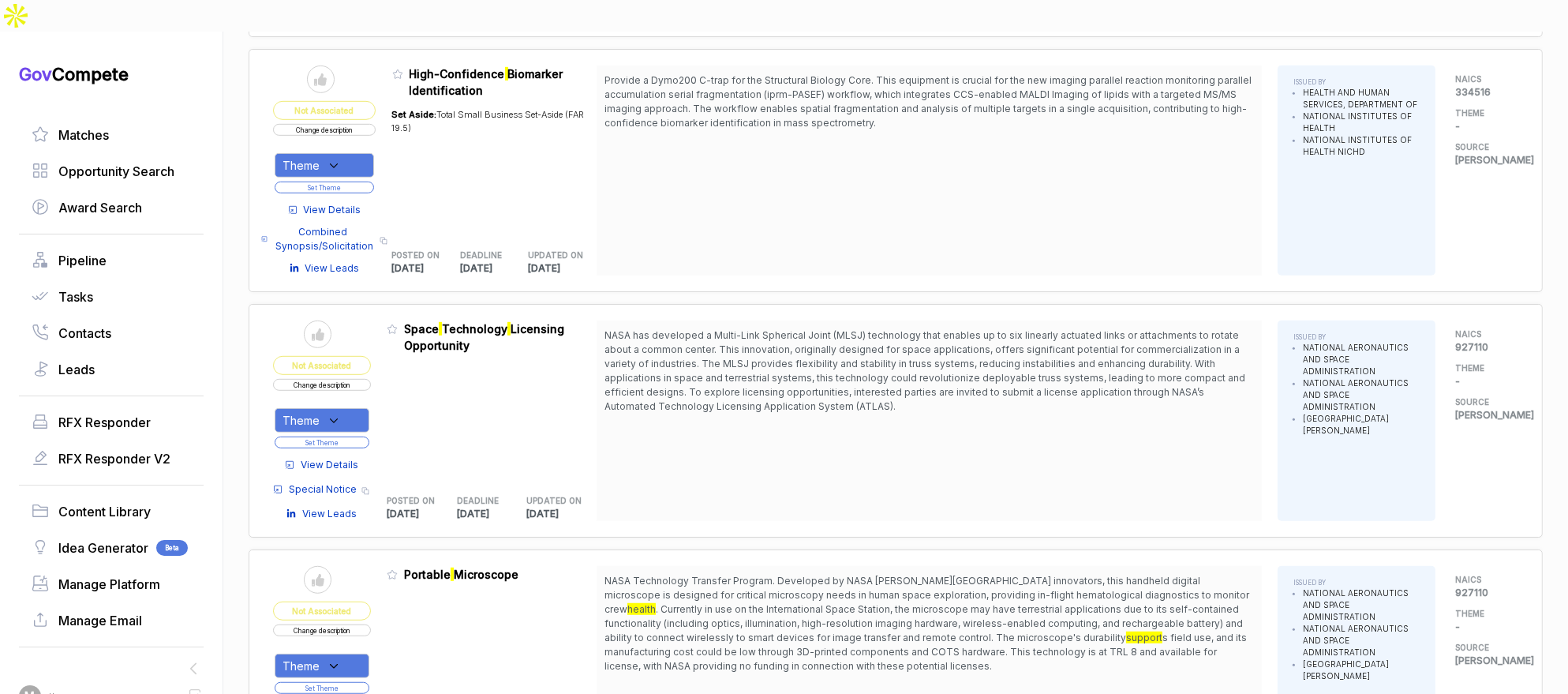
scroll to position [1329, 0]
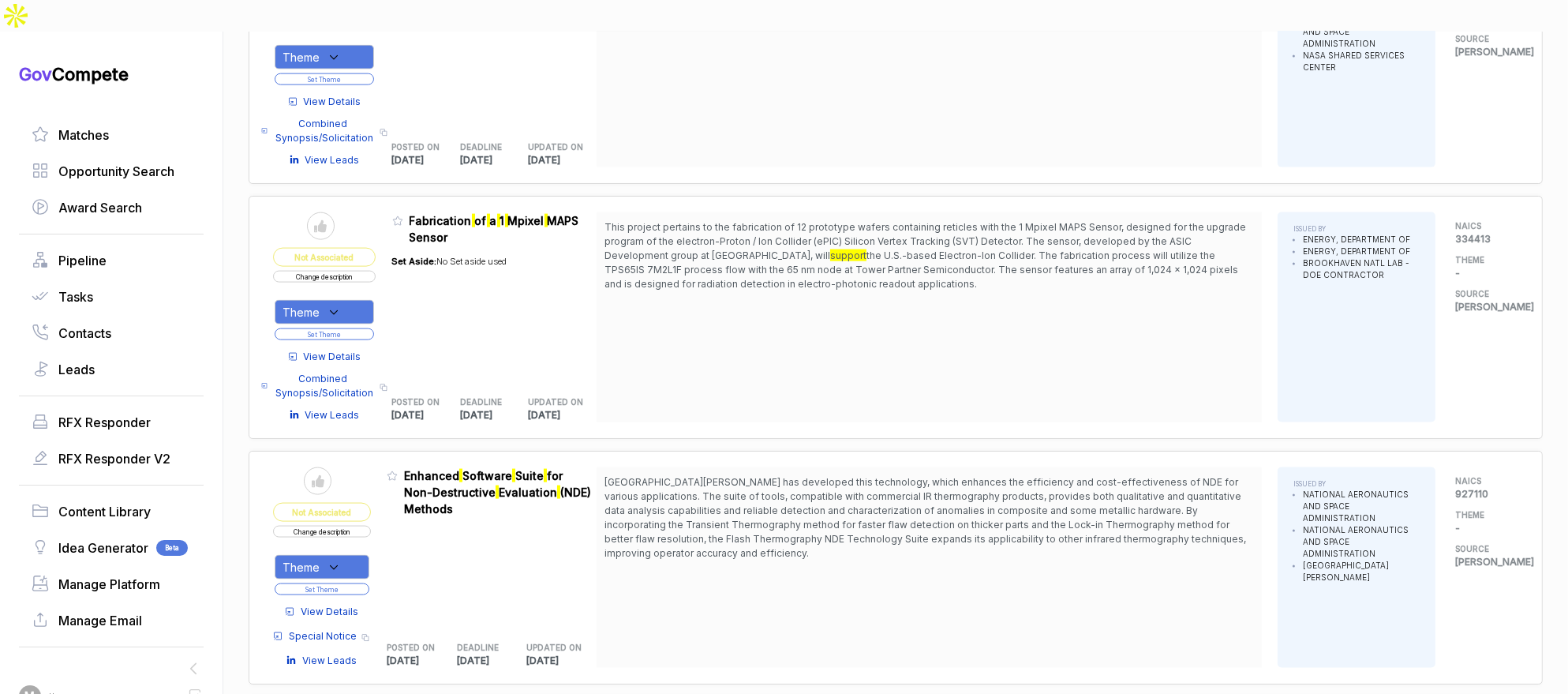
scroll to position [3867, 0]
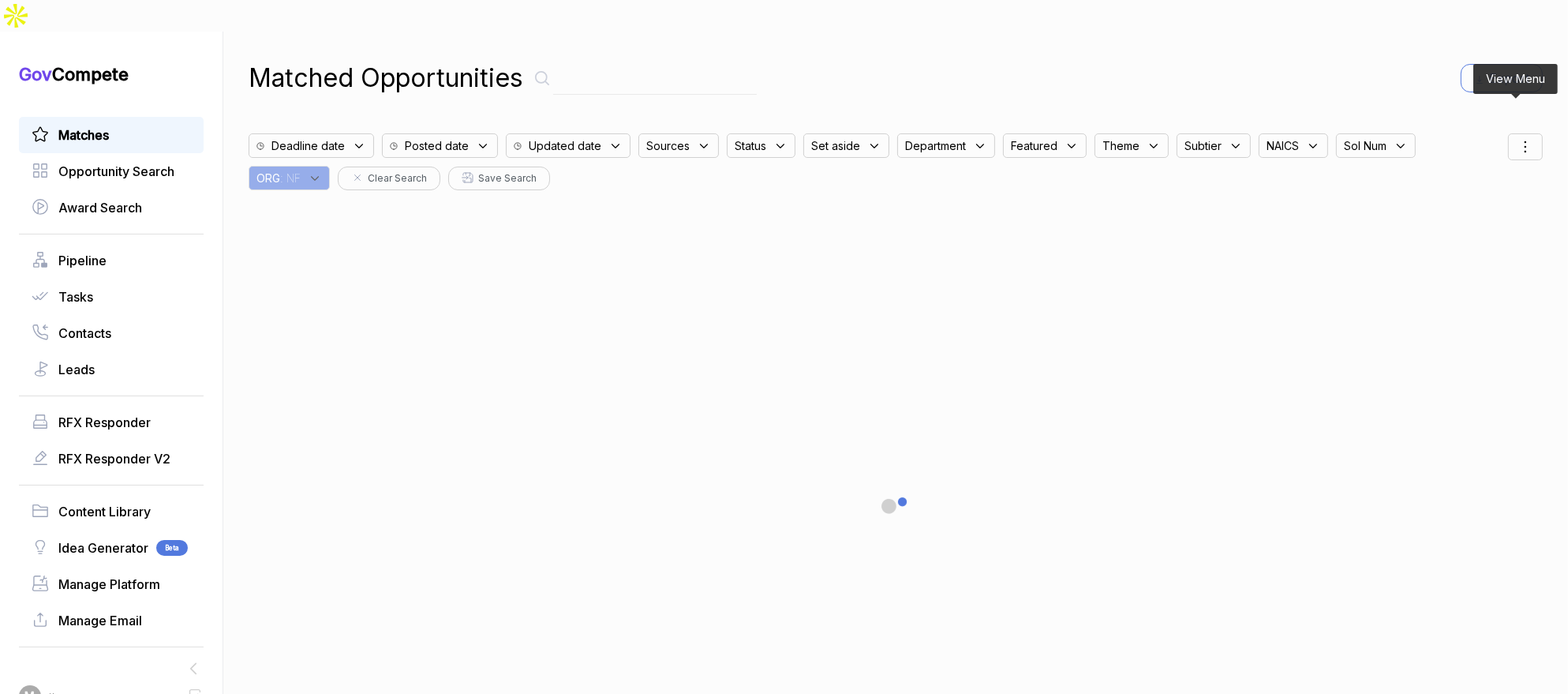
drag, startPoint x: 1517, startPoint y: 115, endPoint x: 1514, endPoint y: 125, distance: 10.4
click at [1517, 137] on icon at bounding box center [1525, 146] width 19 height 19
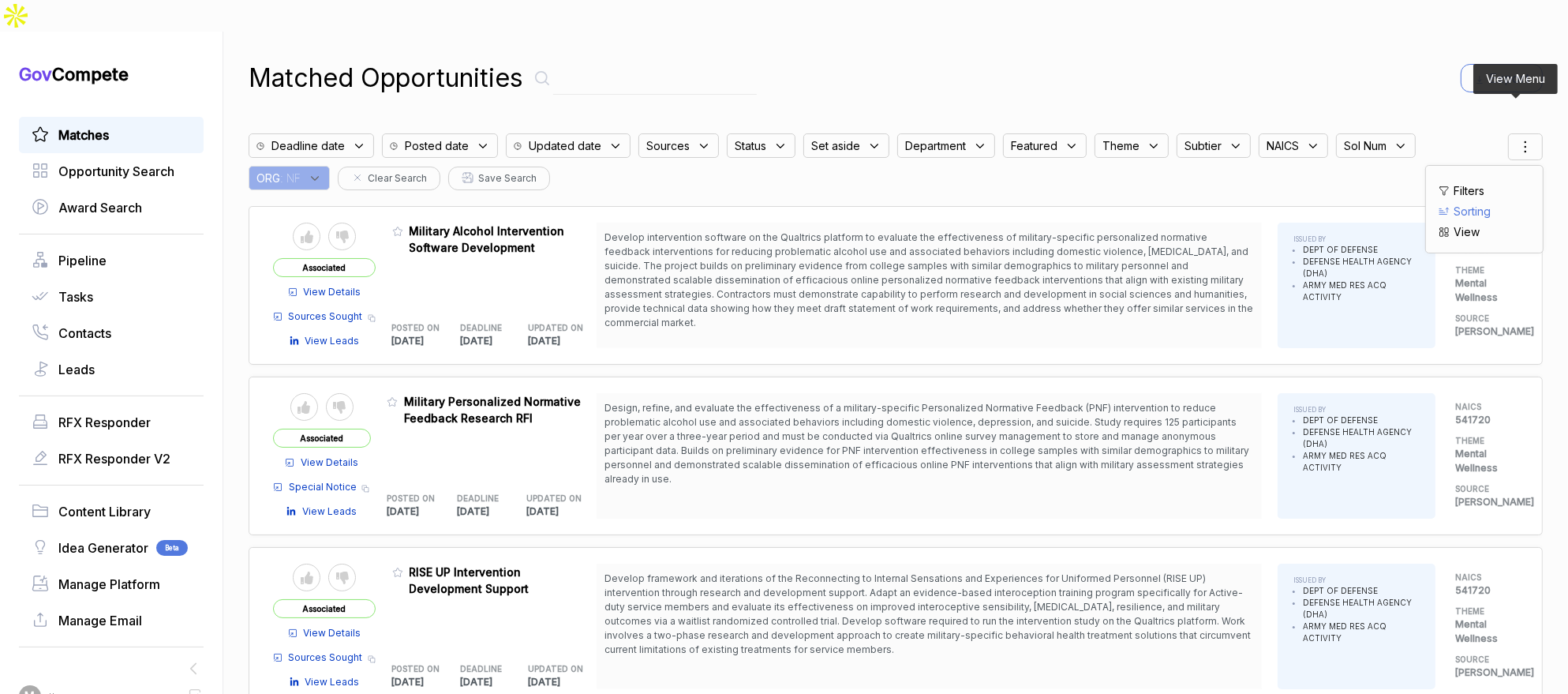
click at [1470, 203] on span "Sorting" at bounding box center [1471, 211] width 37 height 16
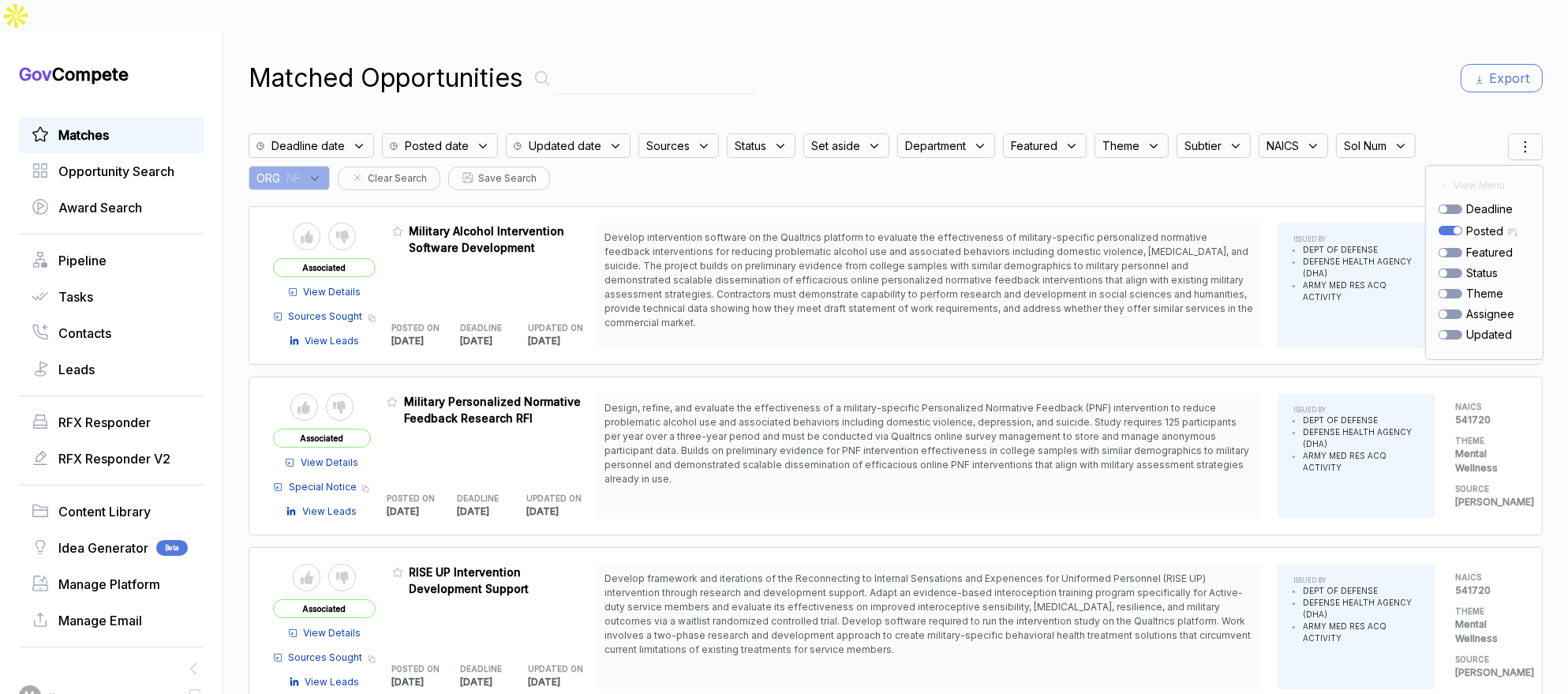
click at [1306, 60] on div "Matched Opportunities Export" at bounding box center [895, 79] width 1294 height 38
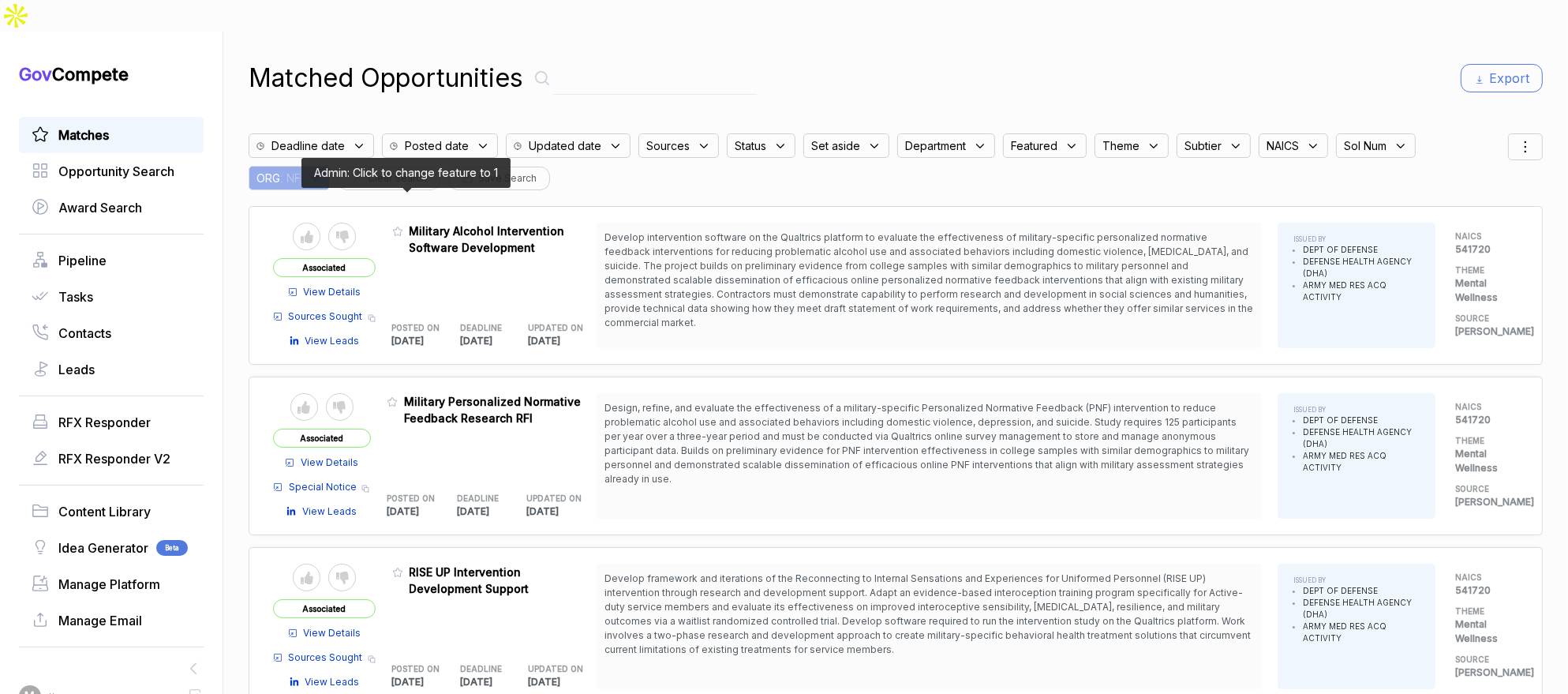
click at [403, 226] on icon at bounding box center [398, 231] width 11 height 11
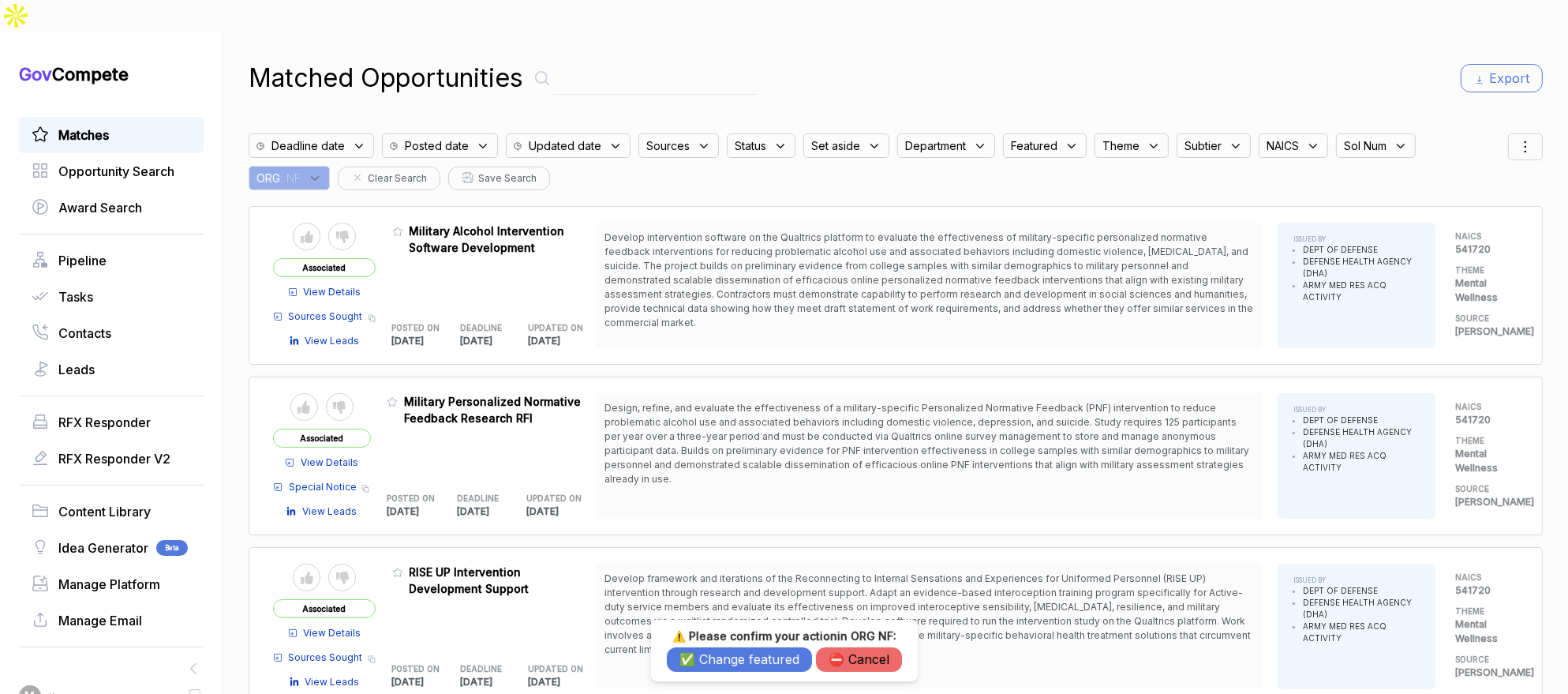
drag, startPoint x: 700, startPoint y: 657, endPoint x: 620, endPoint y: 540, distance: 141.7
click at [698, 654] on button "✅ Change featured" at bounding box center [739, 659] width 145 height 24
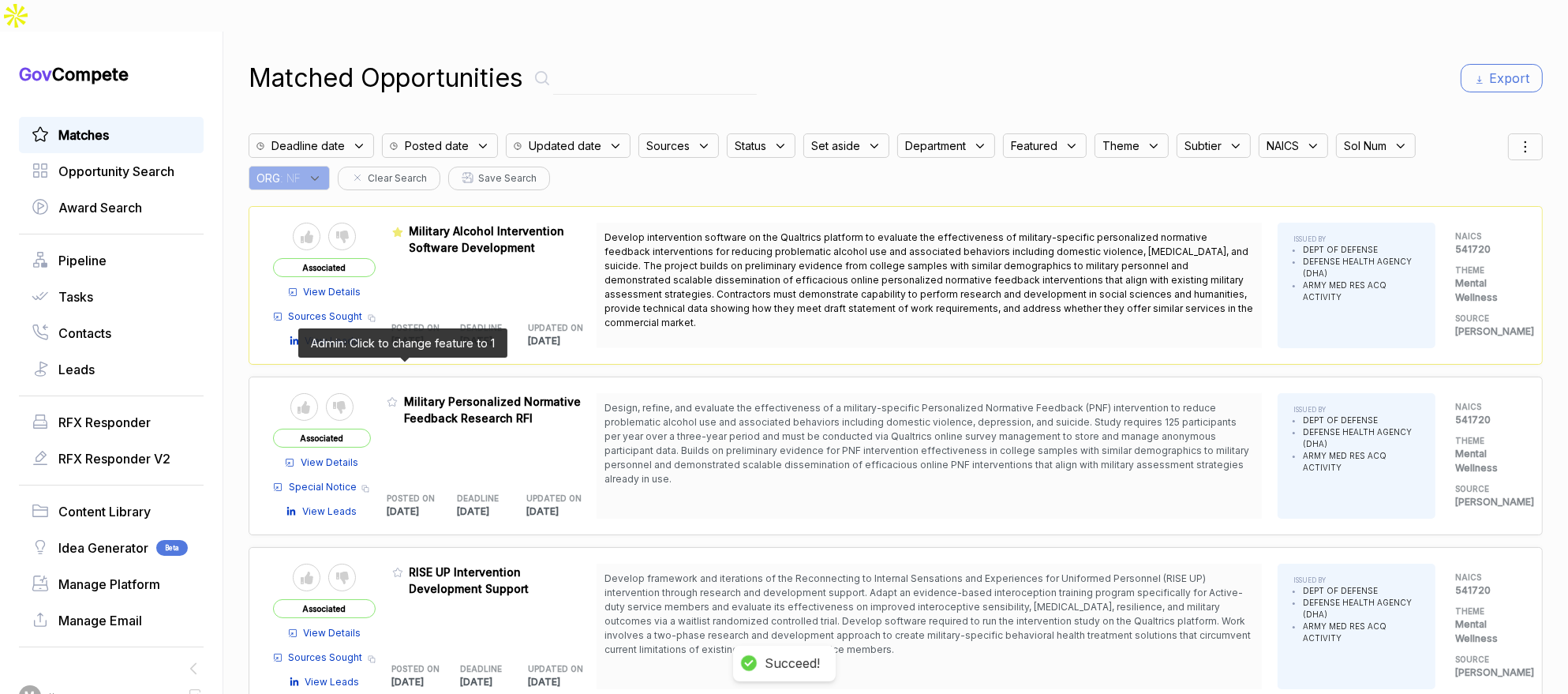
click at [398, 396] on icon at bounding box center [392, 402] width 11 height 11
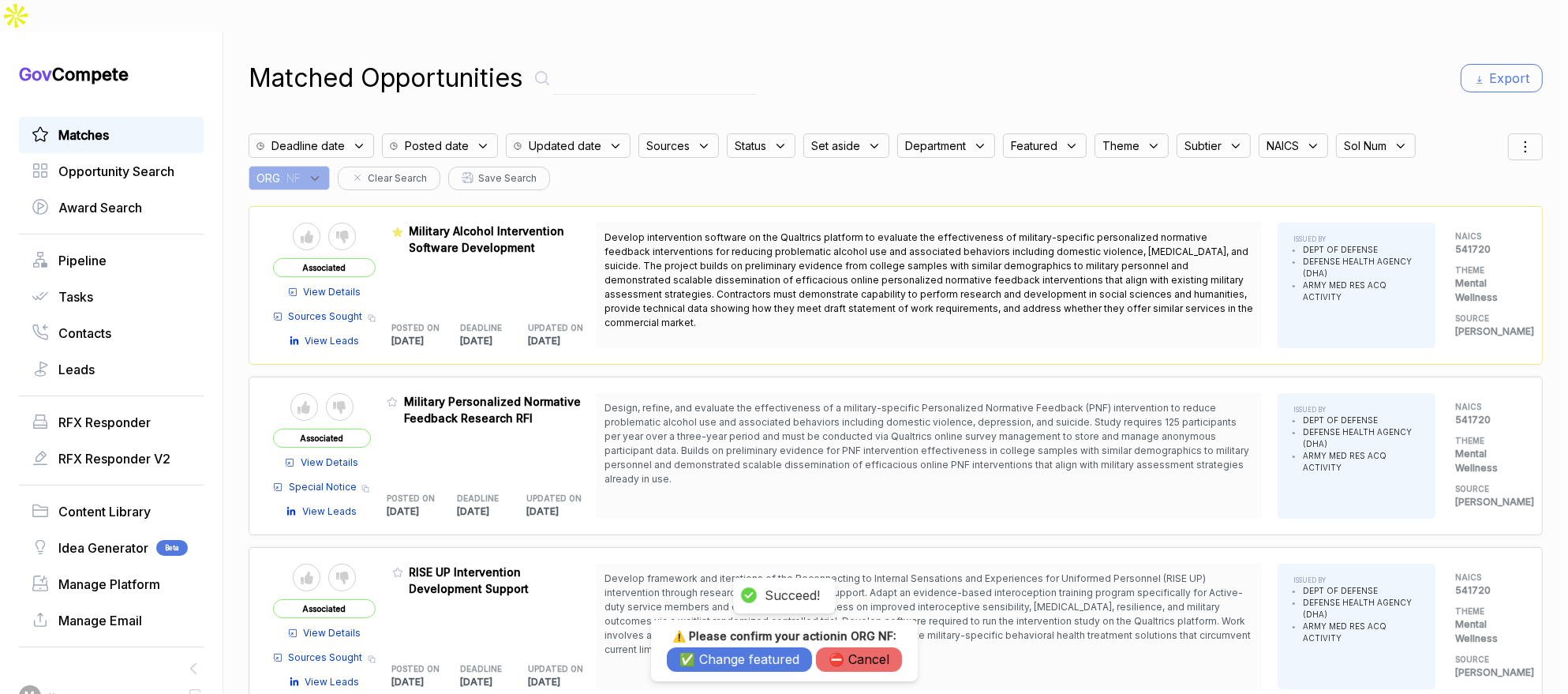
drag, startPoint x: 715, startPoint y: 655, endPoint x: 546, endPoint y: 606, distance: 176.0
click at [714, 655] on button "✅ Change featured" at bounding box center [739, 659] width 145 height 24
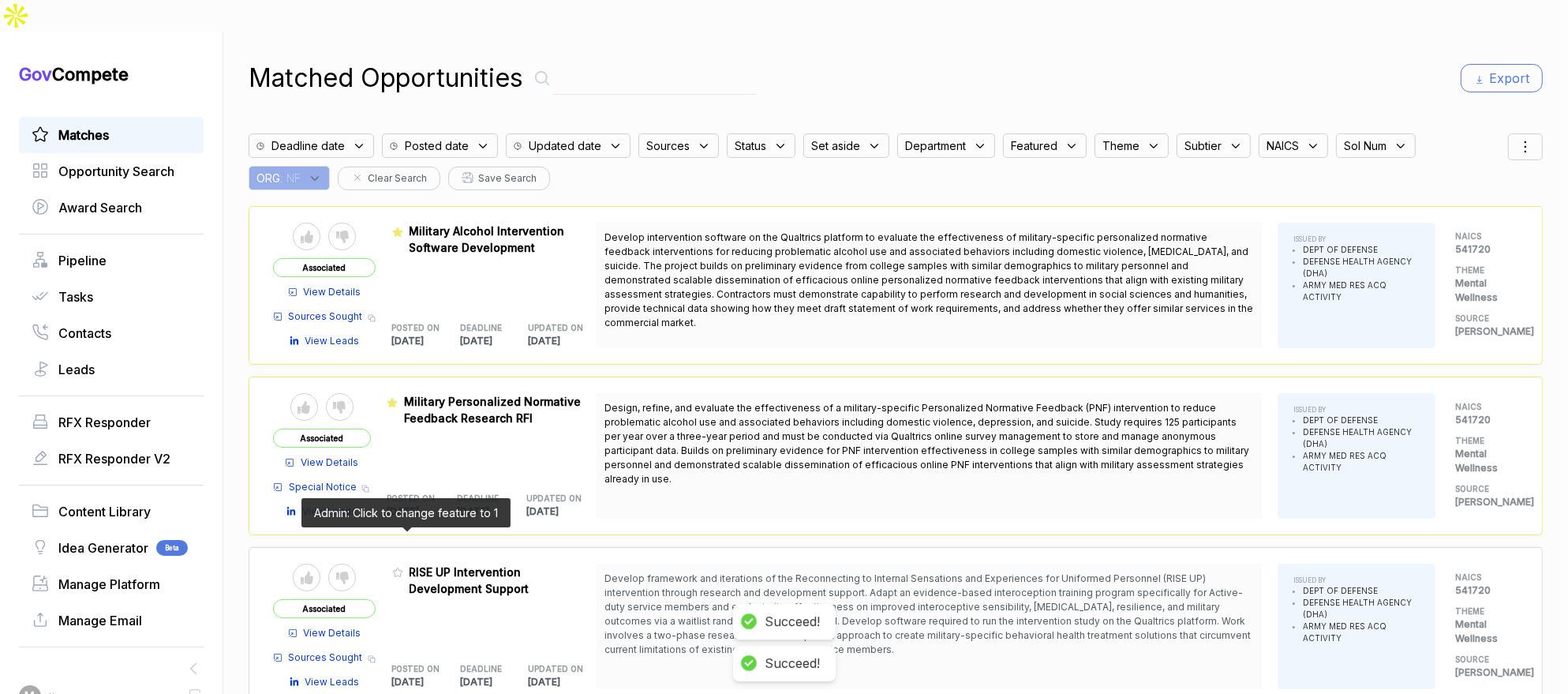
drag, startPoint x: 405, startPoint y: 535, endPoint x: 533, endPoint y: 612, distance: 149.4
click at [403, 567] on icon at bounding box center [398, 572] width 11 height 11
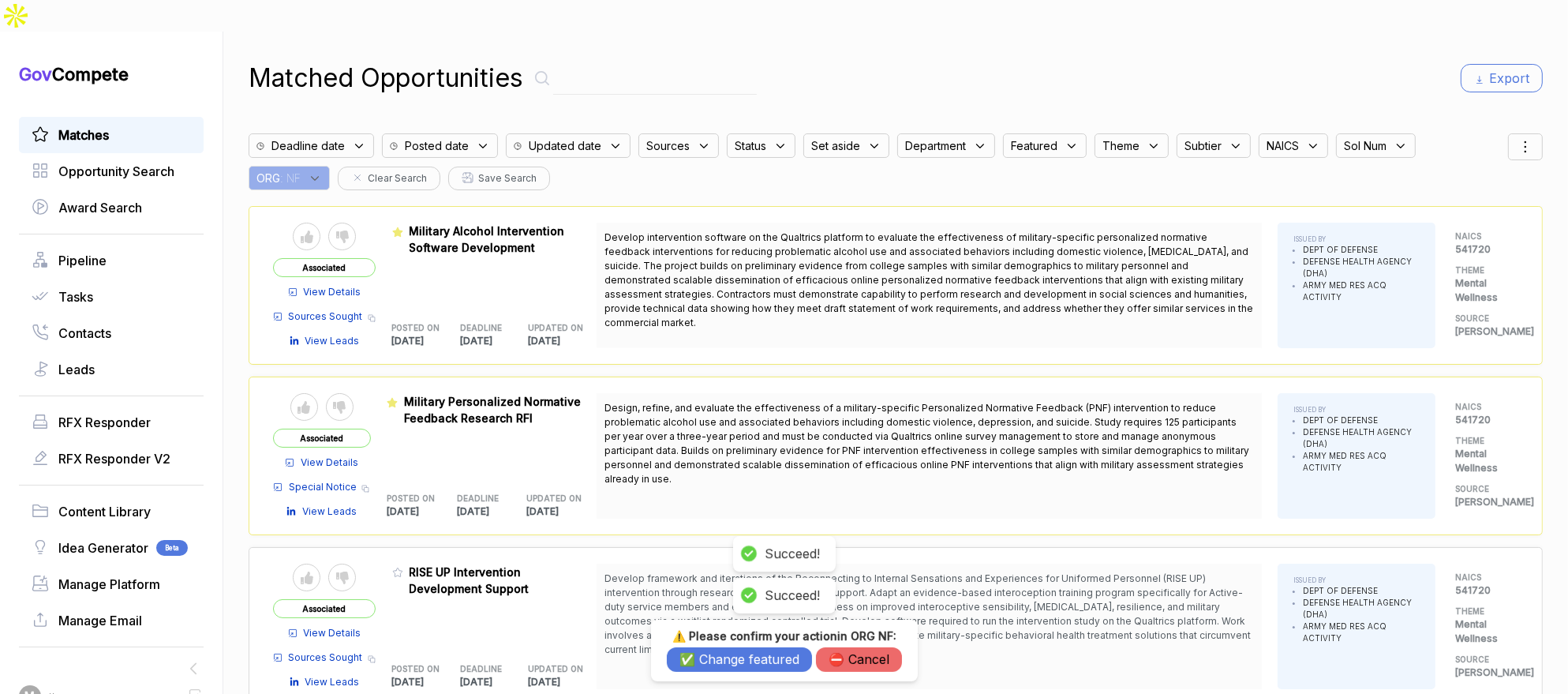
click at [719, 661] on button "✅ Change featured" at bounding box center [739, 659] width 145 height 24
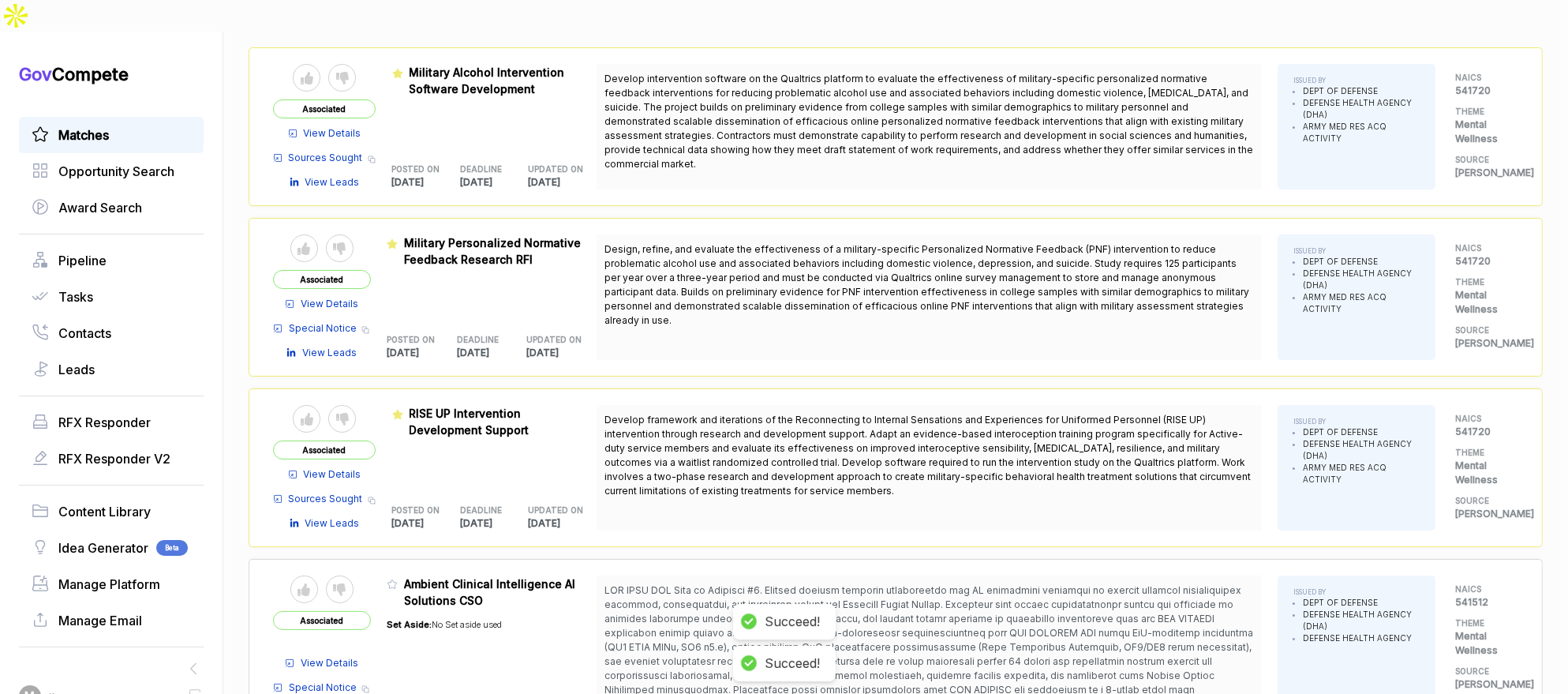
scroll to position [180, 0]
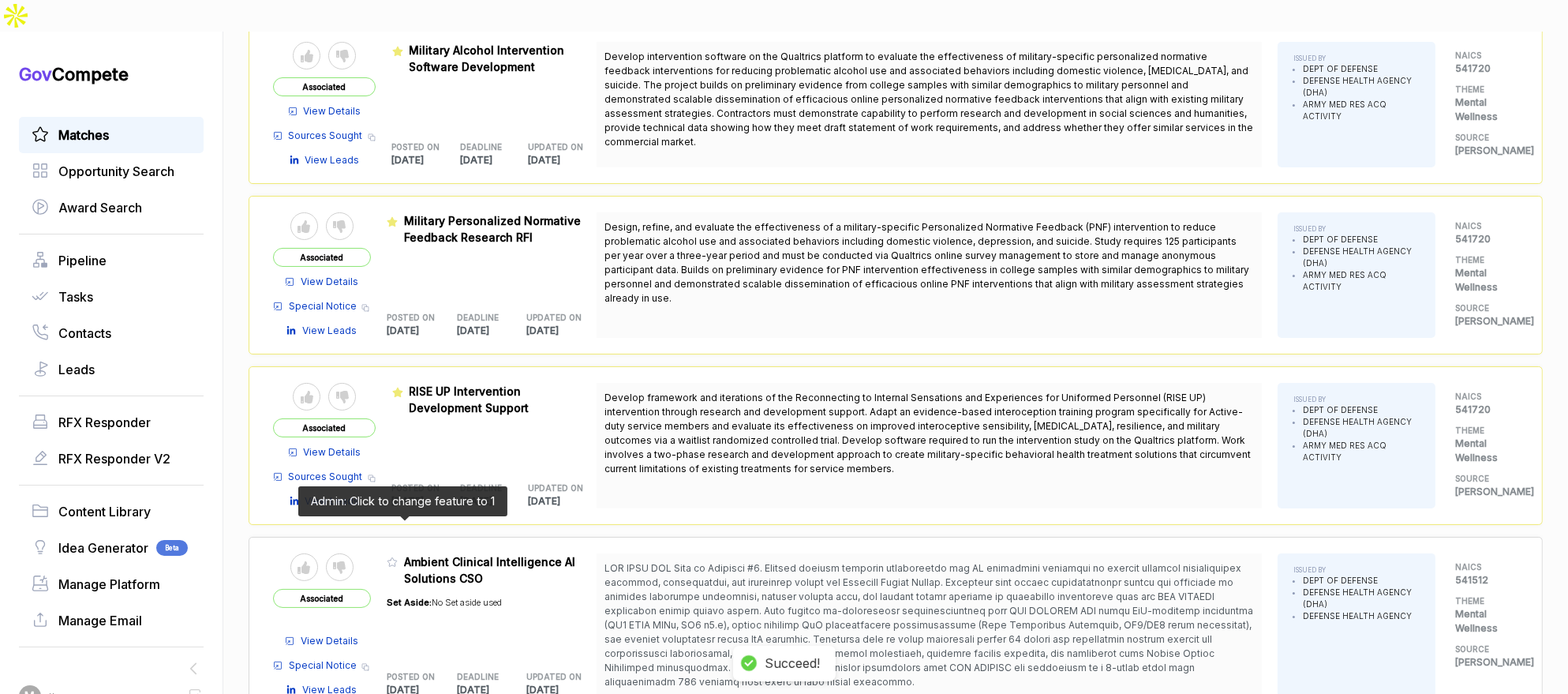
click at [398, 556] on icon at bounding box center [392, 561] width 11 height 11
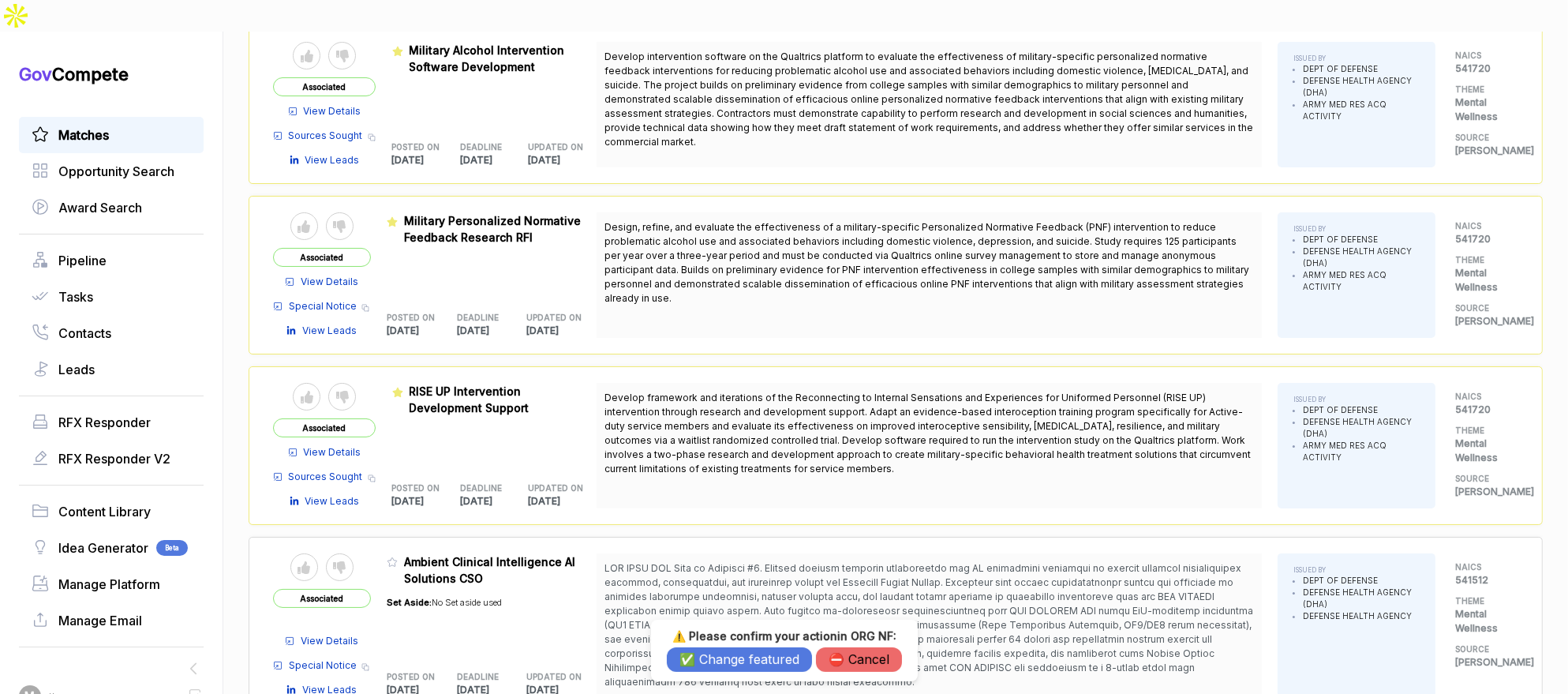
click at [709, 657] on button "✅ Change featured" at bounding box center [739, 659] width 145 height 24
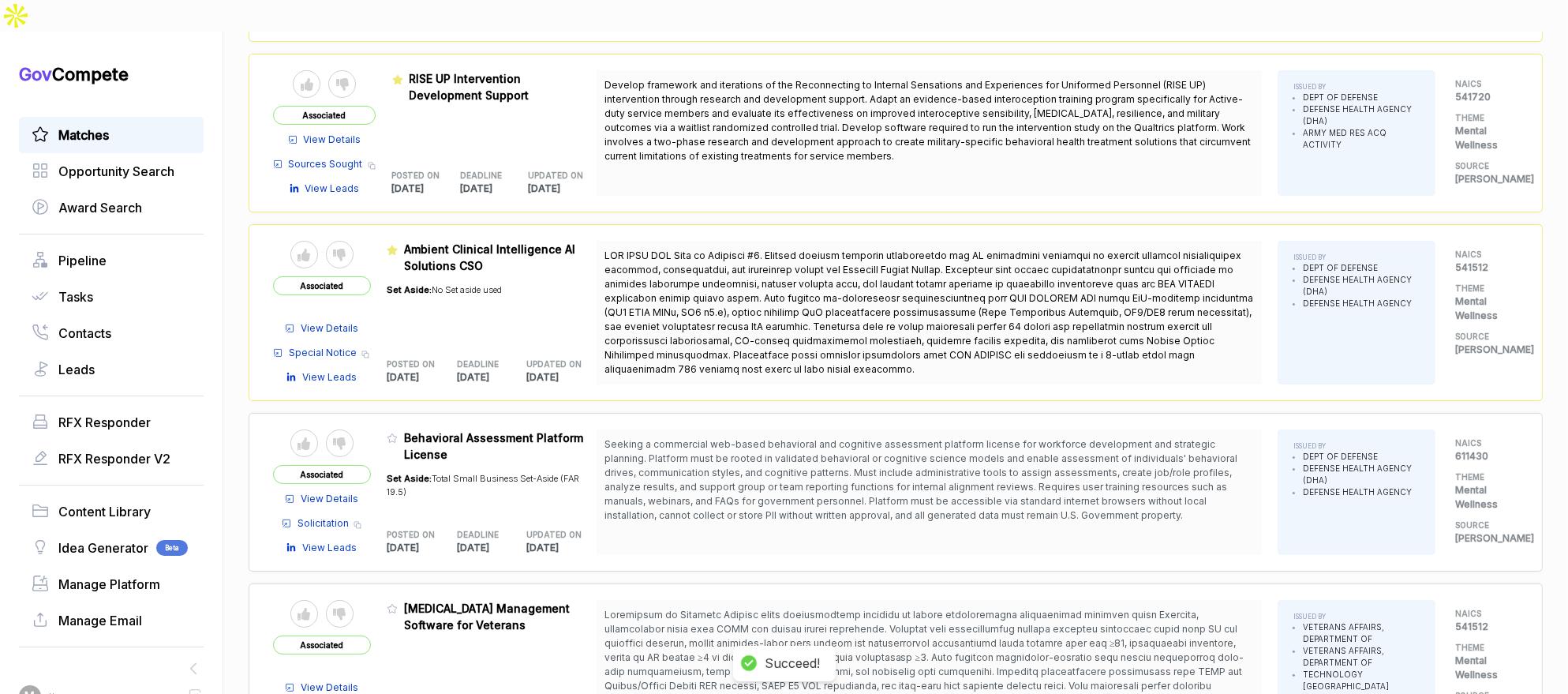
scroll to position [569, 0]
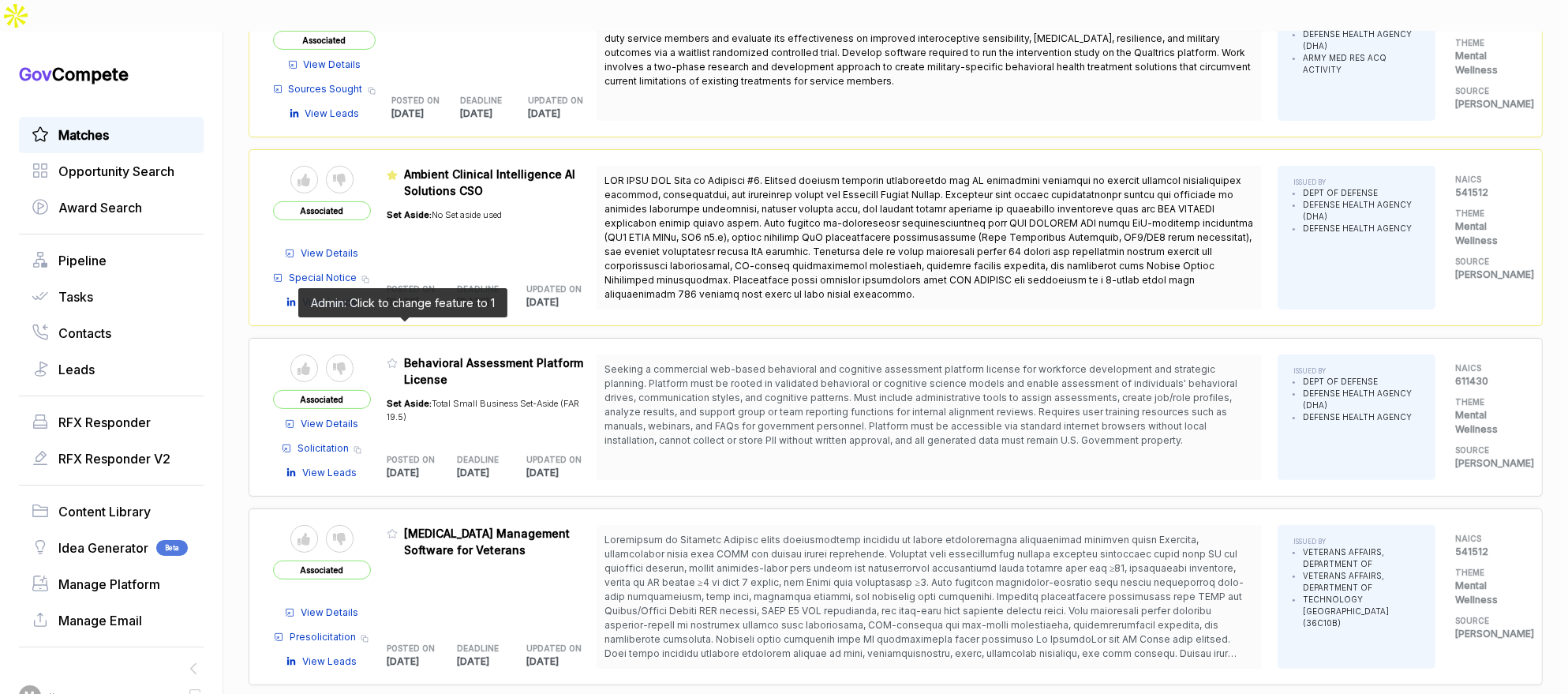
click at [398, 357] on icon at bounding box center [392, 363] width 11 height 11
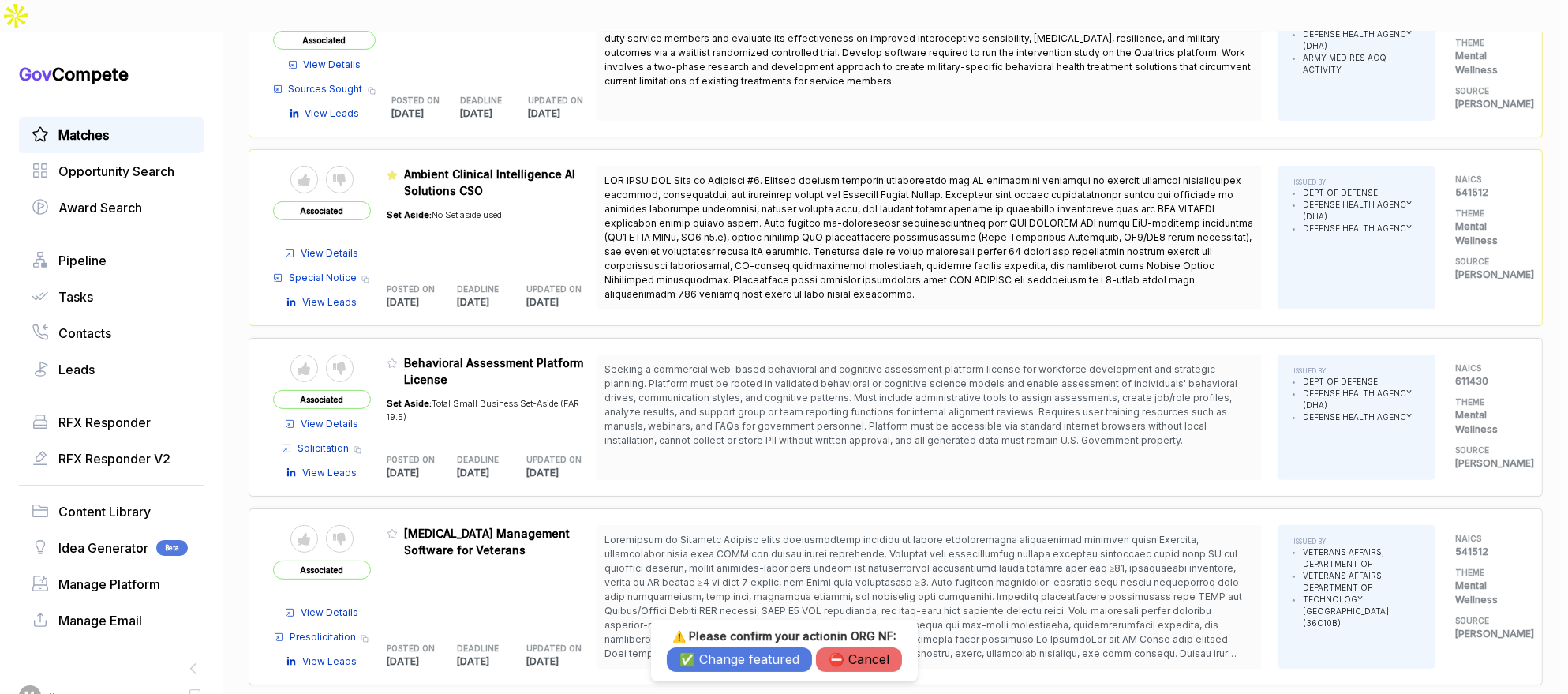
click at [712, 654] on button "✅ Change featured" at bounding box center [739, 659] width 145 height 24
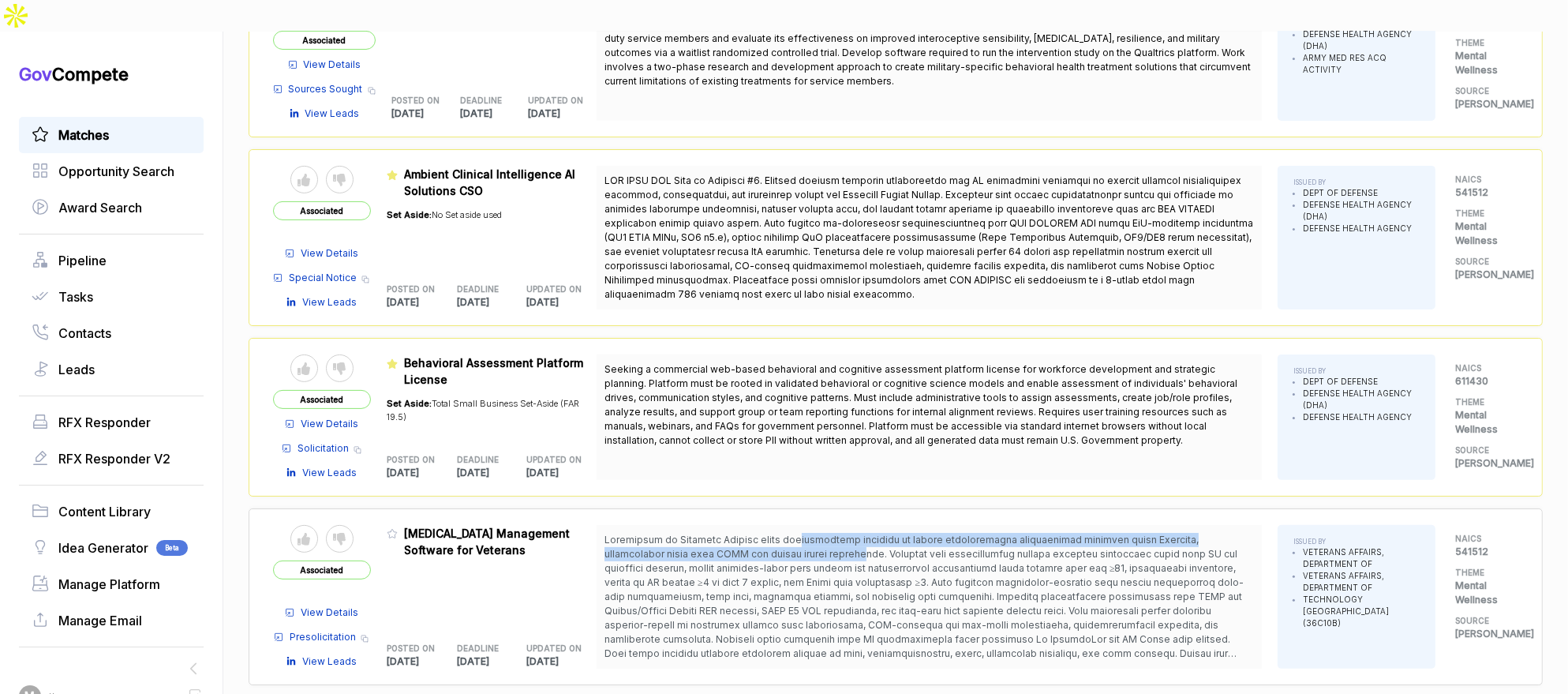
drag, startPoint x: 795, startPoint y: 498, endPoint x: 801, endPoint y: 514, distance: 17.1
click at [801, 533] on span at bounding box center [924, 603] width 639 height 140
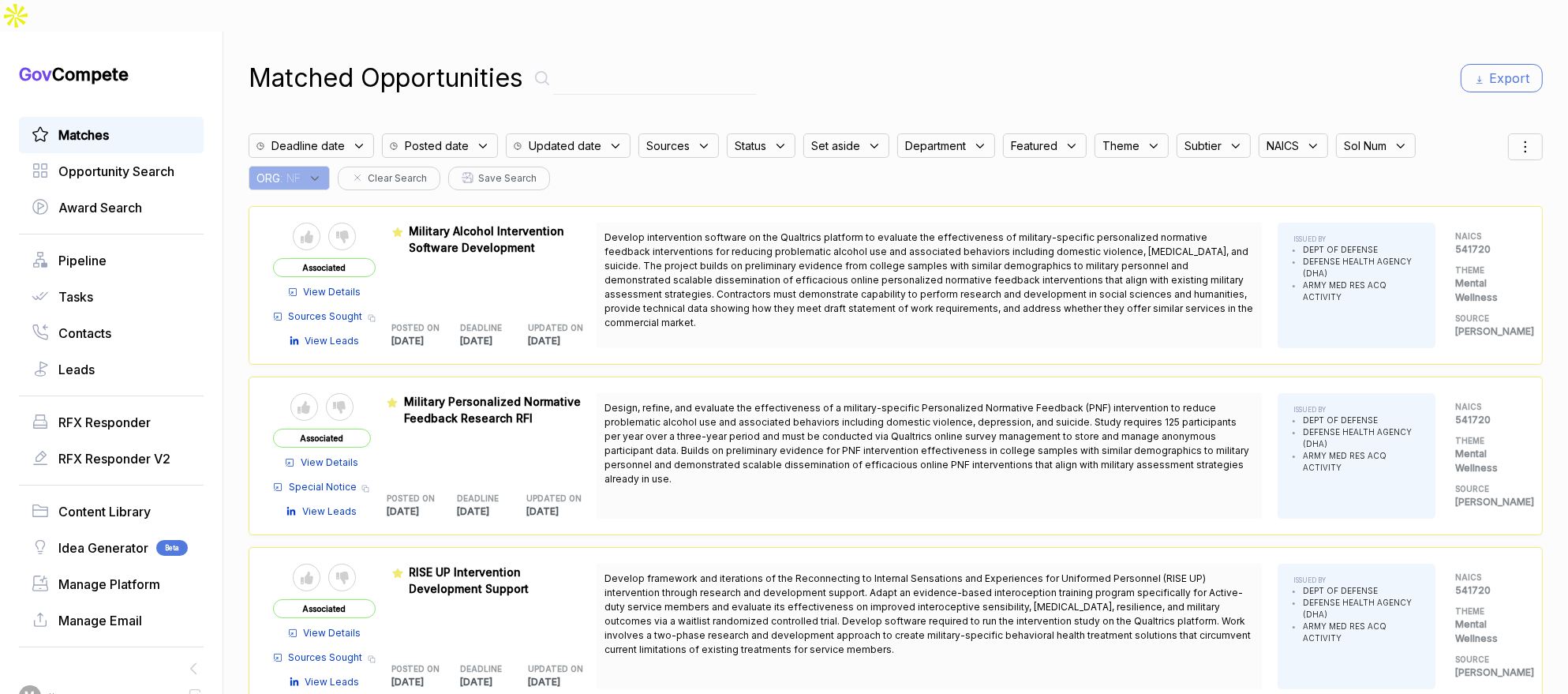
click at [337, 158] on div "ORG : NF" at bounding box center [292, 174] width 89 height 32
click at [330, 166] on div "ORG : NF" at bounding box center [289, 178] width 81 height 24
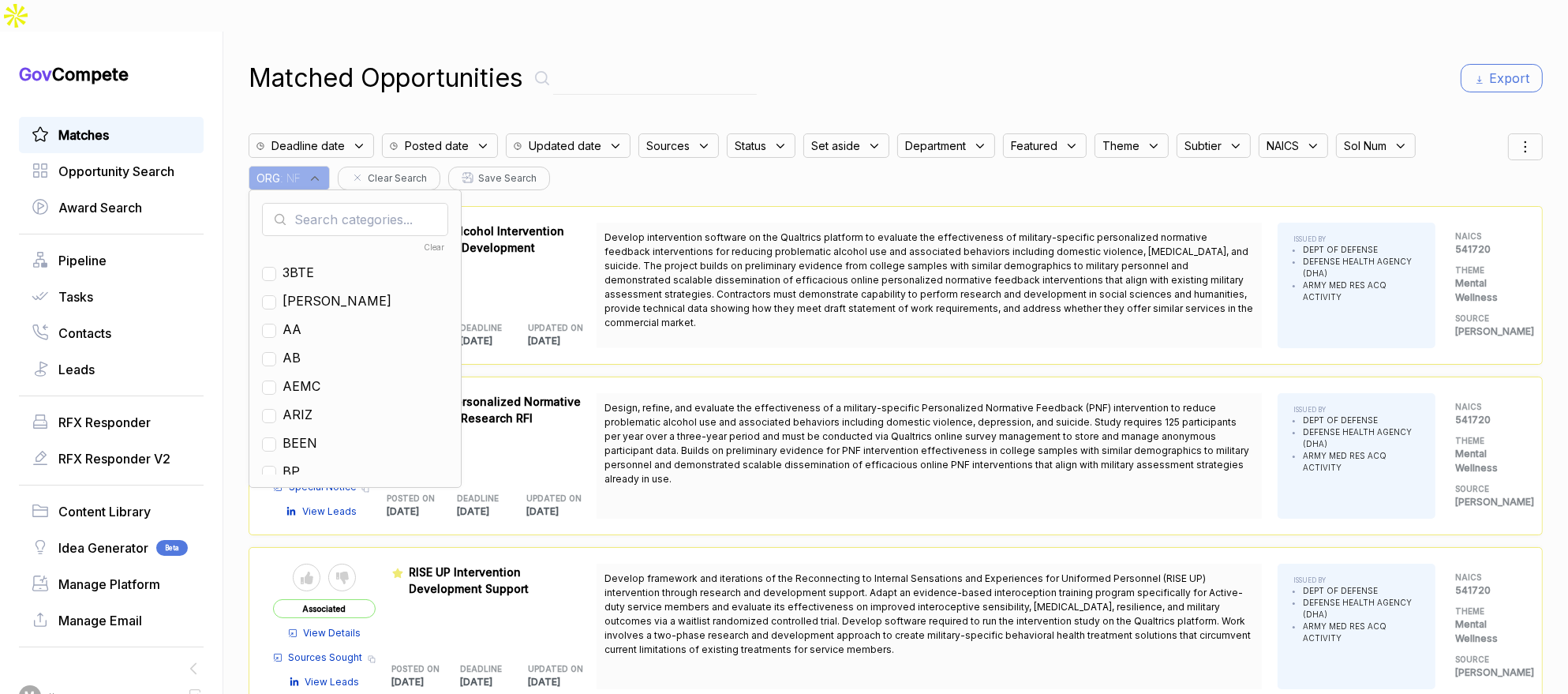
click at [338, 203] on input "text" at bounding box center [355, 219] width 186 height 33
drag, startPoint x: 300, startPoint y: 324, endPoint x: 307, endPoint y: 319, distance: 8.6
click at [300, 348] on span "EN" at bounding box center [291, 357] width 18 height 19
checkbox input "true"
click at [744, 60] on div "Matched Opportunities Export" at bounding box center [895, 79] width 1294 height 38
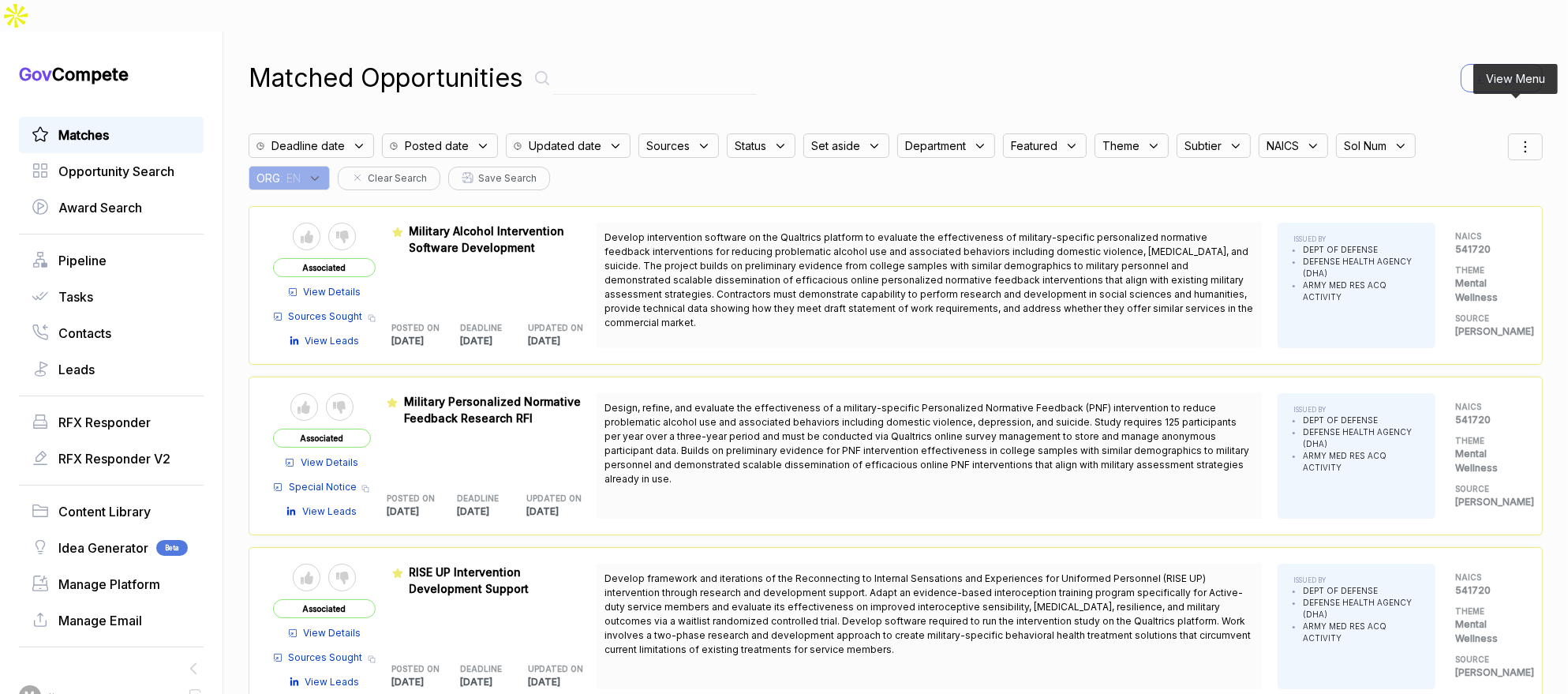
click at [1516, 137] on icon at bounding box center [1525, 146] width 19 height 19
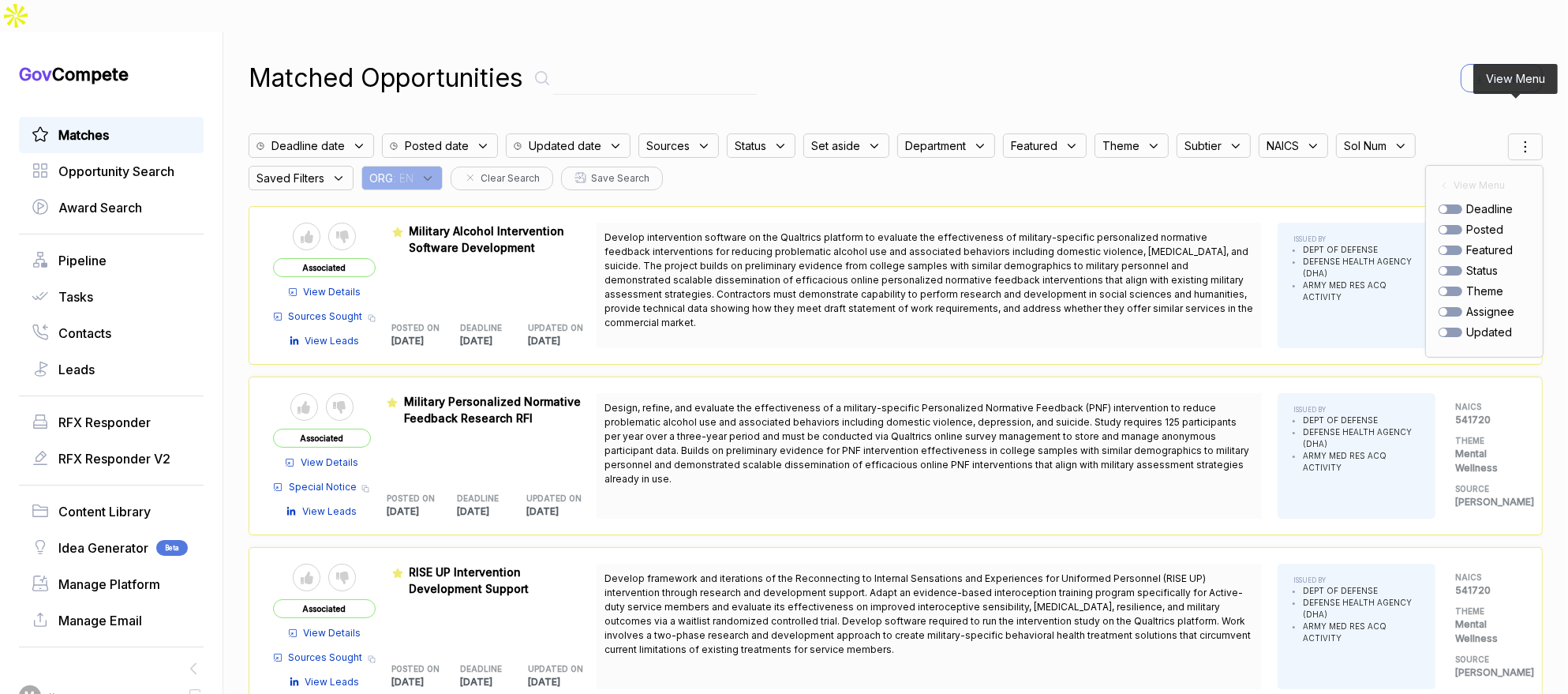
drag, startPoint x: 1461, startPoint y: 193, endPoint x: 1445, endPoint y: 196, distance: 16.3
click at [1466, 221] on span "posted" at bounding box center [1484, 229] width 37 height 16
click at [1445, 225] on div at bounding box center [1450, 229] width 23 height 9
checkbox input "true"
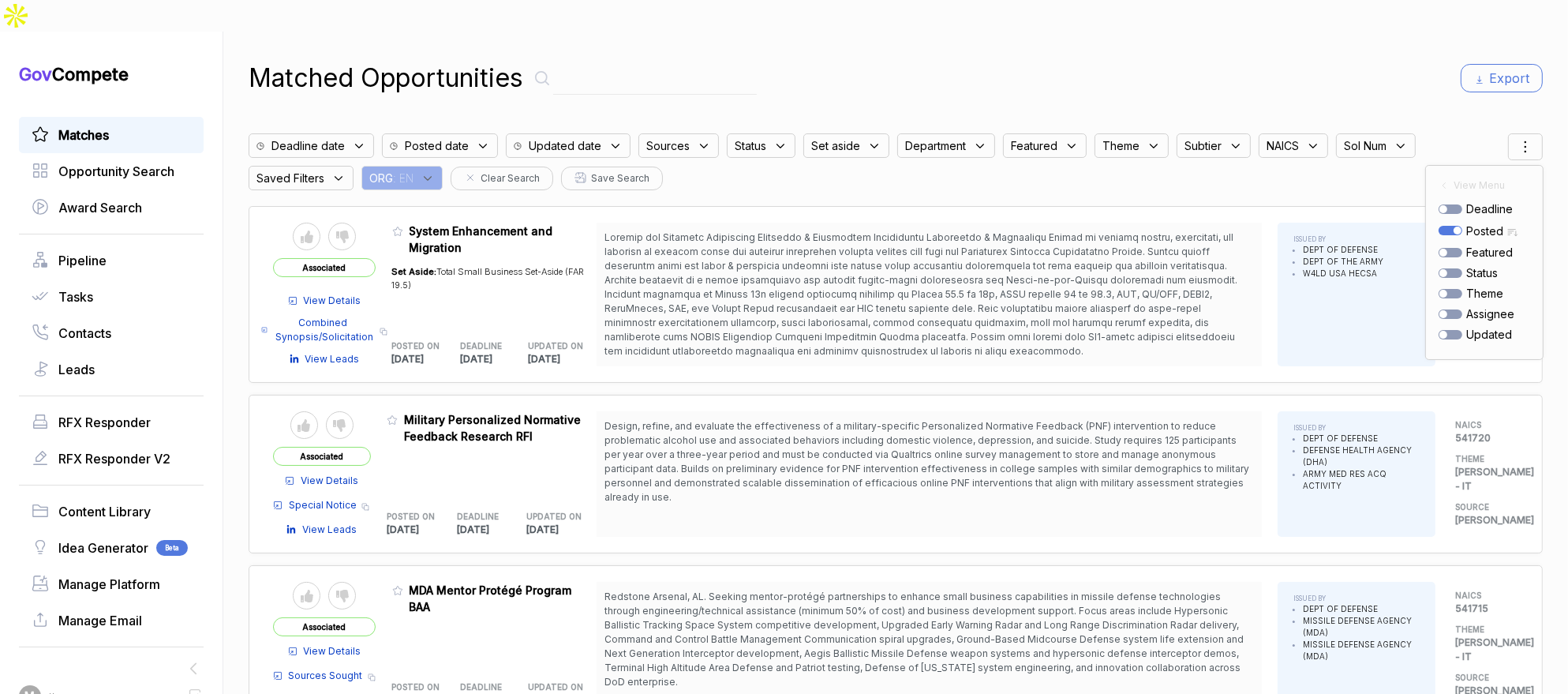
click at [1305, 60] on div "Matched Opportunities Export" at bounding box center [895, 79] width 1294 height 38
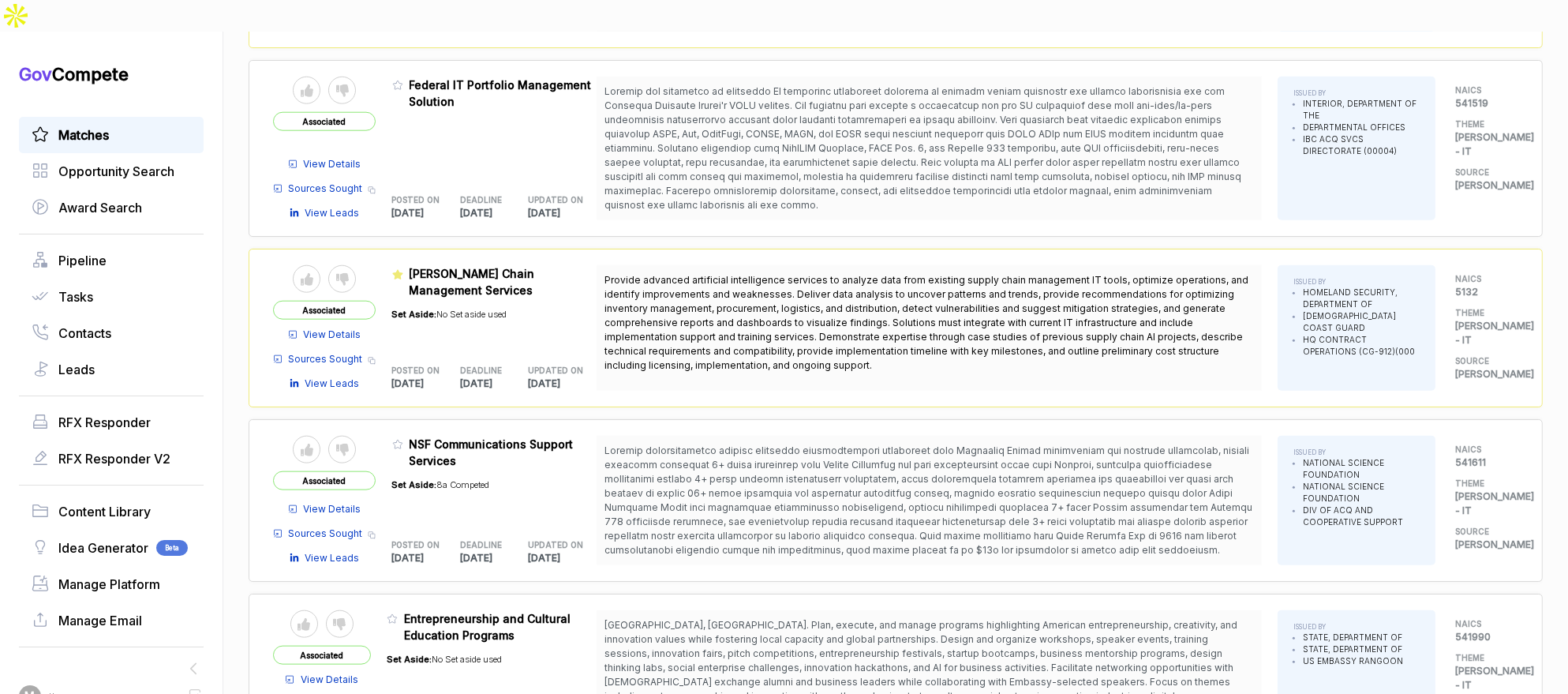
scroll to position [3040, 0]
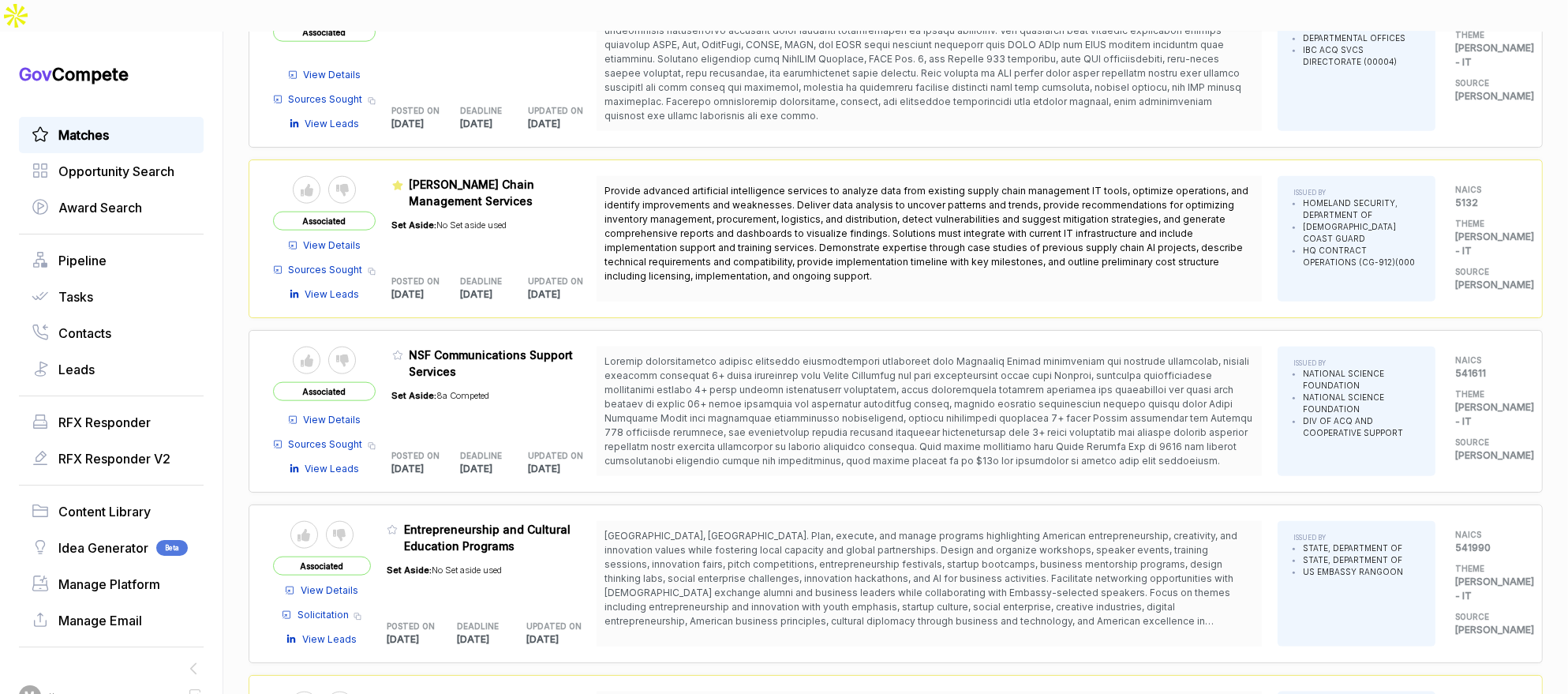
scroll to position [2346, 0]
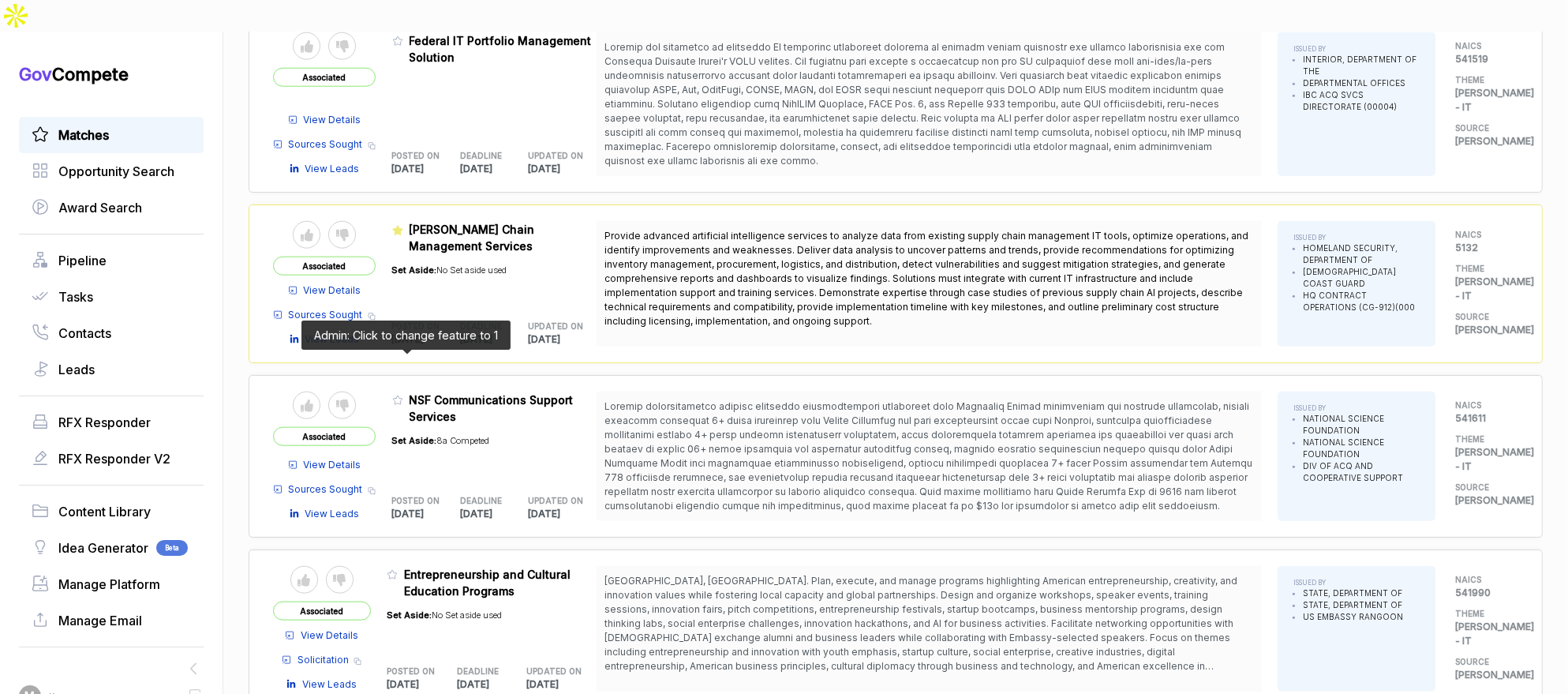
click at [403, 394] on icon at bounding box center [398, 400] width 11 height 11
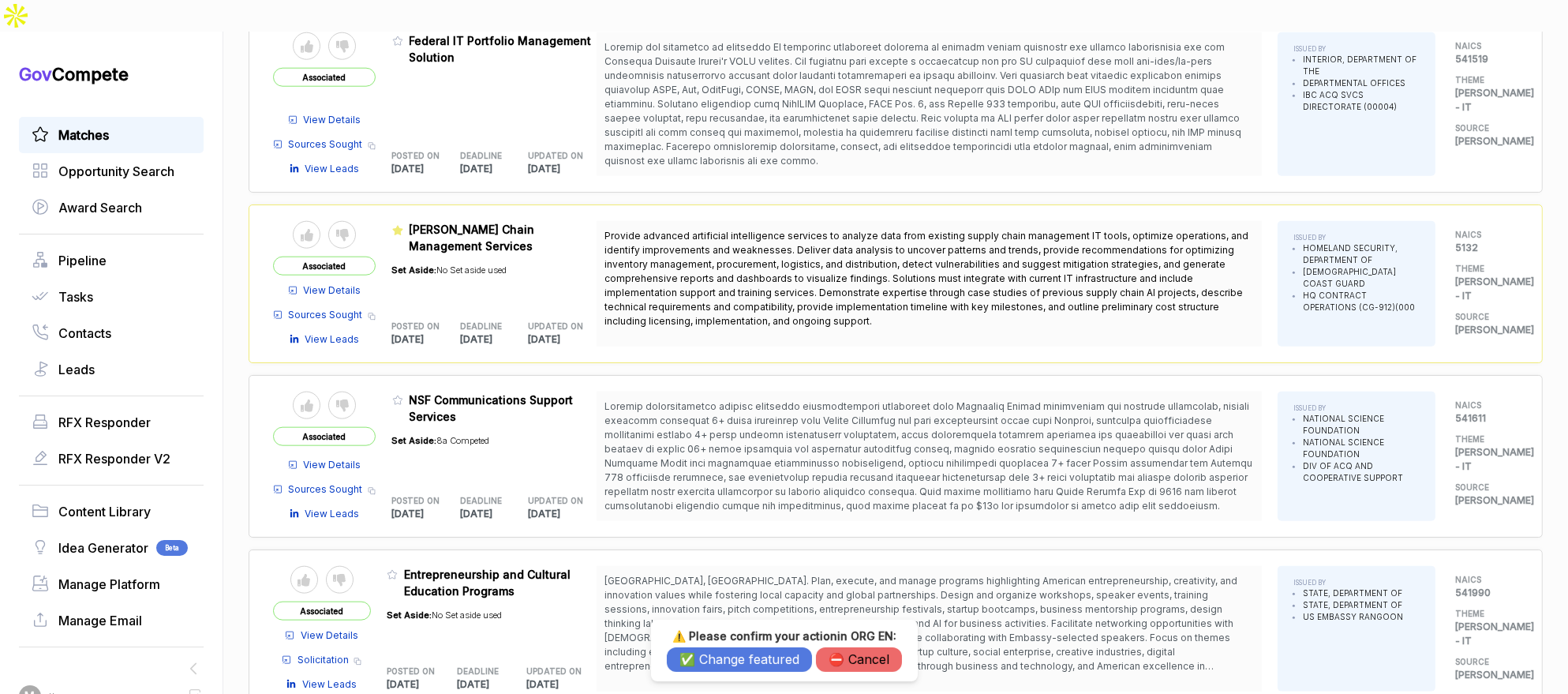
drag, startPoint x: 727, startPoint y: 656, endPoint x: 716, endPoint y: 639, distance: 20.2
click at [726, 655] on button "✅ Change featured" at bounding box center [739, 659] width 145 height 24
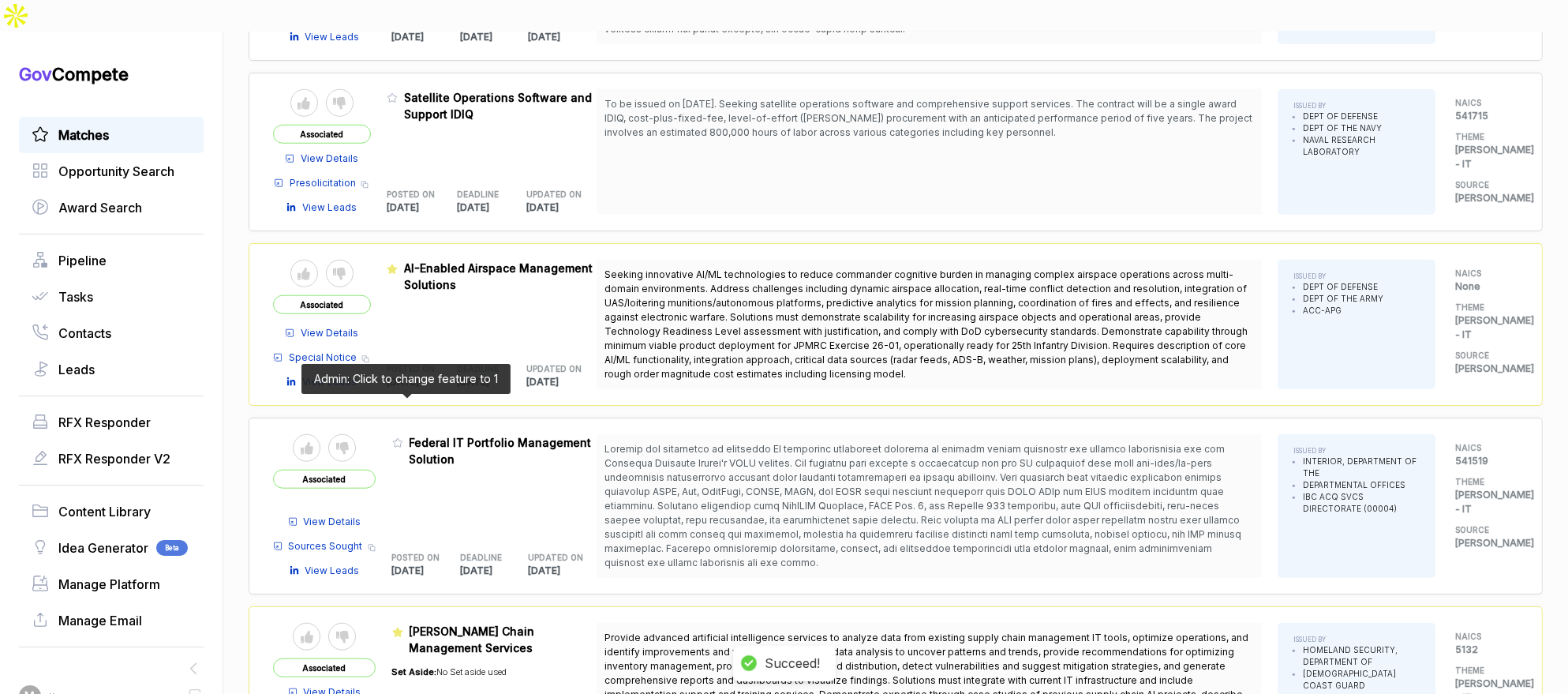
scroll to position [1945, 0]
click at [401, 437] on icon at bounding box center [398, 442] width 11 height 11
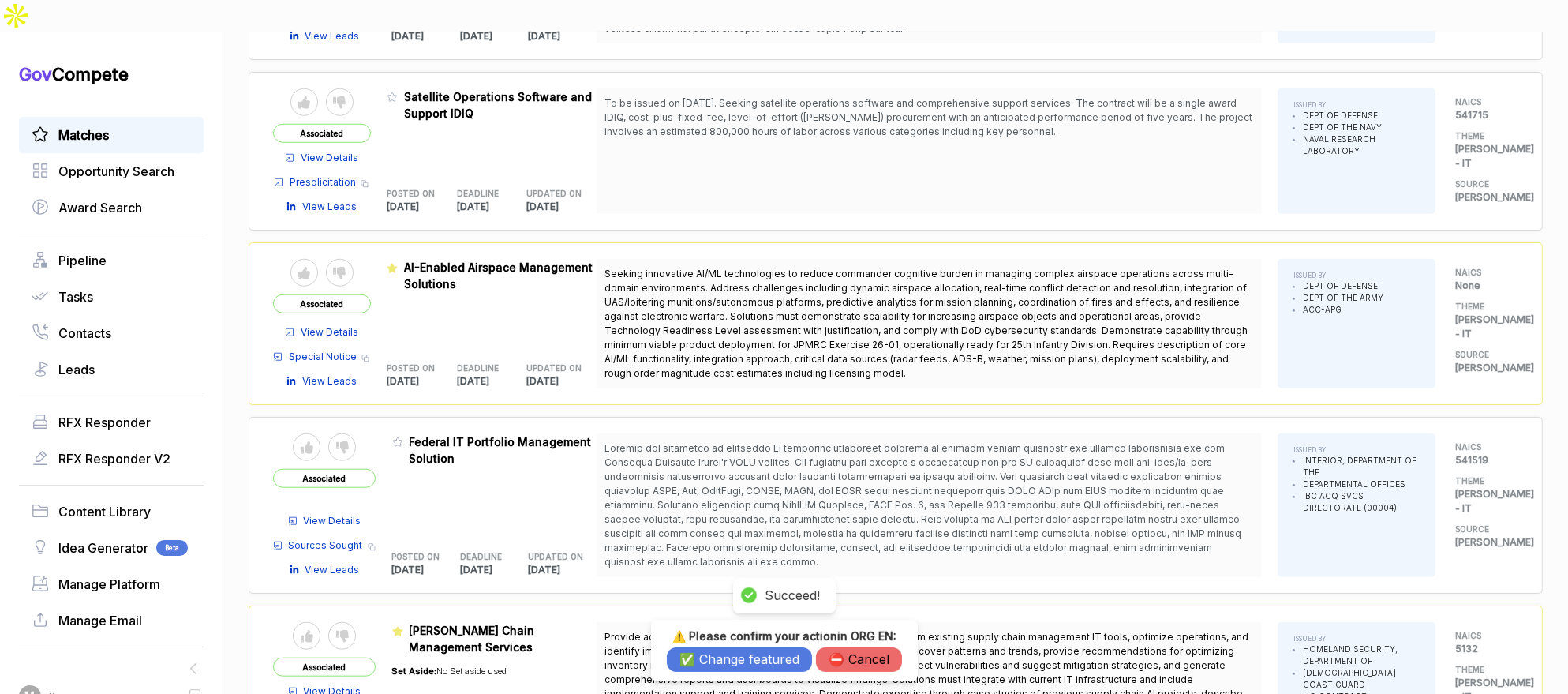
click at [745, 653] on button "✅ Change featured" at bounding box center [739, 659] width 145 height 24
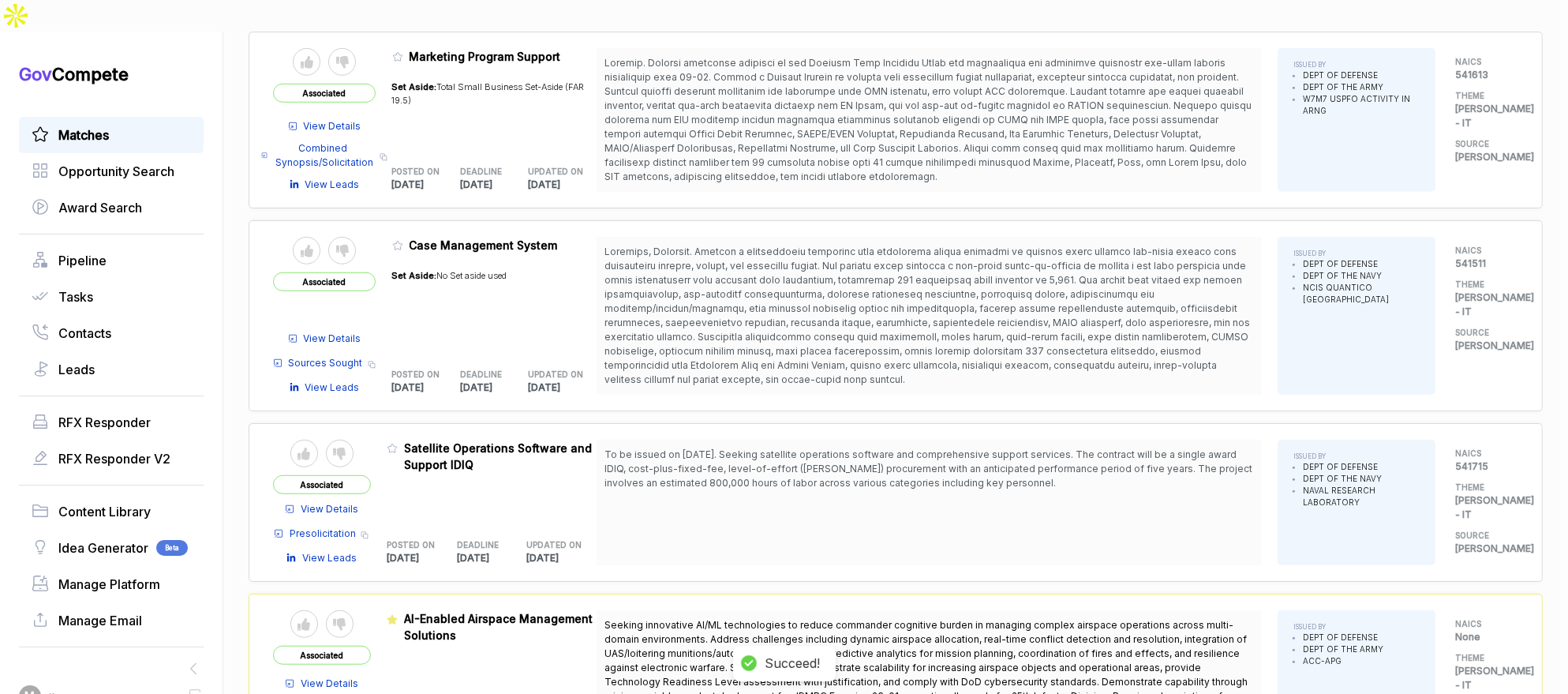
scroll to position [1465, 0]
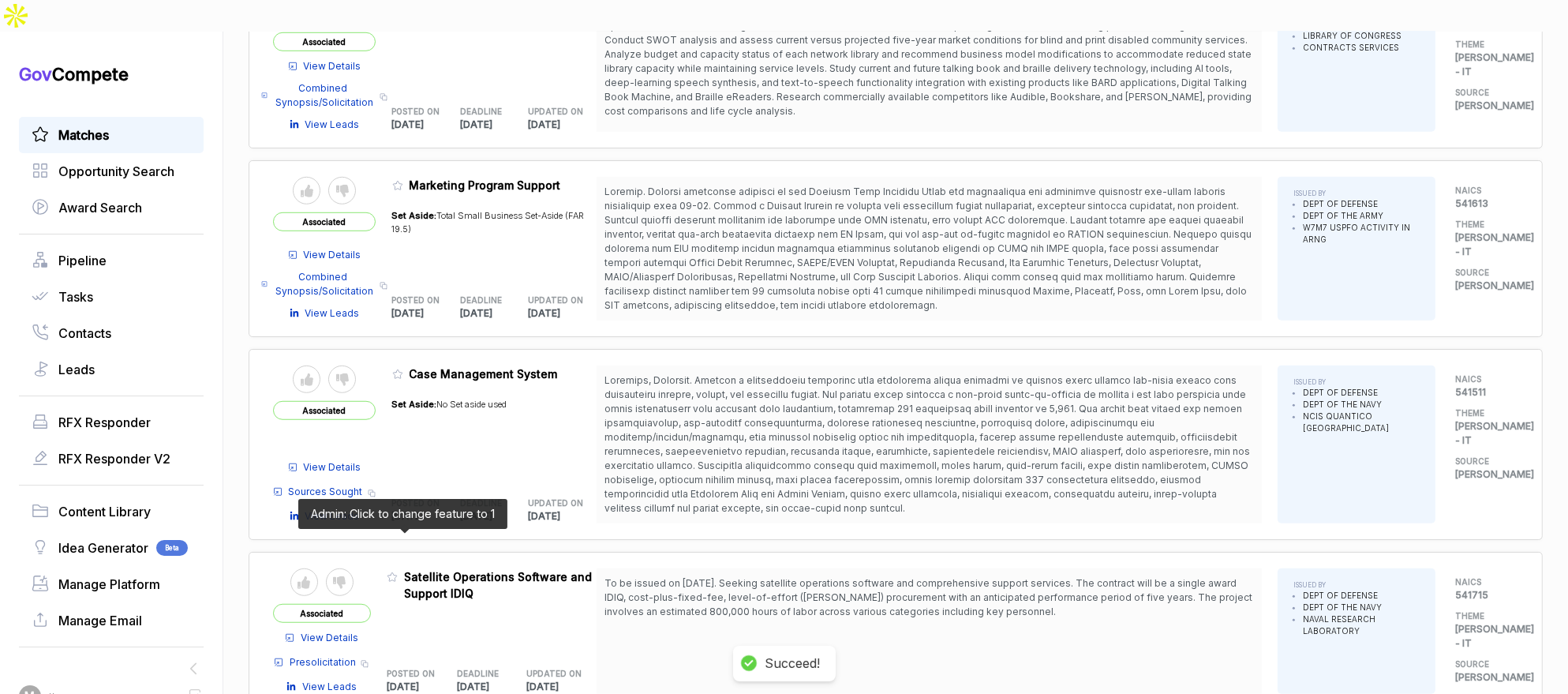
click at [398, 571] on icon at bounding box center [392, 577] width 11 height 11
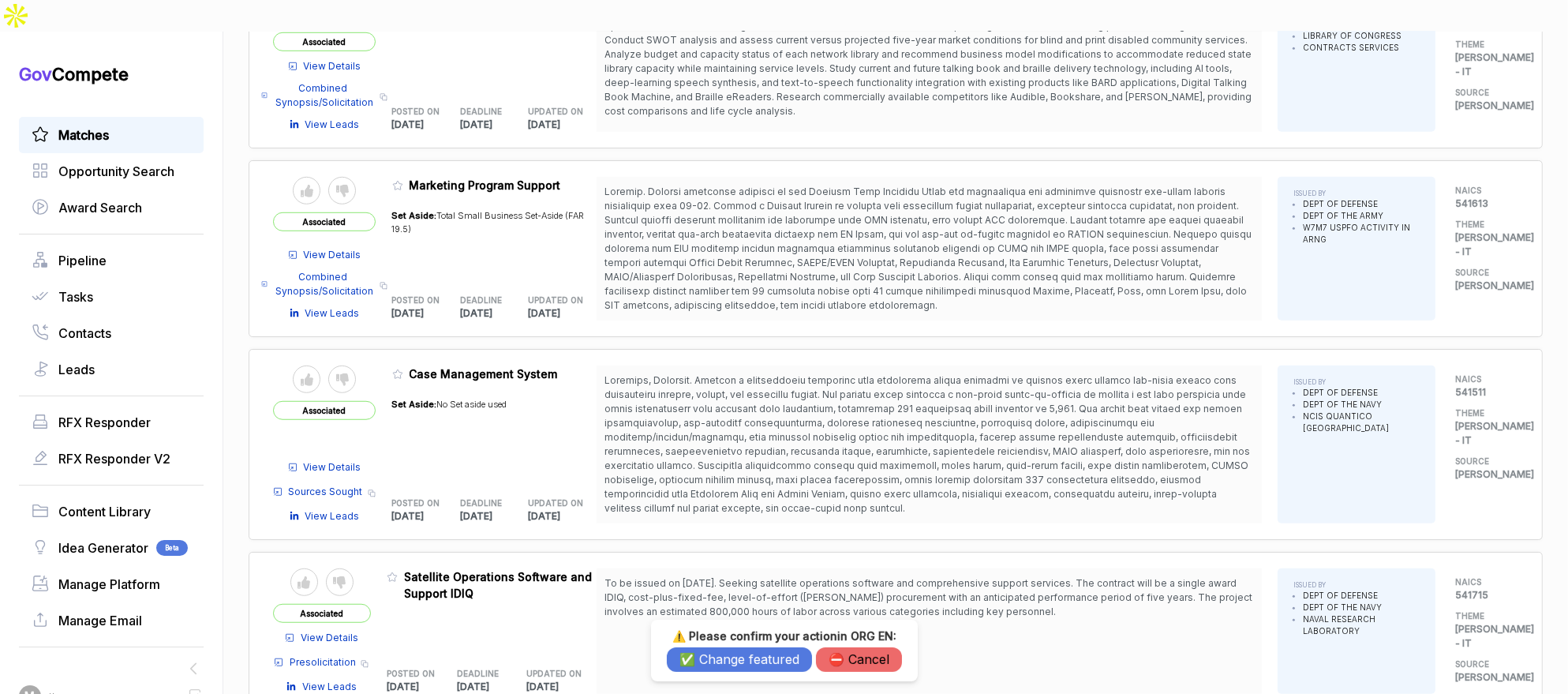
click at [783, 660] on button "✅ Change featured" at bounding box center [739, 659] width 145 height 24
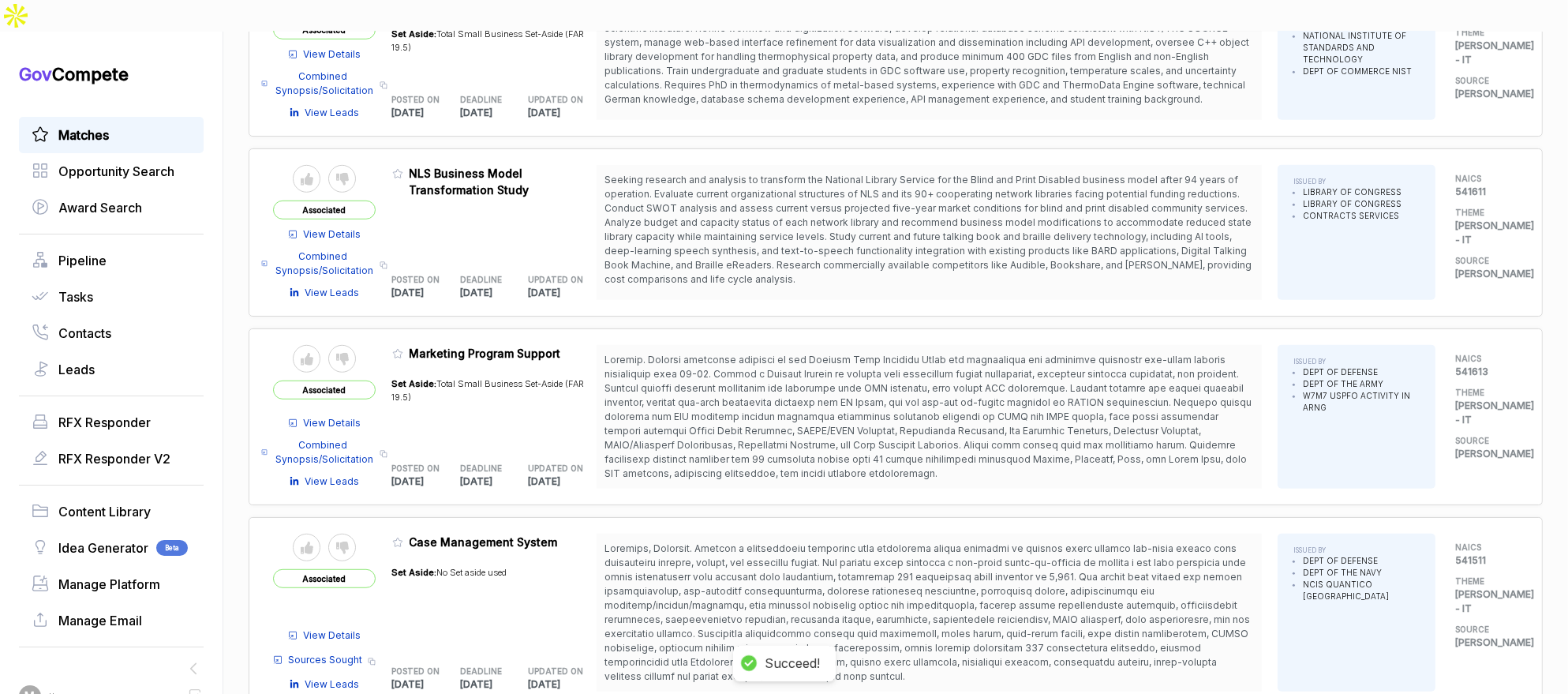
scroll to position [1241, 0]
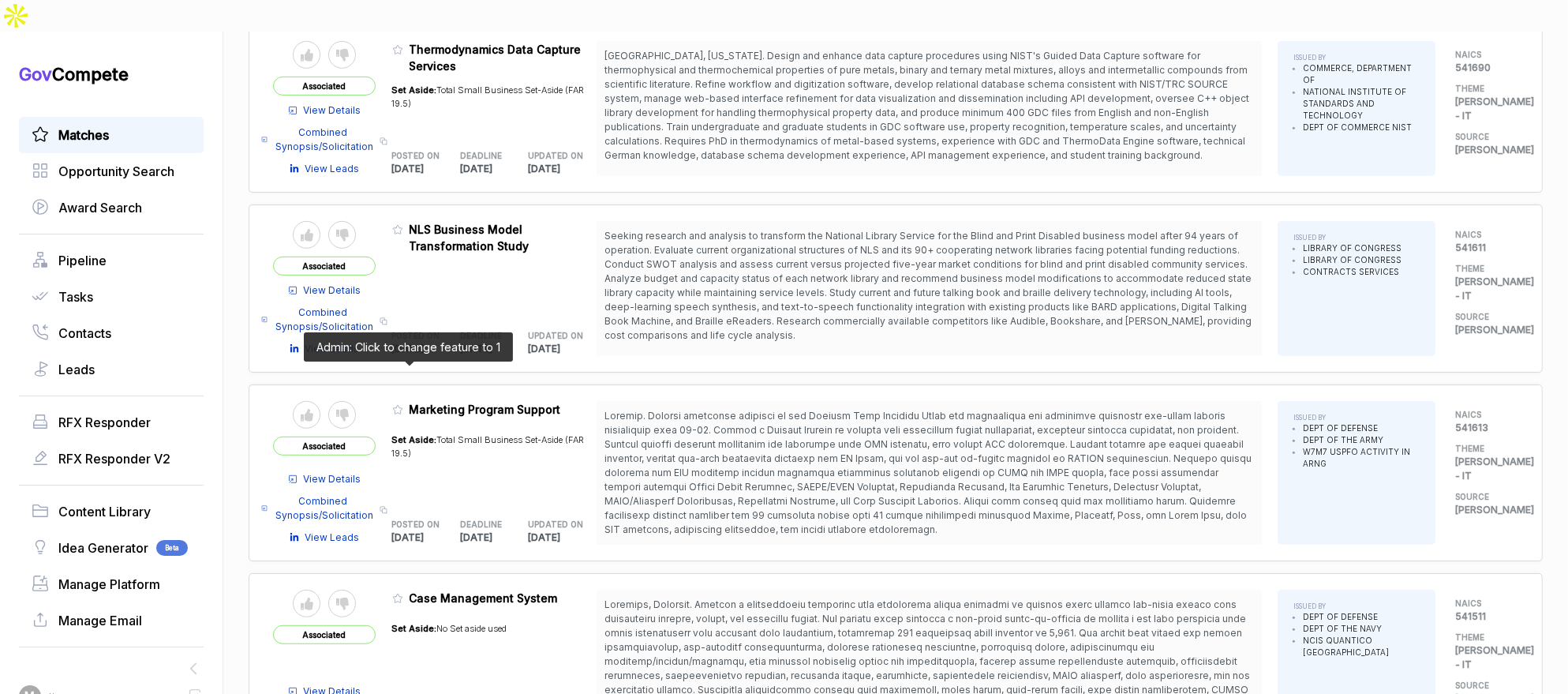
drag, startPoint x: 406, startPoint y: 373, endPoint x: 429, endPoint y: 409, distance: 42.7
click at [403, 404] on icon at bounding box center [398, 410] width 11 height 11
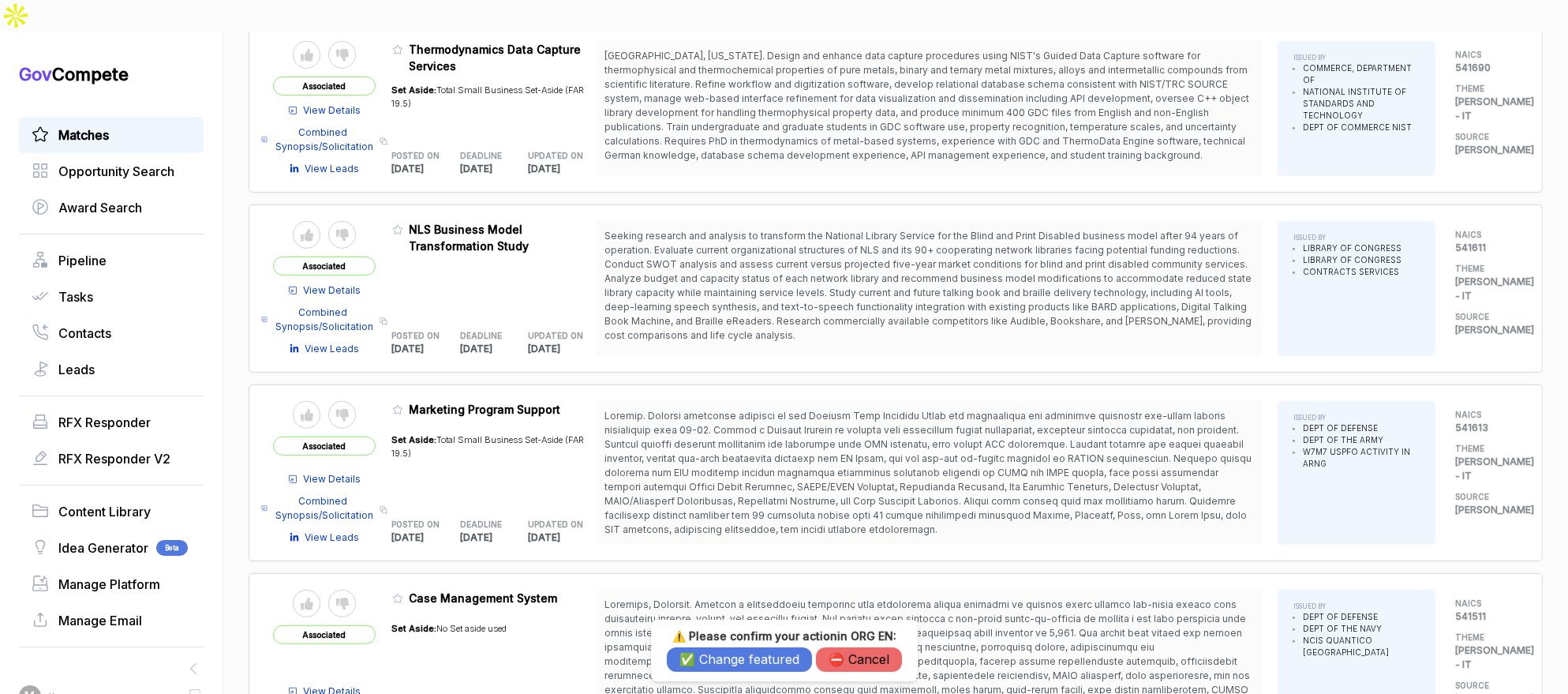
click at [720, 658] on button "✅ Change featured" at bounding box center [739, 659] width 145 height 24
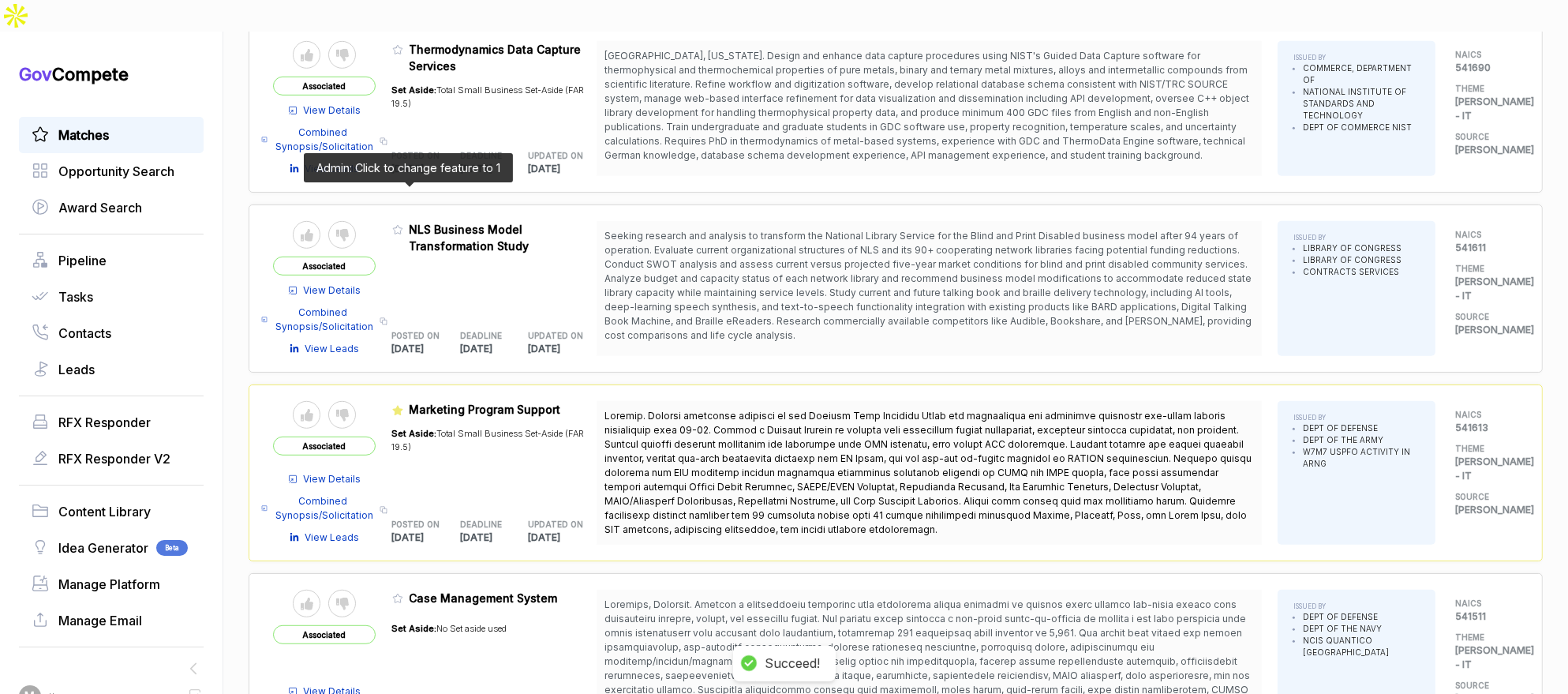
click at [403, 224] on icon at bounding box center [398, 229] width 11 height 11
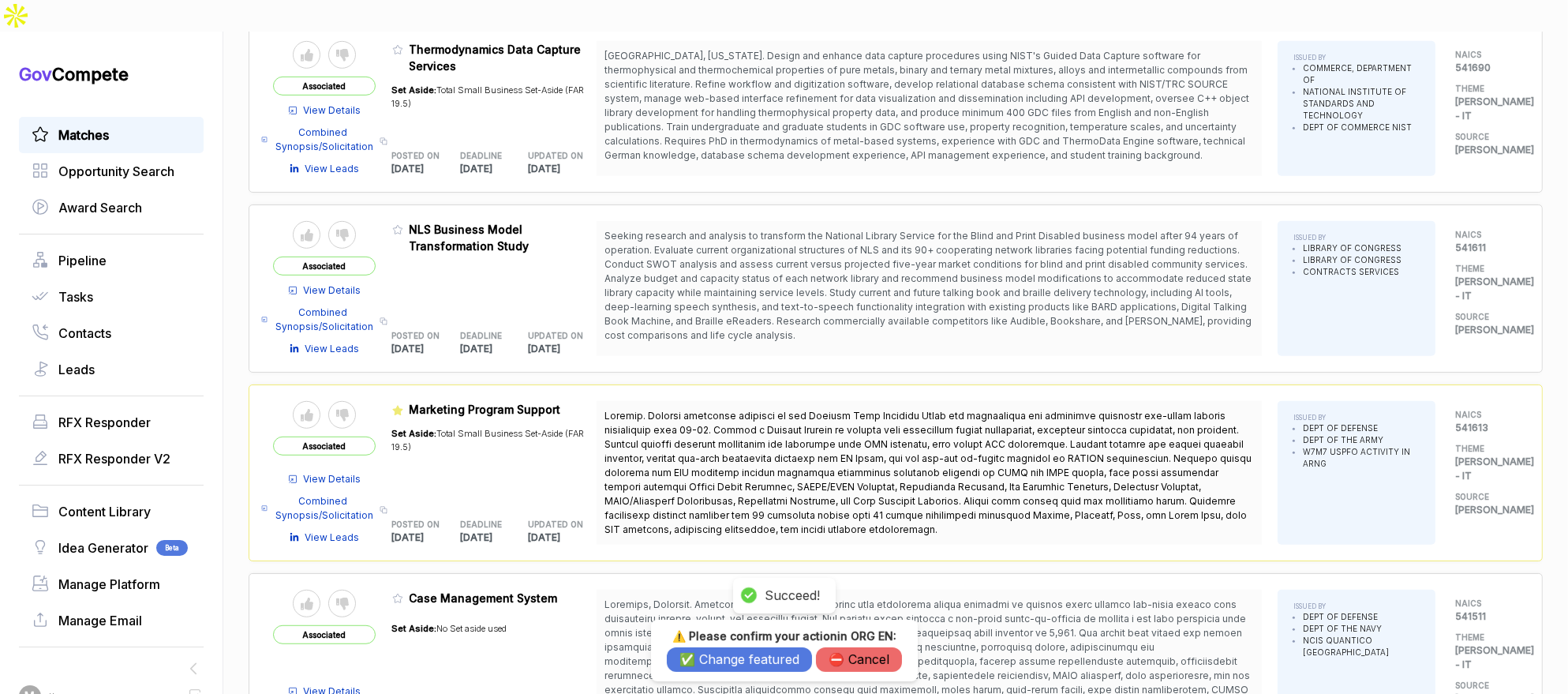
drag, startPoint x: 716, startPoint y: 656, endPoint x: 705, endPoint y: 578, distance: 78.8
click at [716, 656] on button "✅ Change featured" at bounding box center [739, 659] width 145 height 24
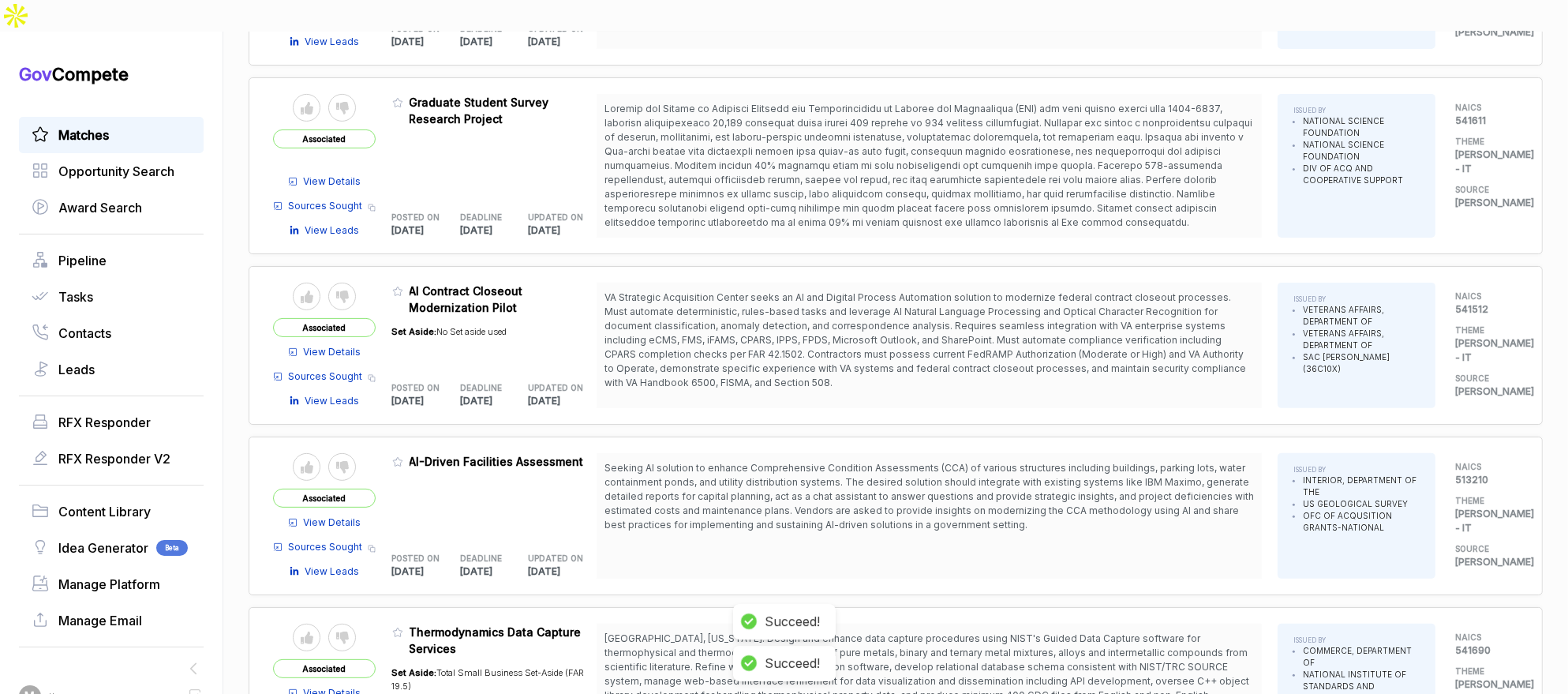
scroll to position [654, 0]
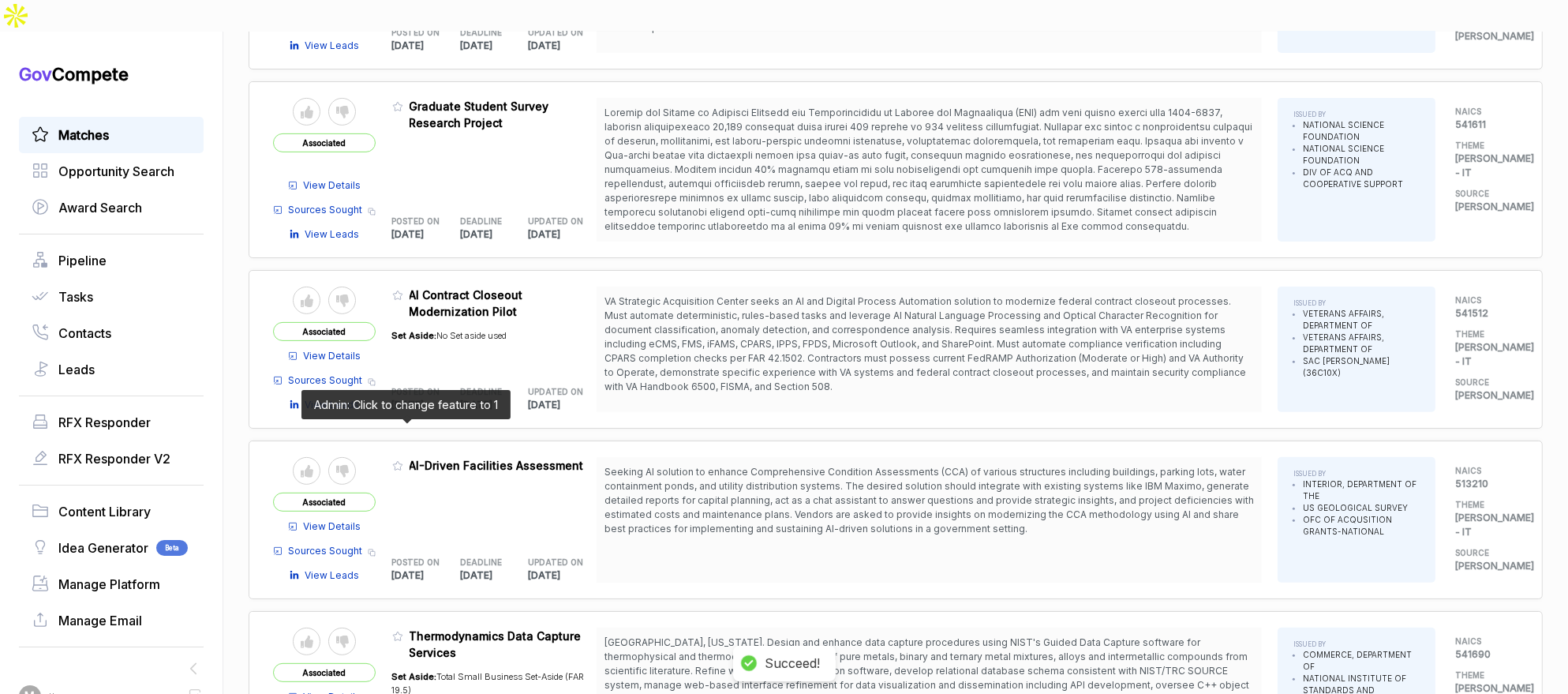
click at [403, 460] on icon at bounding box center [398, 466] width 11 height 11
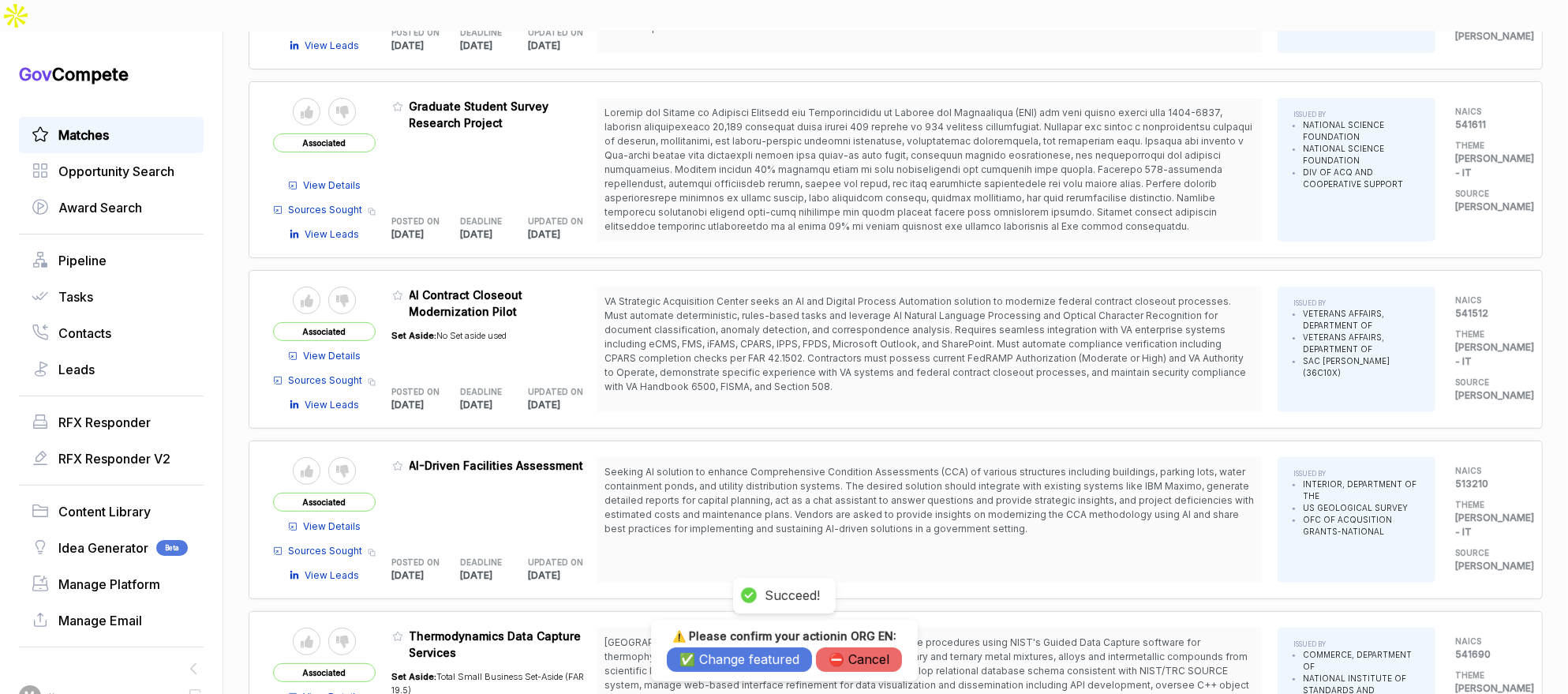
click at [697, 654] on button "✅ Change featured" at bounding box center [739, 659] width 145 height 24
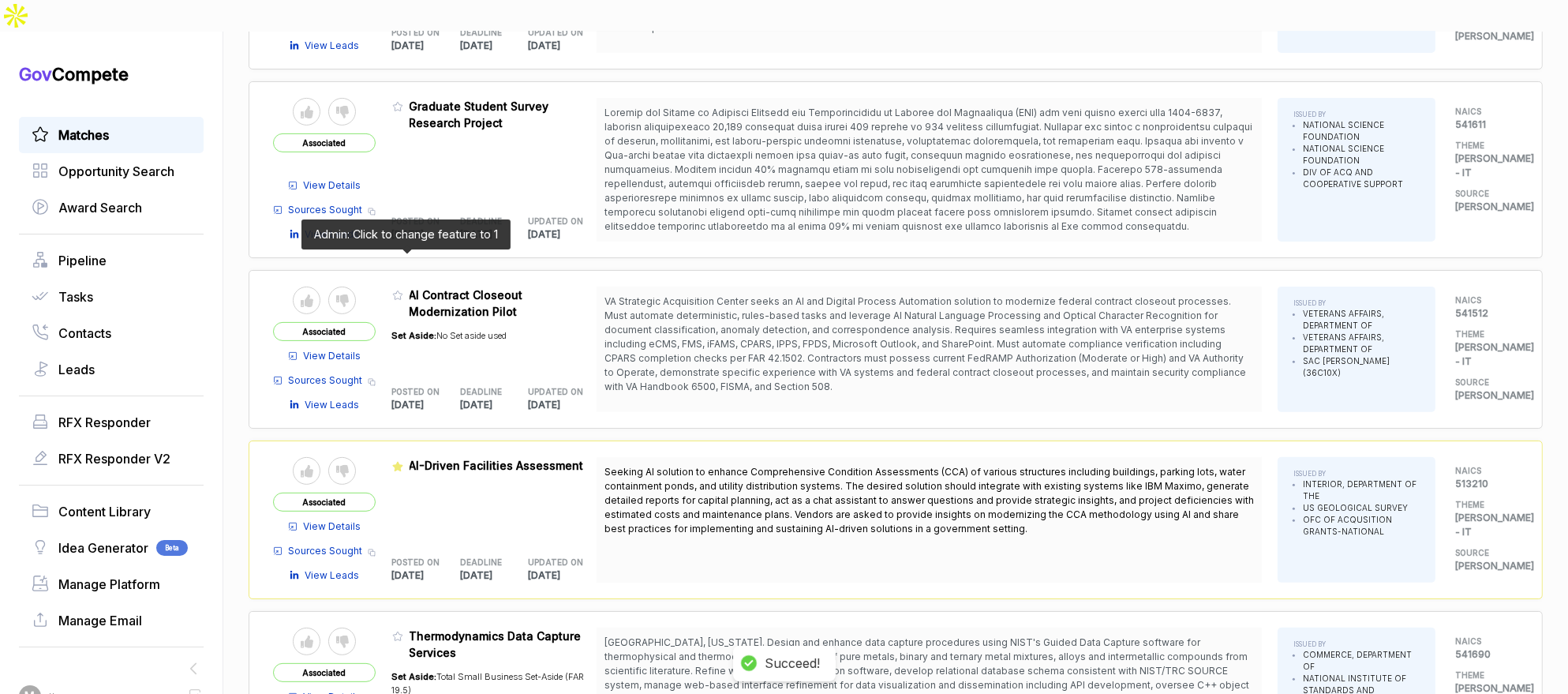
click at [402, 290] on icon at bounding box center [398, 295] width 11 height 11
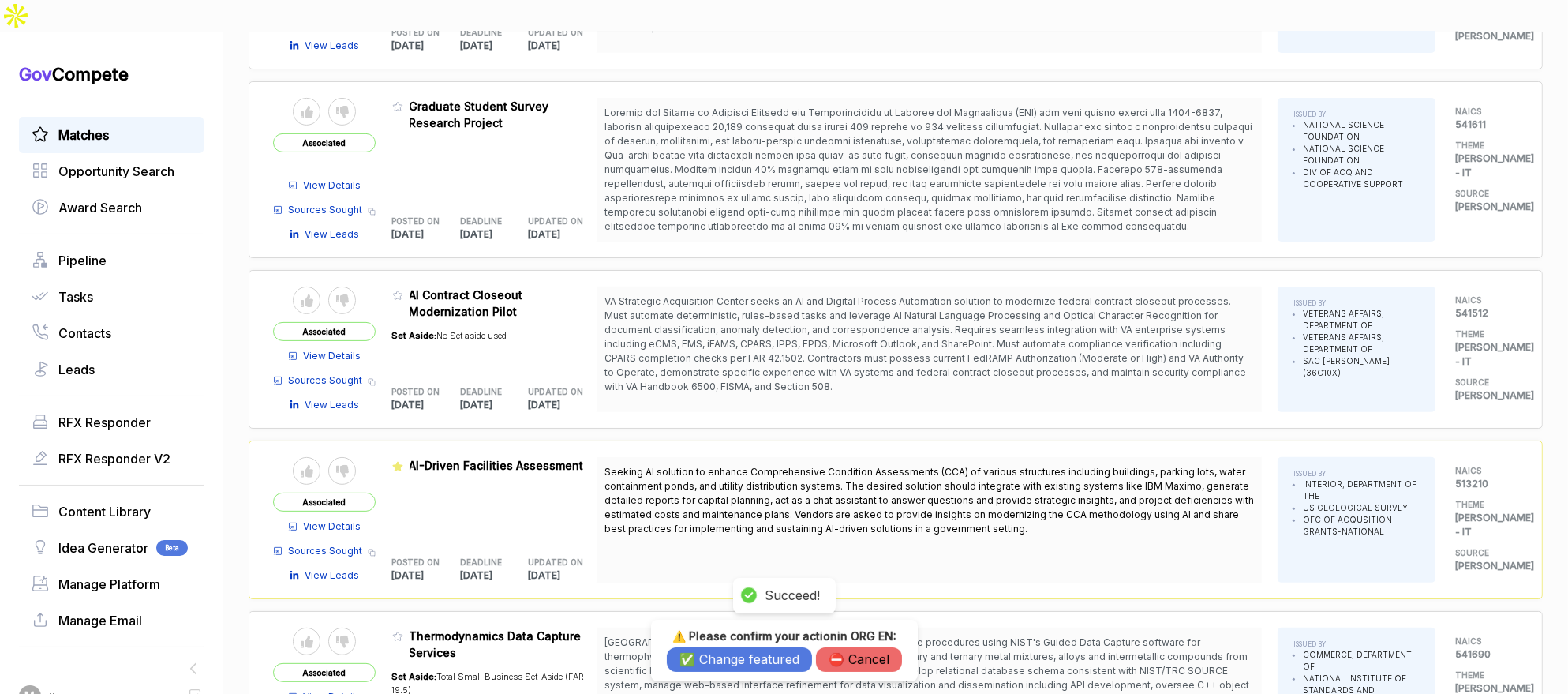
drag, startPoint x: 696, startPoint y: 657, endPoint x: 694, endPoint y: 647, distance: 10.2
click at [697, 657] on button "✅ Change featured" at bounding box center [739, 659] width 145 height 24
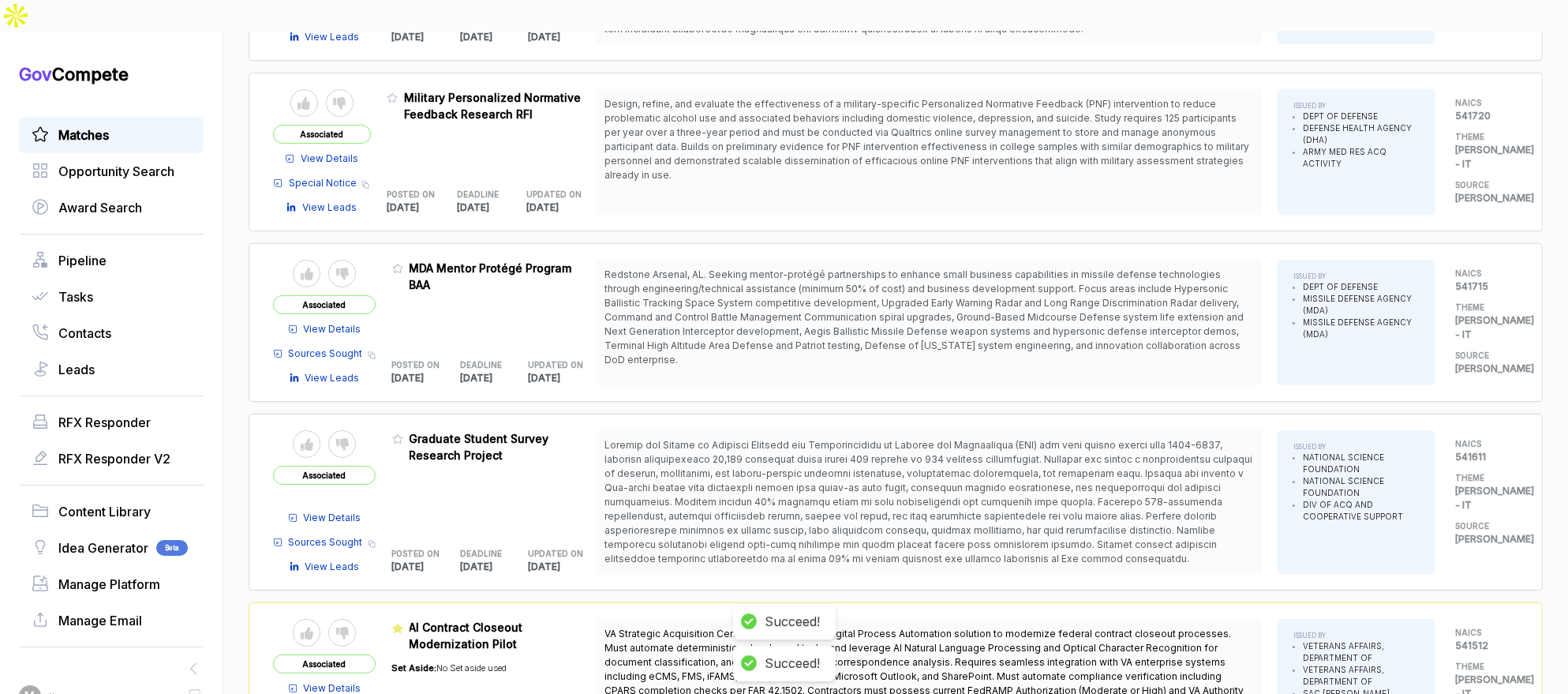
scroll to position [321, 0]
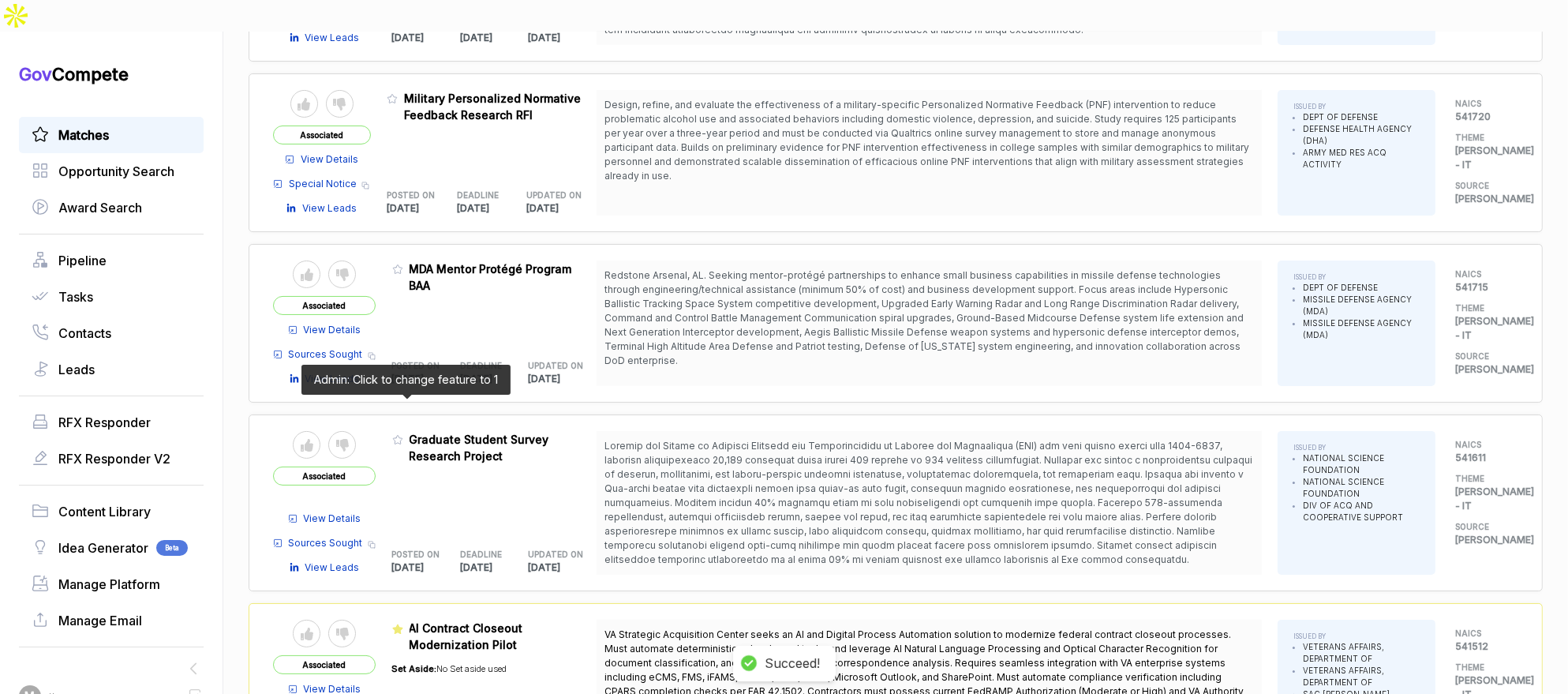
click at [403, 434] on icon at bounding box center [398, 440] width 11 height 11
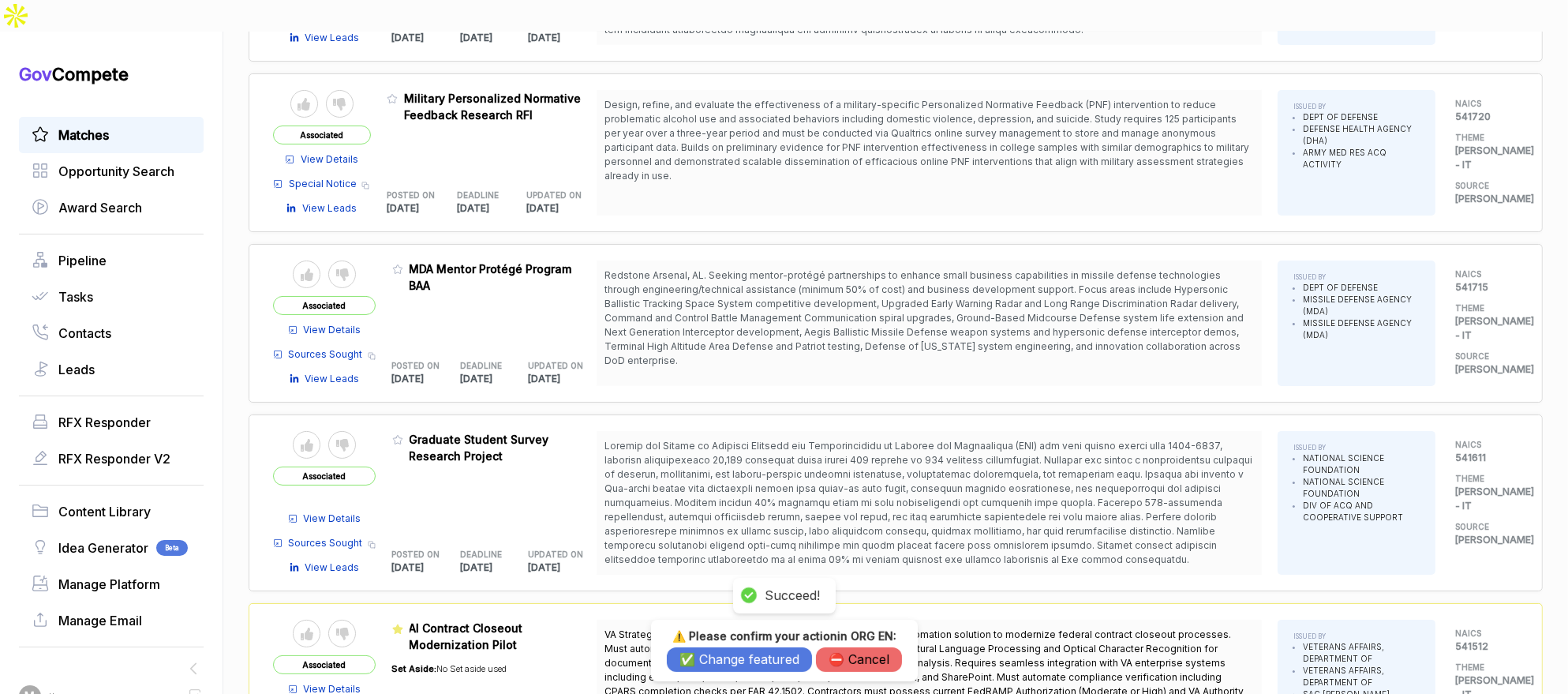
click at [697, 660] on button "✅ Change featured" at bounding box center [739, 659] width 145 height 24
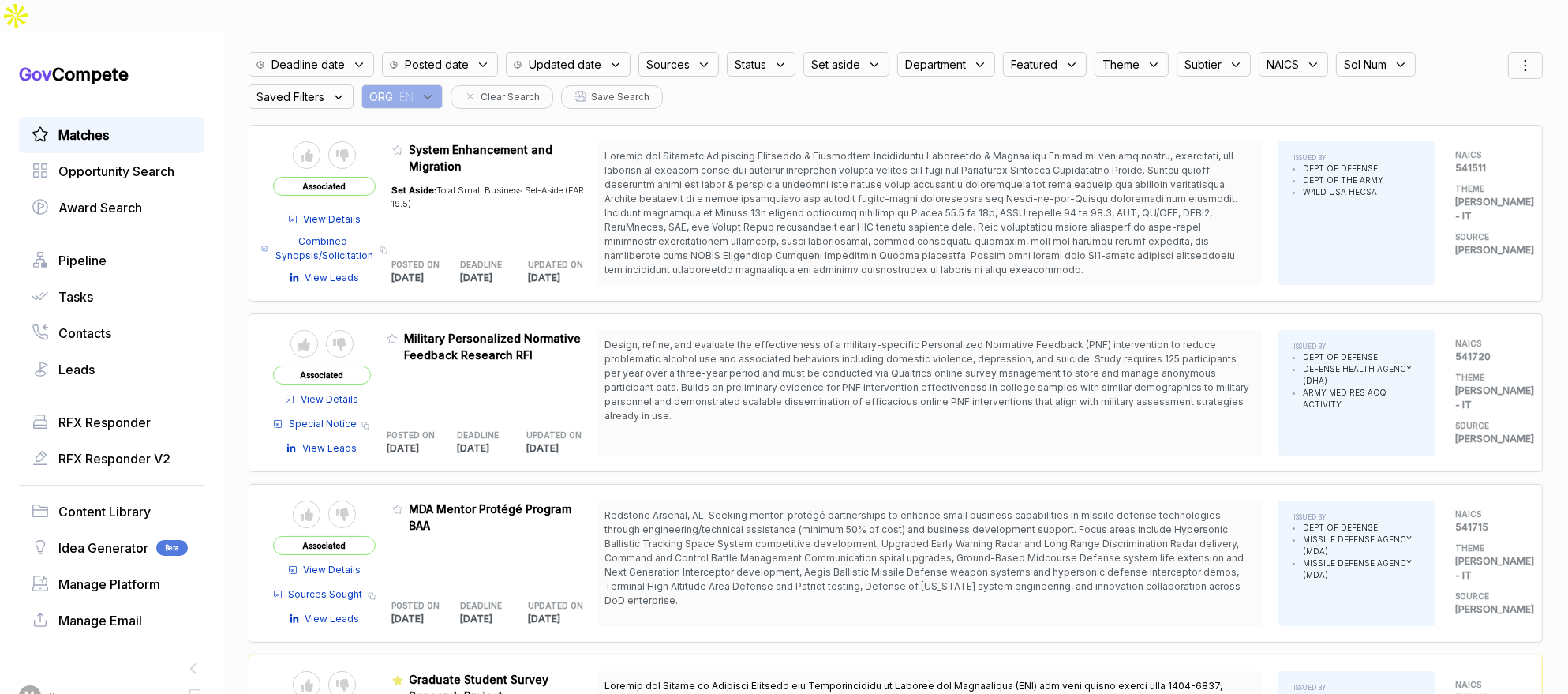
scroll to position [66, 0]
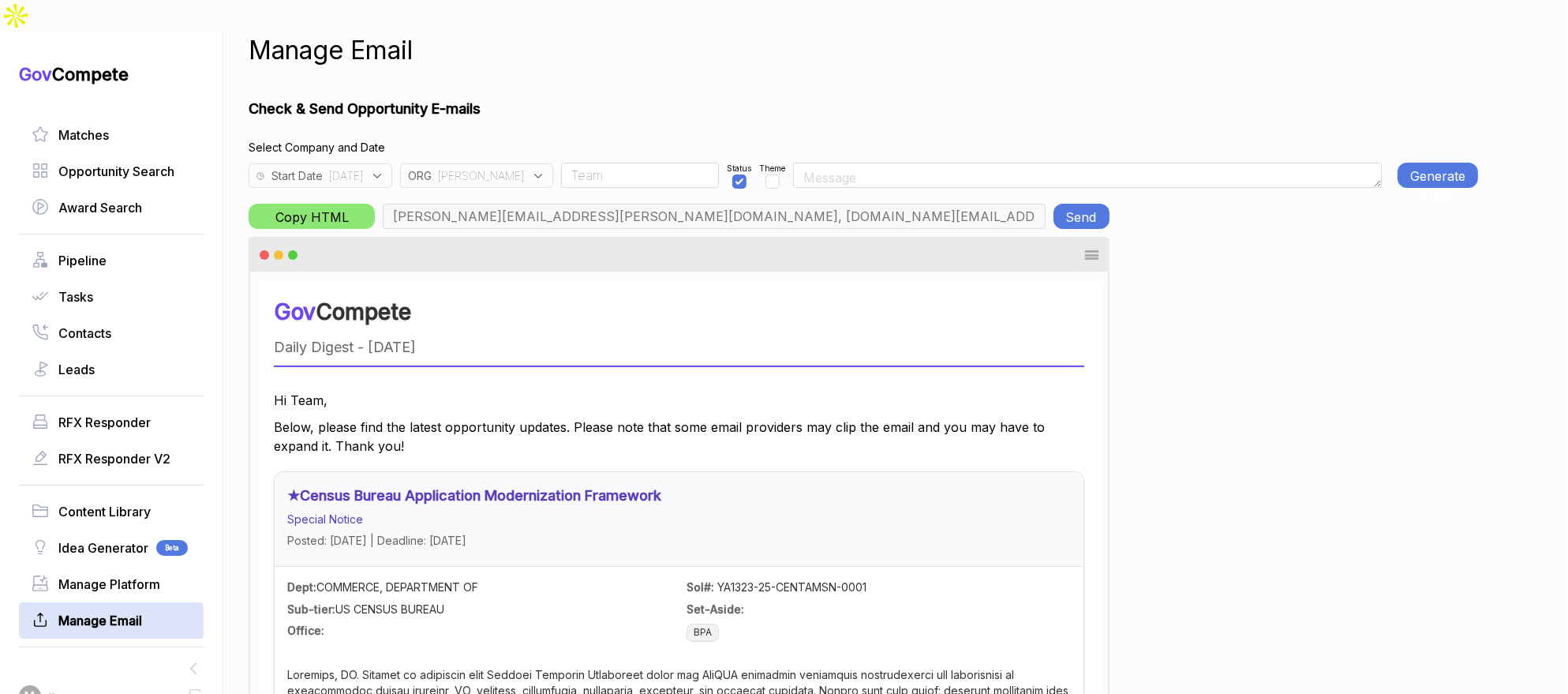
click at [488, 163] on div "ORG : JA" at bounding box center [476, 175] width 153 height 24
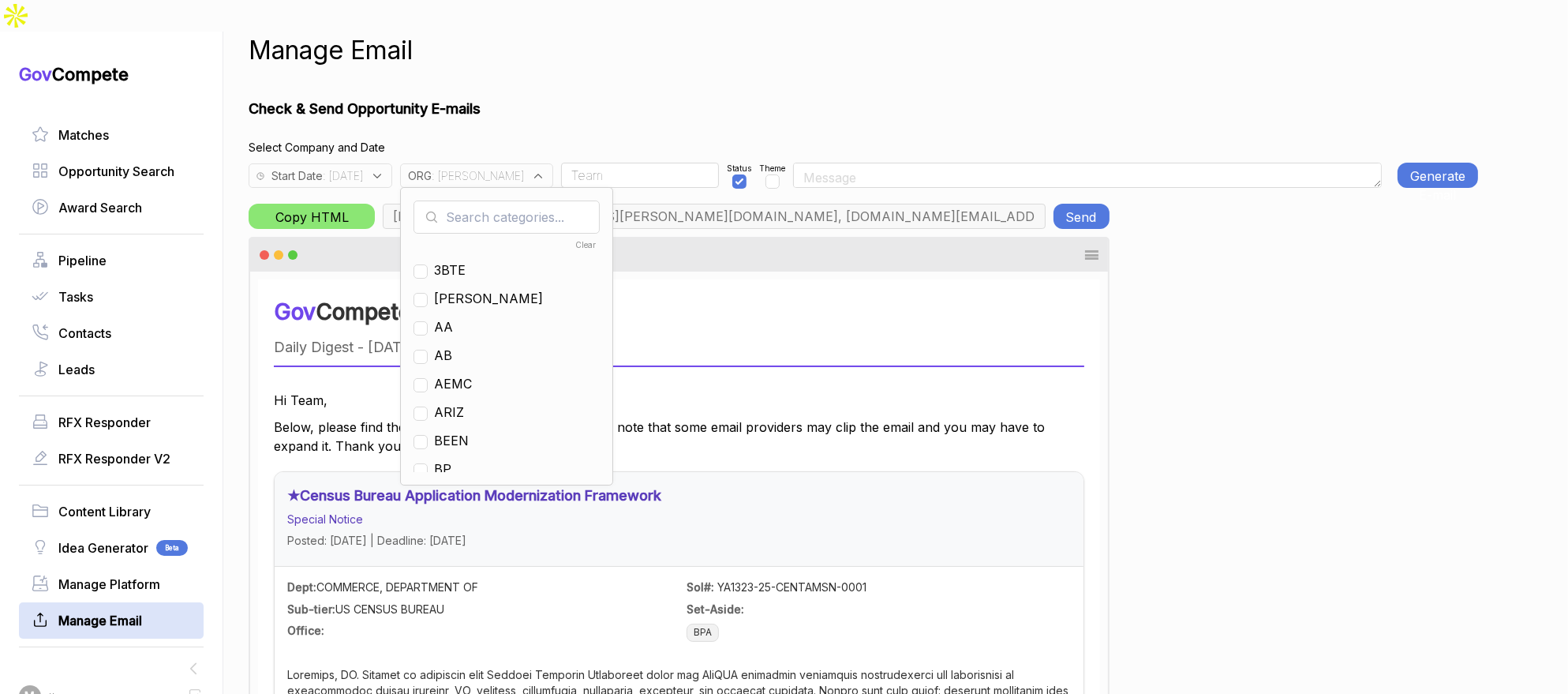
click at [498, 200] on input "text" at bounding box center [506, 217] width 186 height 33
checkbox input "true"
type input "ja"
click at [481, 261] on span "[PERSON_NAME]" at bounding box center [488, 270] width 109 height 19
checkbox input "false"
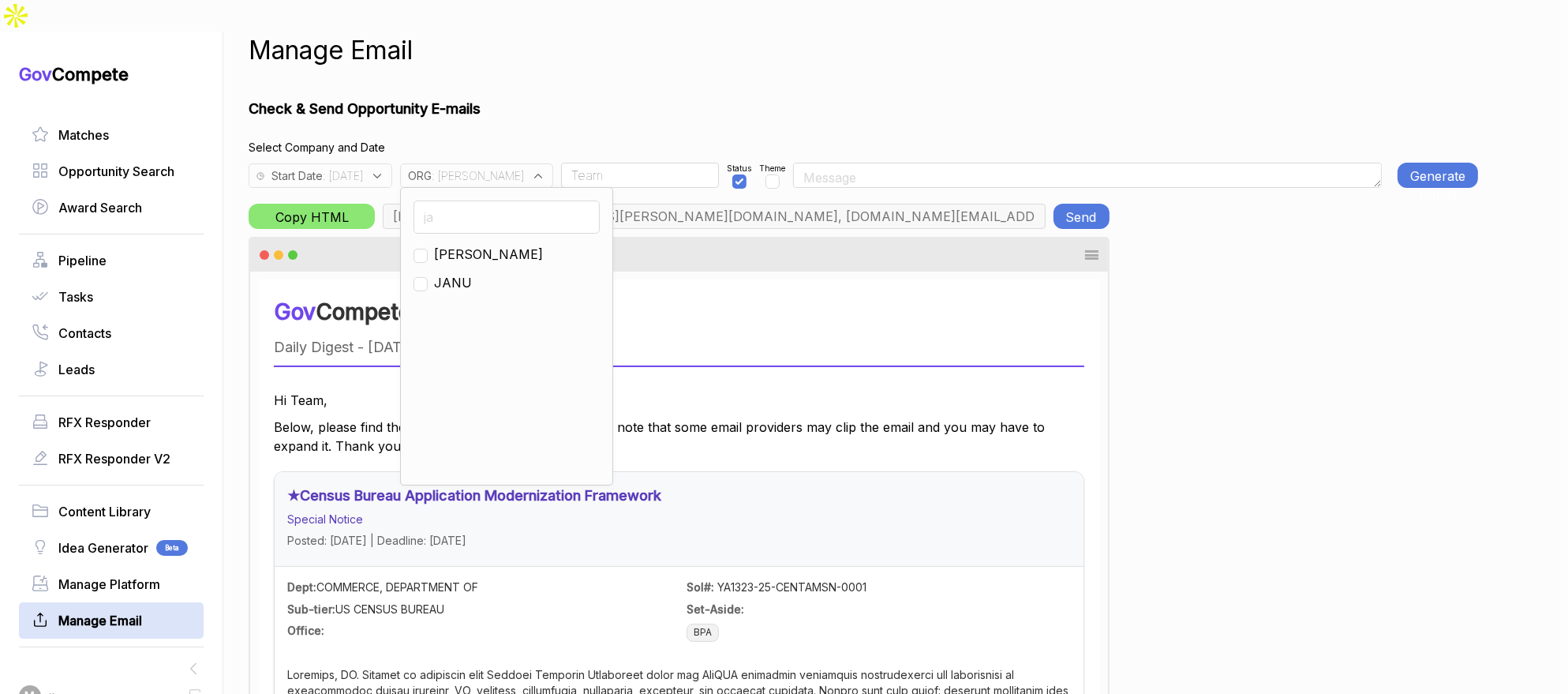
click at [481, 200] on input "ja" at bounding box center [506, 217] width 186 height 33
type input "nf"
drag, startPoint x: 478, startPoint y: 245, endPoint x: 484, endPoint y: 223, distance: 22.8
click at [452, 273] on span "NF" at bounding box center [443, 282] width 18 height 19
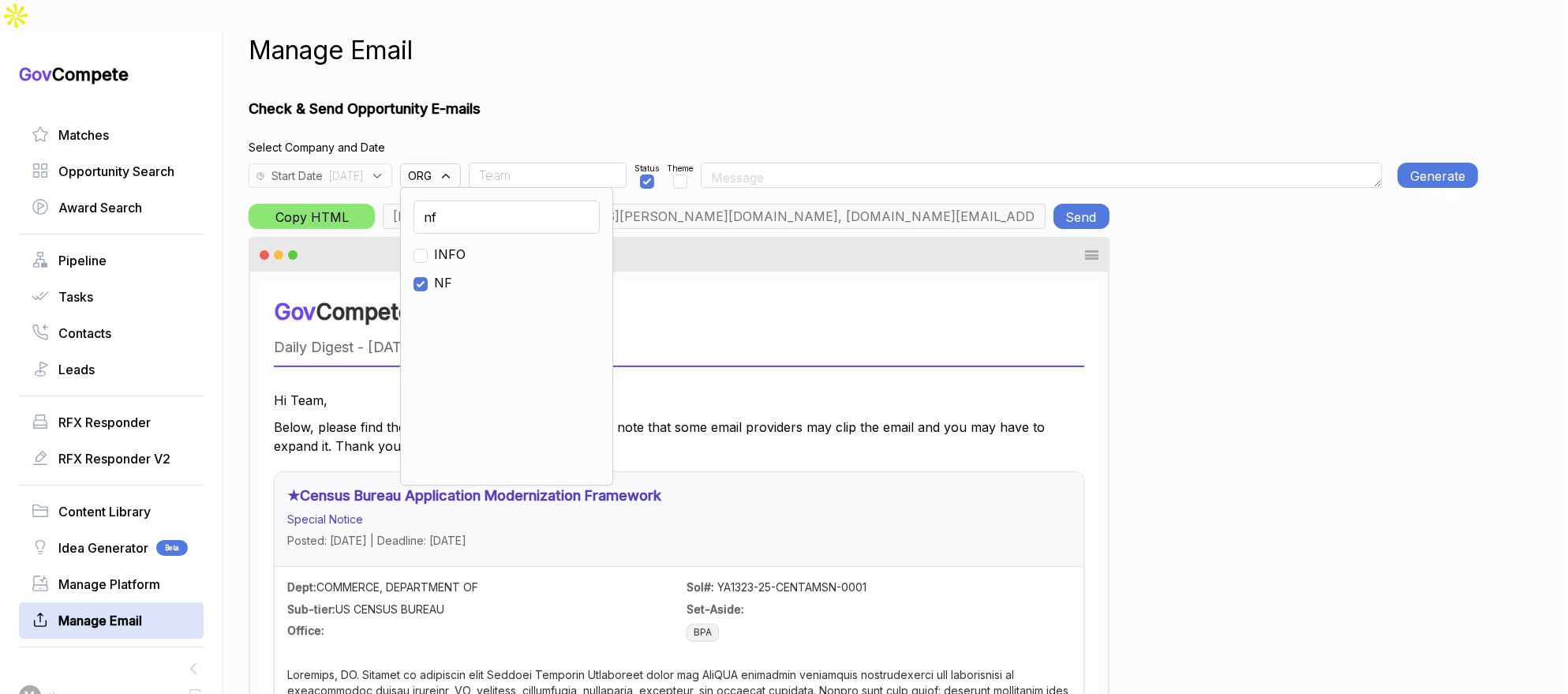
checkbox input "true"
drag, startPoint x: 549, startPoint y: 85, endPoint x: 548, endPoint y: 138, distance: 53.0
click at [549, 97] on h1 "Check & Send Opportunity E-mails" at bounding box center [862, 108] width 1229 height 22
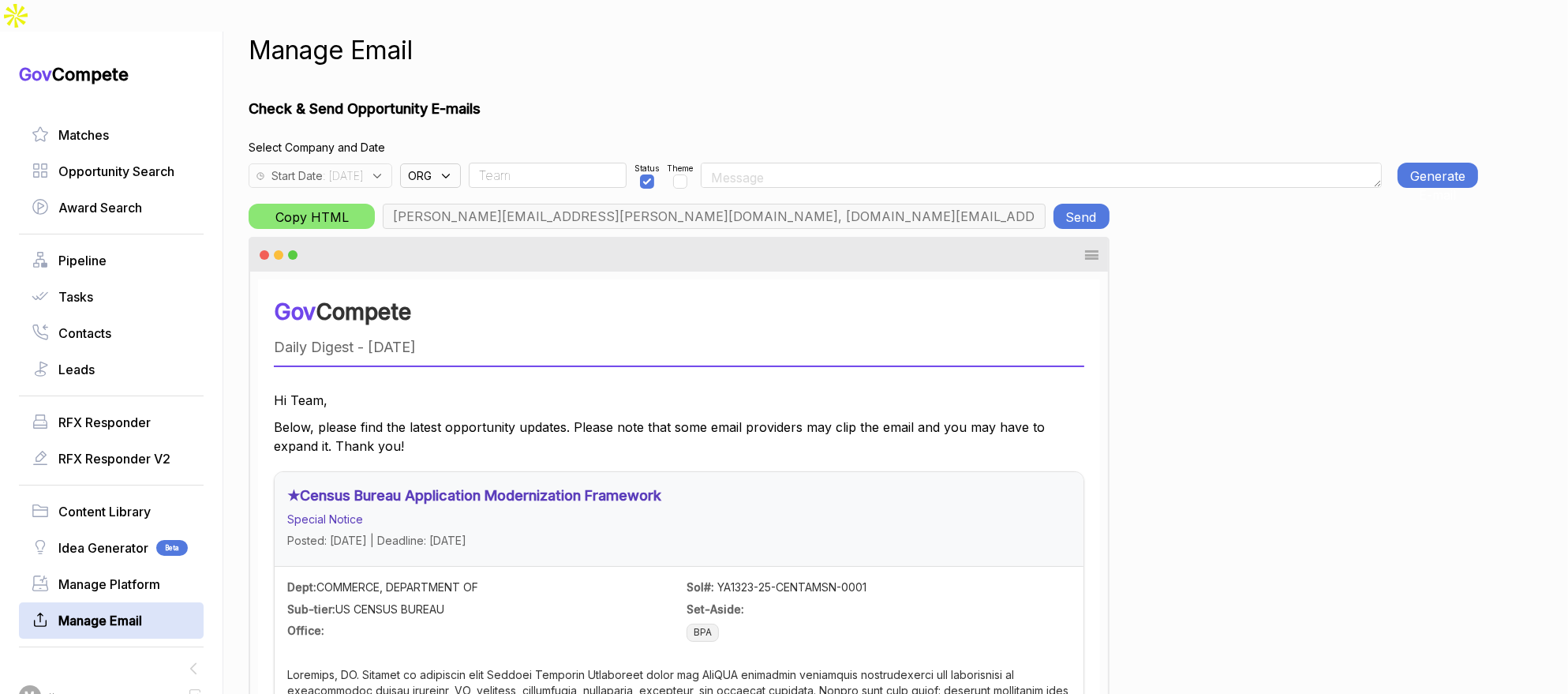
click at [549, 162] on input "Team" at bounding box center [547, 175] width 158 height 25
type input "osman@neuroflow.com, max@macronometry.com, abigail@govcompete.com"
drag, startPoint x: 1367, startPoint y: 153, endPoint x: 1379, endPoint y: 153, distance: 12.0
click at [1371, 162] on textarea at bounding box center [1051, 175] width 660 height 25
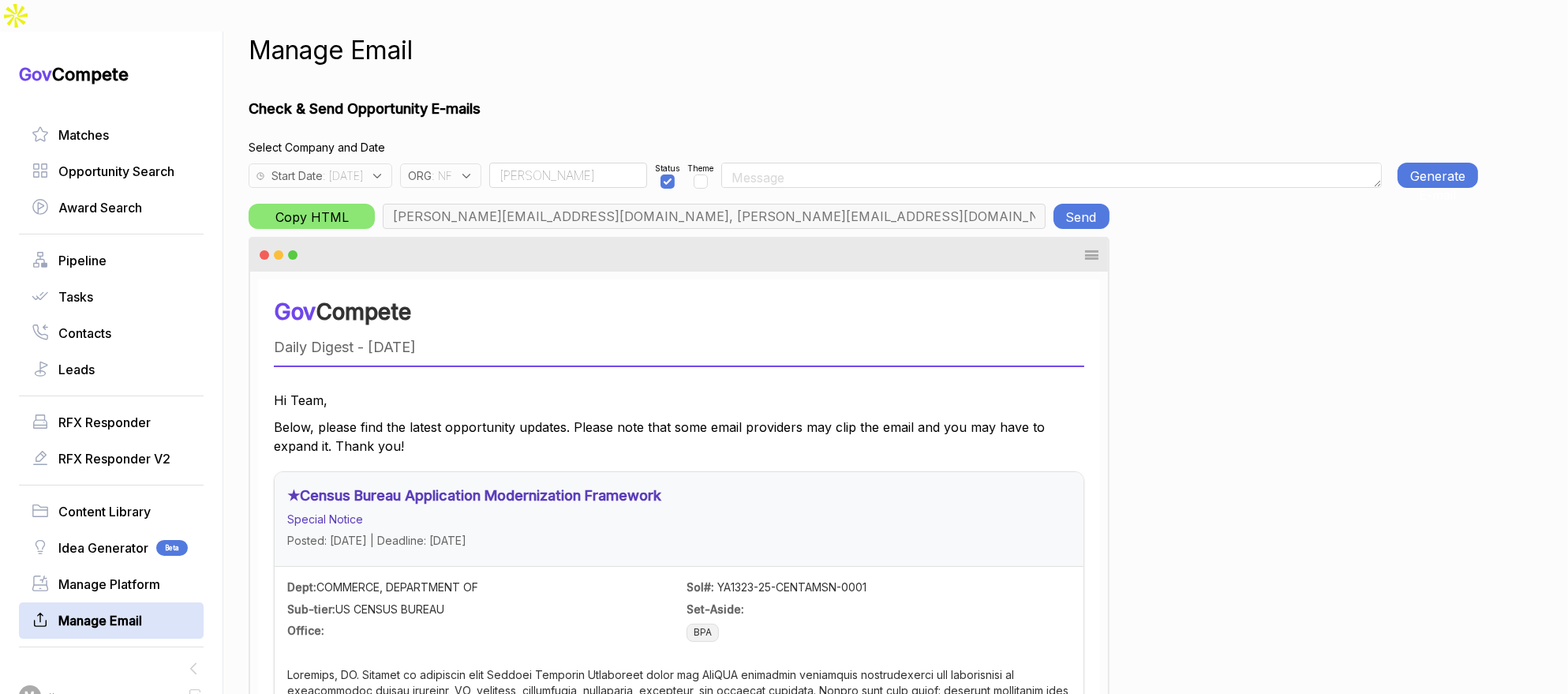
type input "Osman"
click at [1408, 162] on button "Generate E-mail" at bounding box center [1437, 175] width 80 height 25
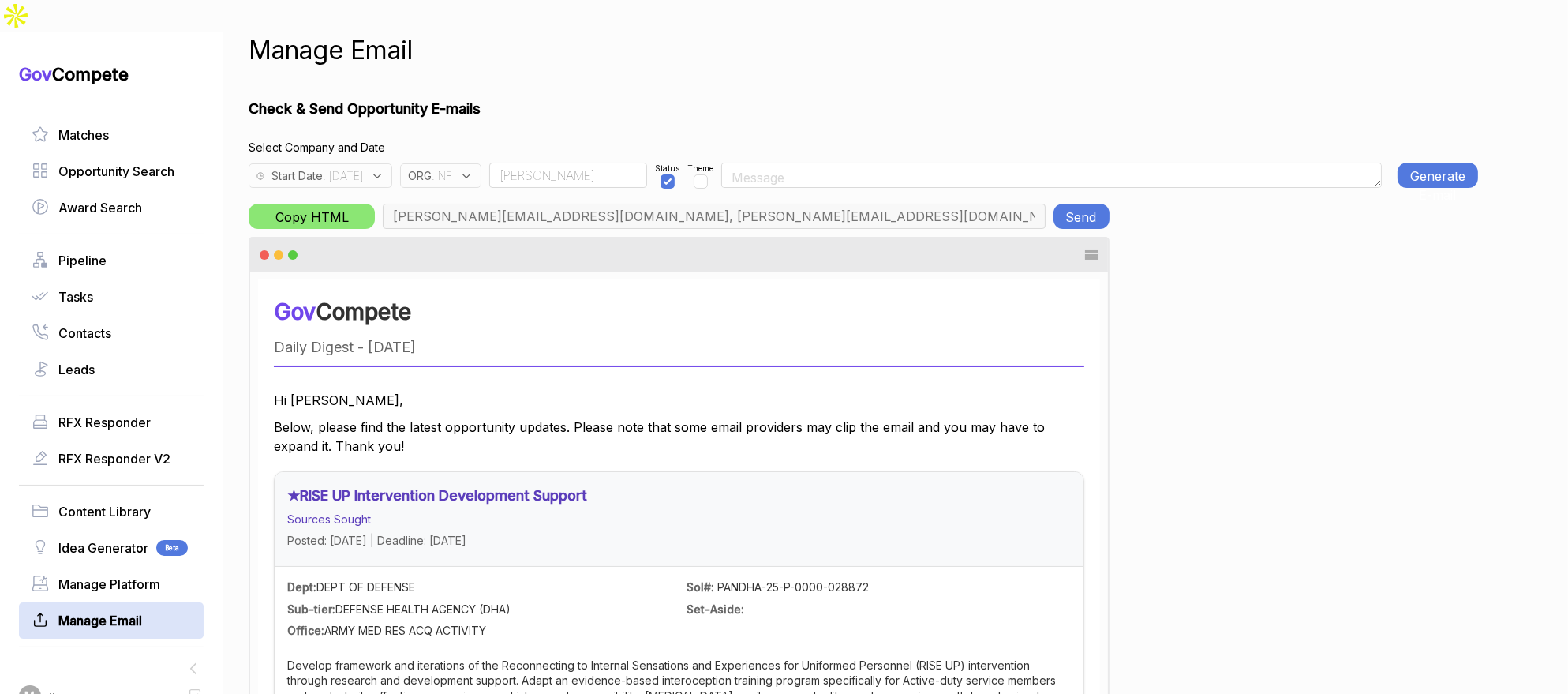
click at [362, 167] on span ": 2025-08-21" at bounding box center [343, 175] width 41 height 16
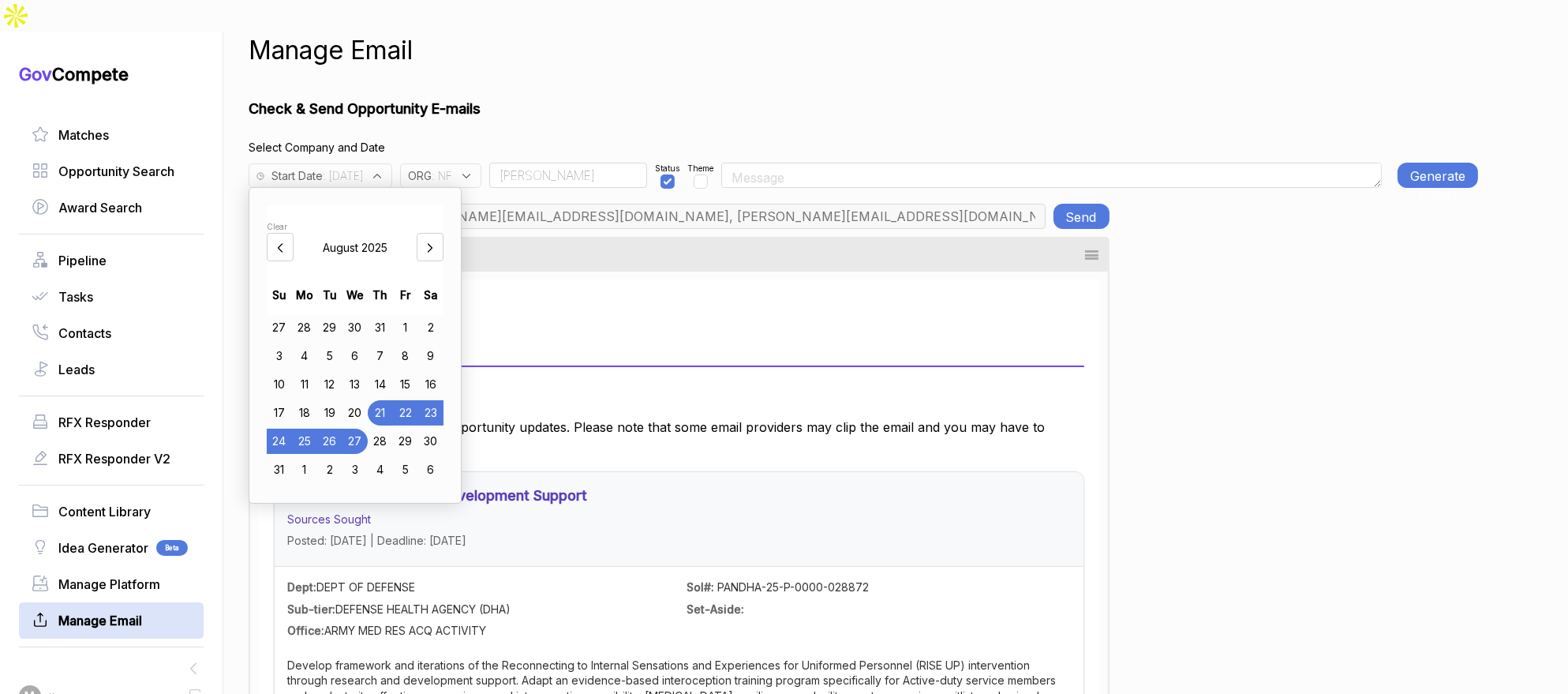
click at [361, 343] on div "6" at bounding box center [355, 356] width 25 height 25
click at [362, 429] on div "27" at bounding box center [355, 441] width 25 height 25
click at [364, 343] on div "6" at bounding box center [355, 356] width 25 height 25
click at [1426, 162] on button "Generate E-mail" at bounding box center [1437, 175] width 80 height 25
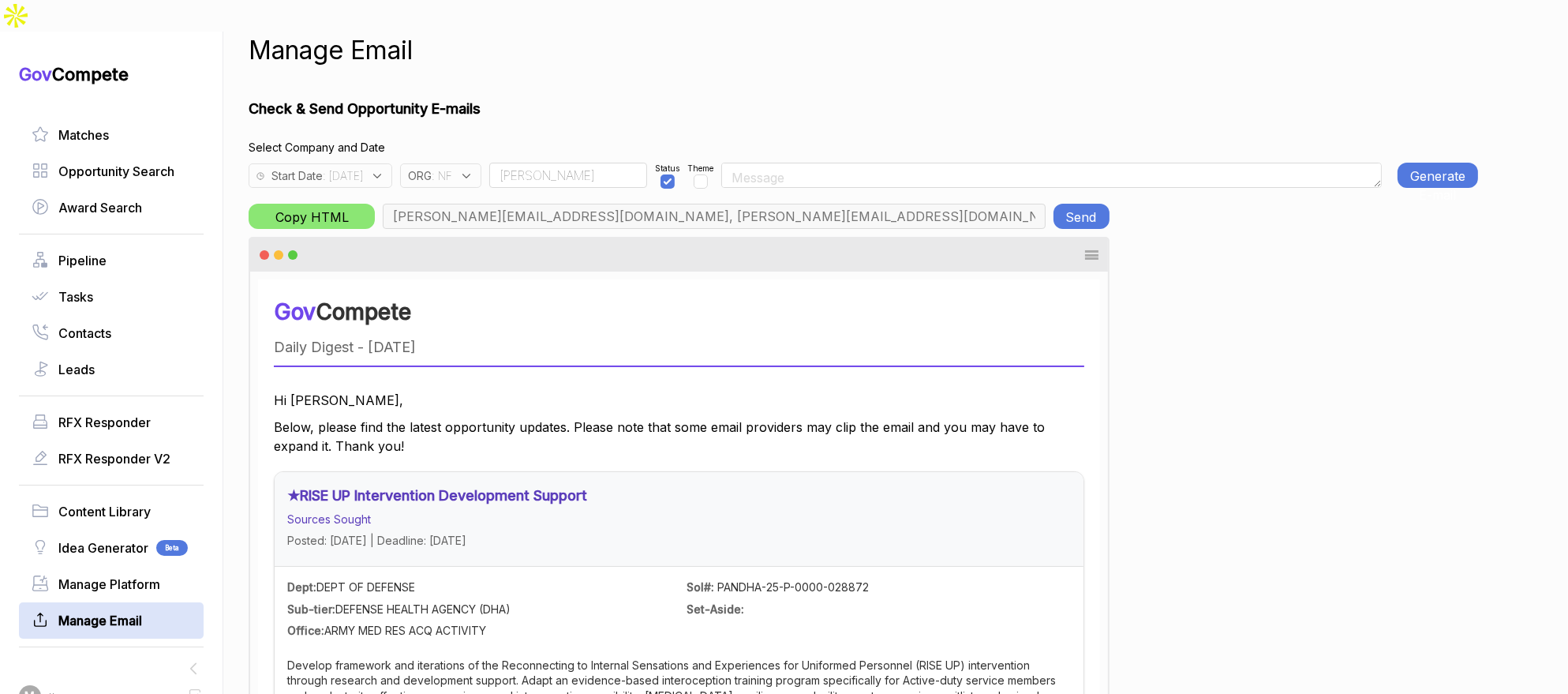
click at [1413, 162] on button "Generate E-mail" at bounding box center [1437, 175] width 80 height 25
click at [1082, 204] on button "Send" at bounding box center [1081, 217] width 56 height 25
